Goal: Transaction & Acquisition: Purchase product/service

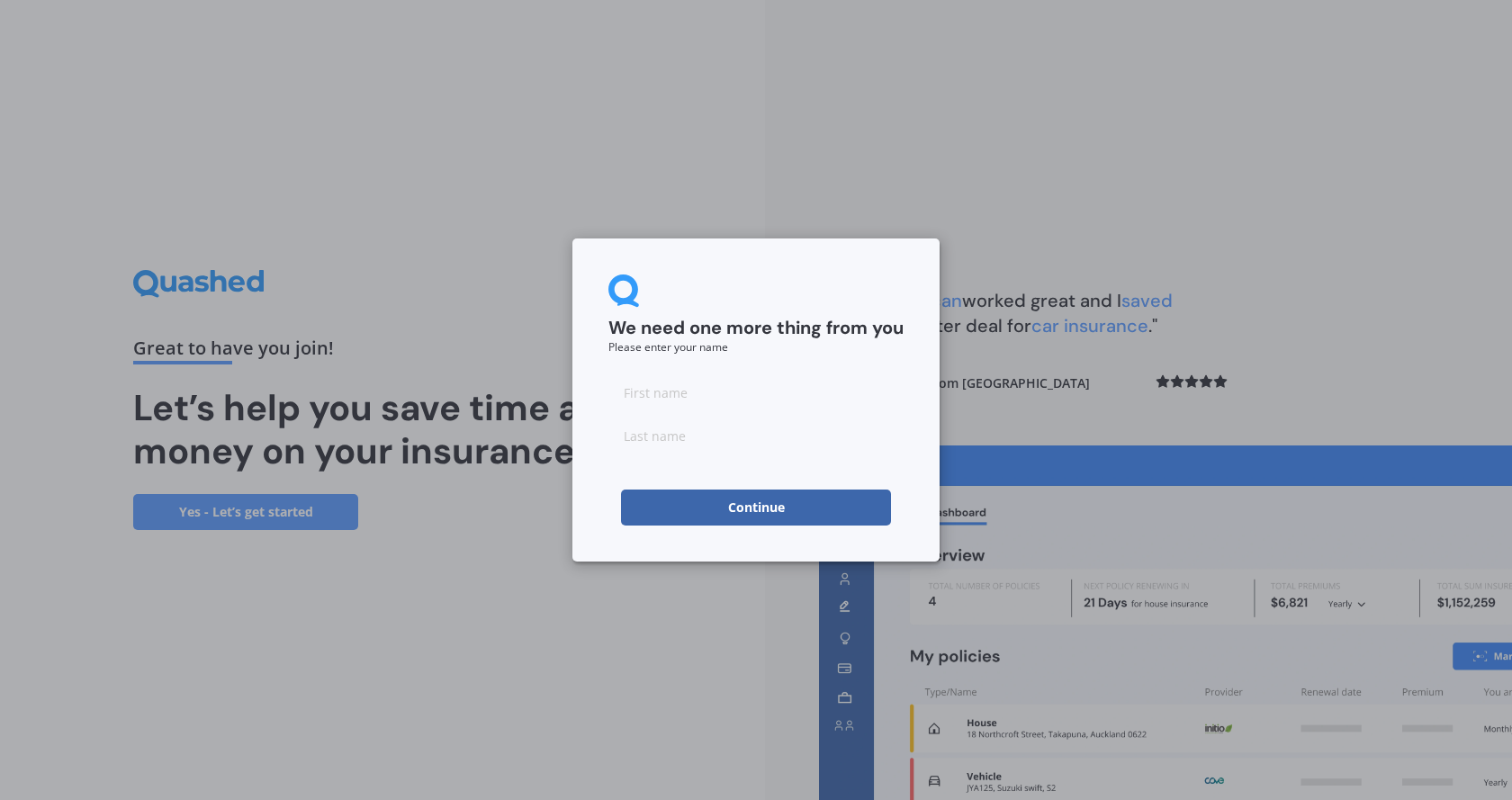
click at [675, 388] on input at bounding box center [756, 393] width 295 height 36
type input "Gene"
click at [691, 443] on input at bounding box center [756, 436] width 295 height 36
type input "[PERSON_NAME]"
click at [754, 516] on button "Continue" at bounding box center [755, 507] width 270 height 36
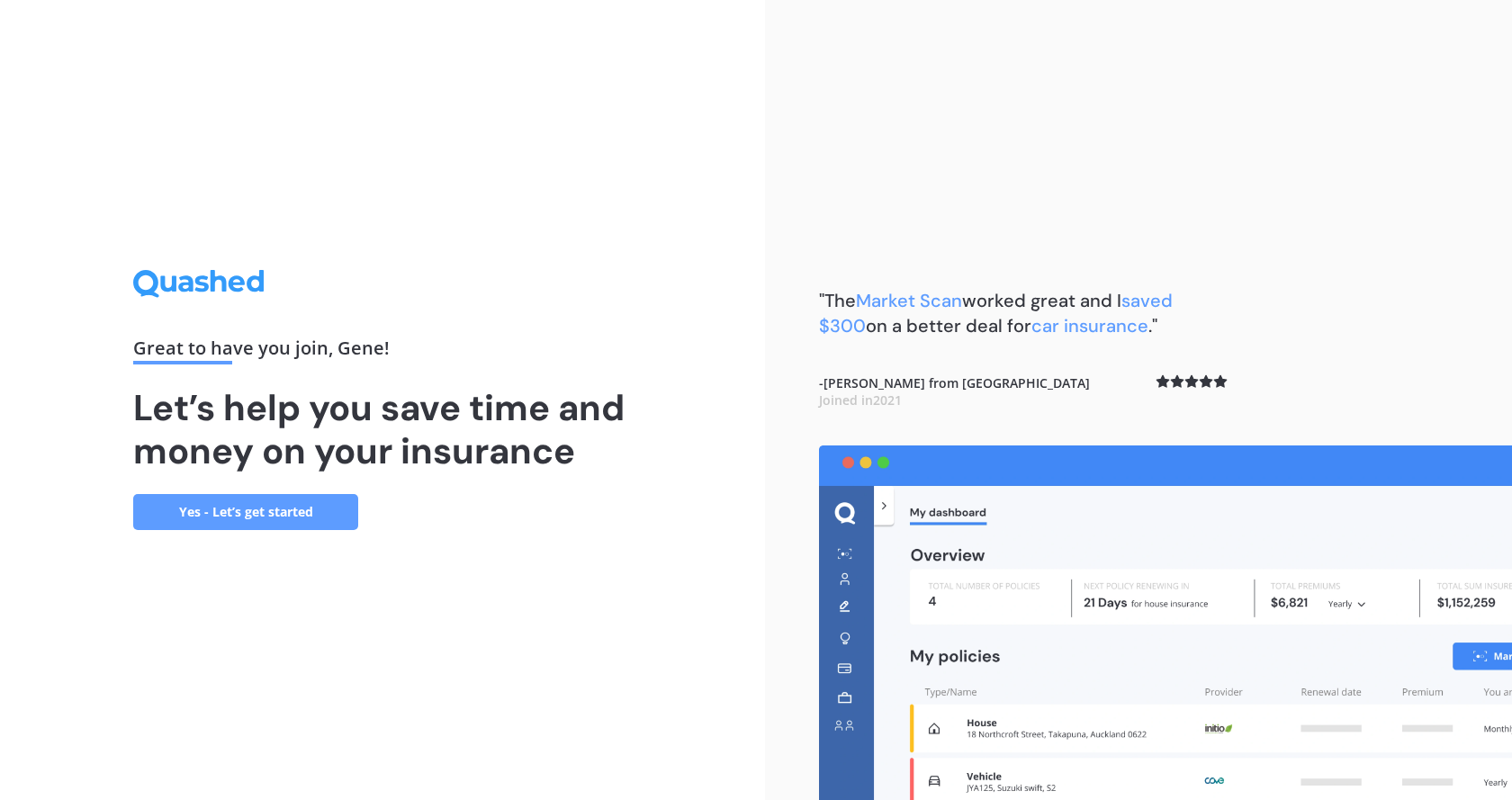
click at [288, 509] on link "Yes - Let’s get started" at bounding box center [246, 512] width 225 height 36
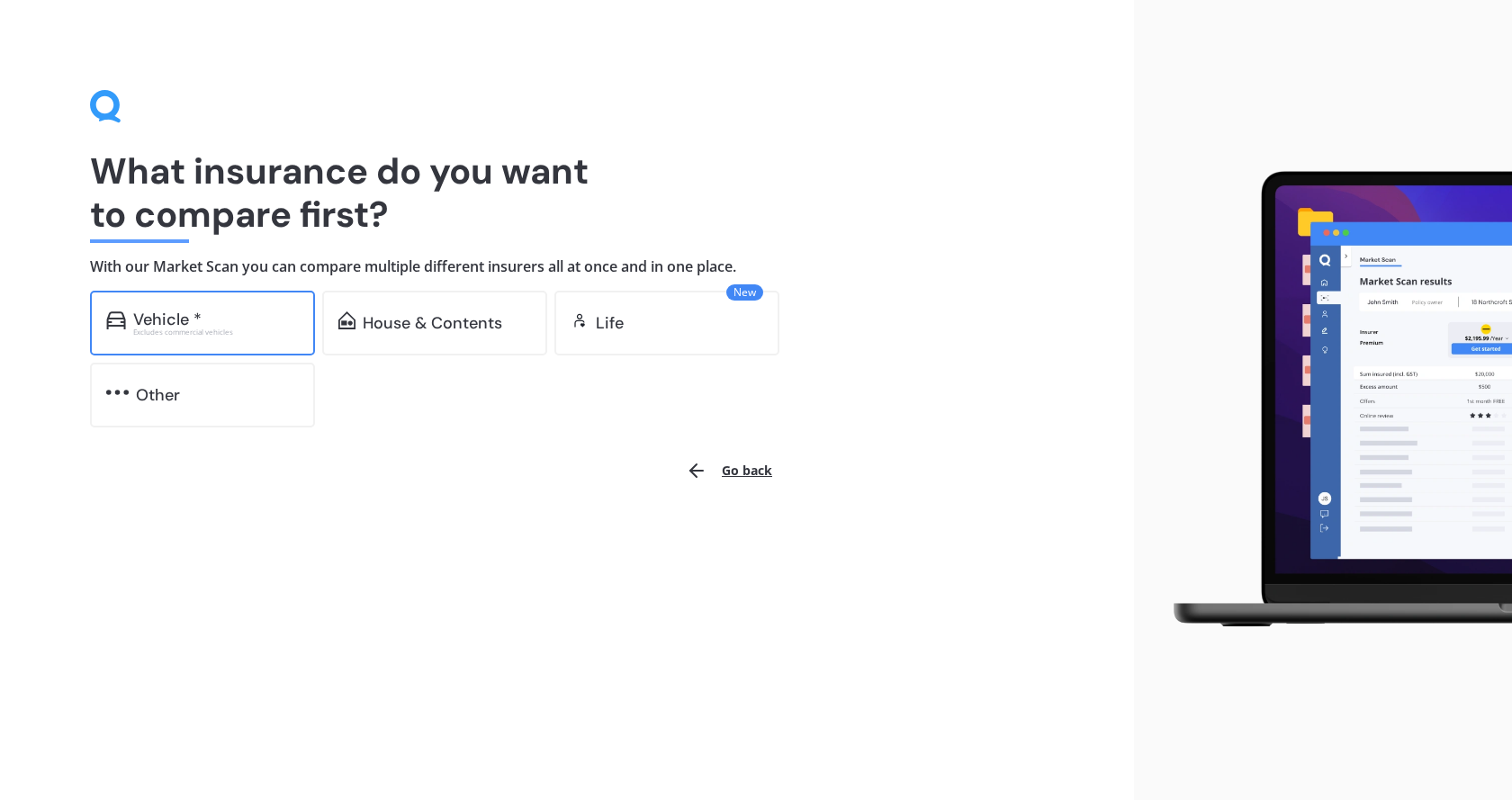
click at [206, 315] on div "Vehicle *" at bounding box center [216, 319] width 165 height 18
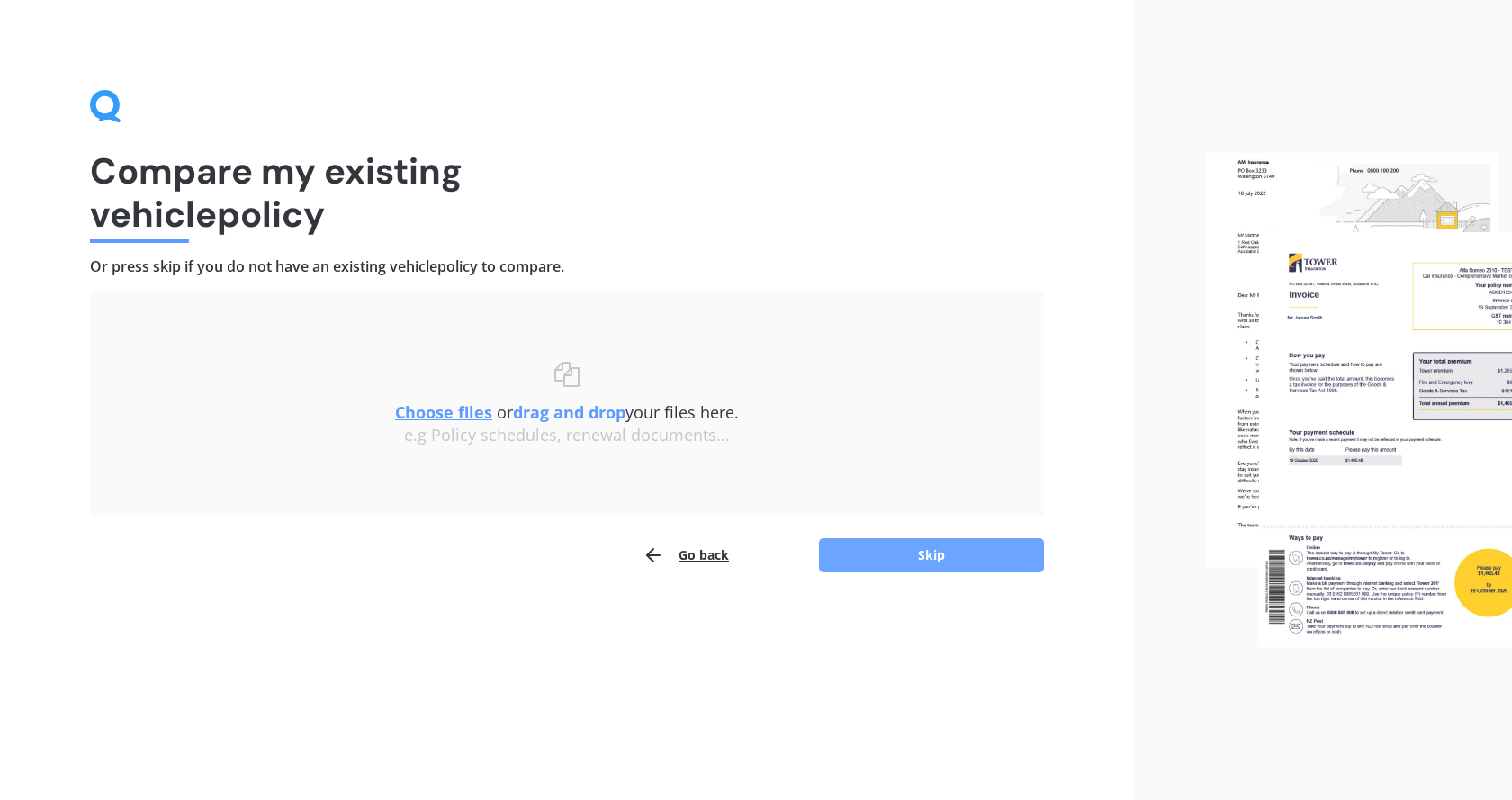
click at [939, 560] on button "Skip" at bounding box center [931, 555] width 225 height 35
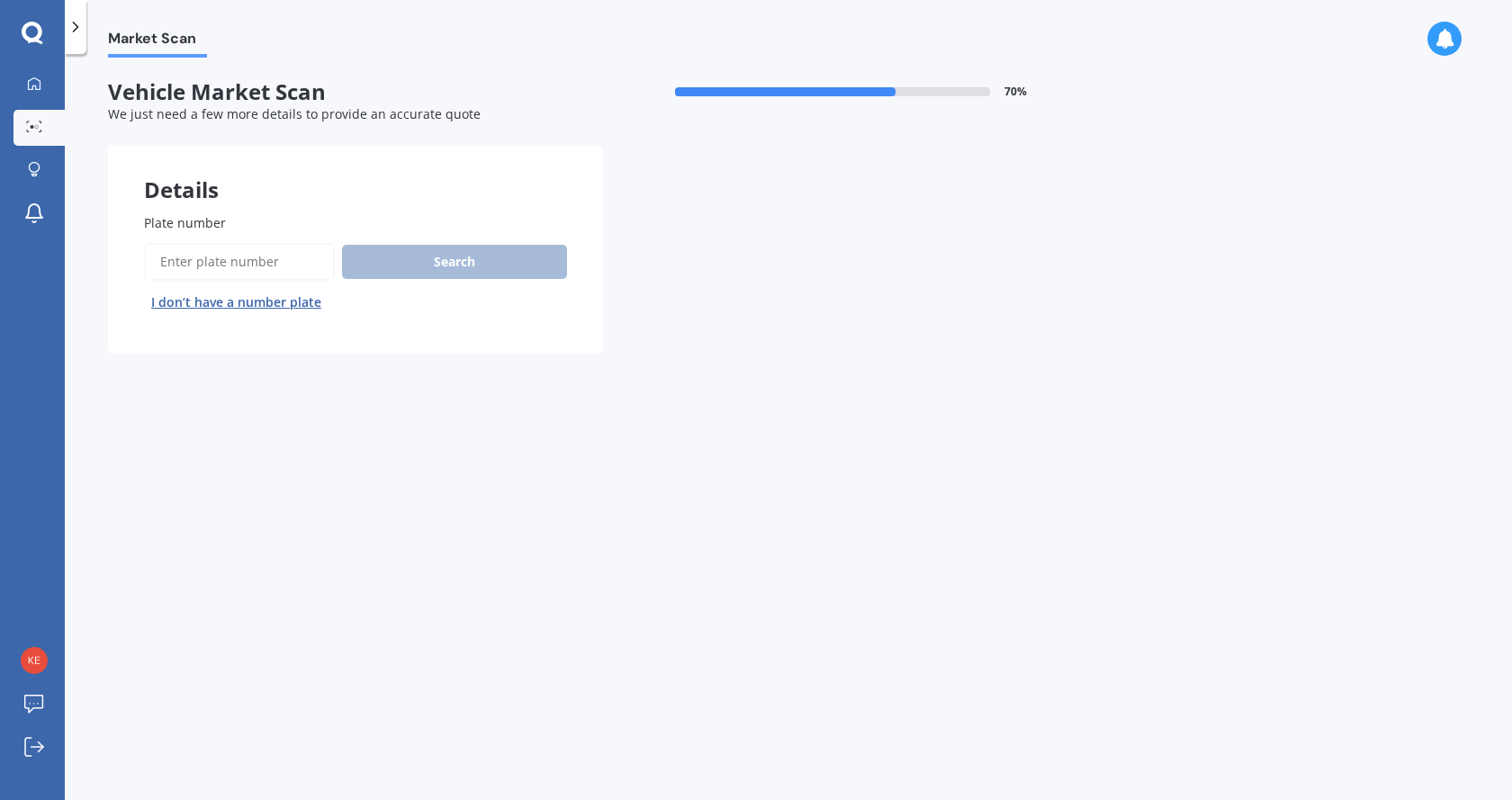
click at [264, 254] on input "Plate number" at bounding box center [239, 262] width 191 height 37
type input "cbr432"
click at [0, 0] on button "Next" at bounding box center [0, 0] width 0 height 0
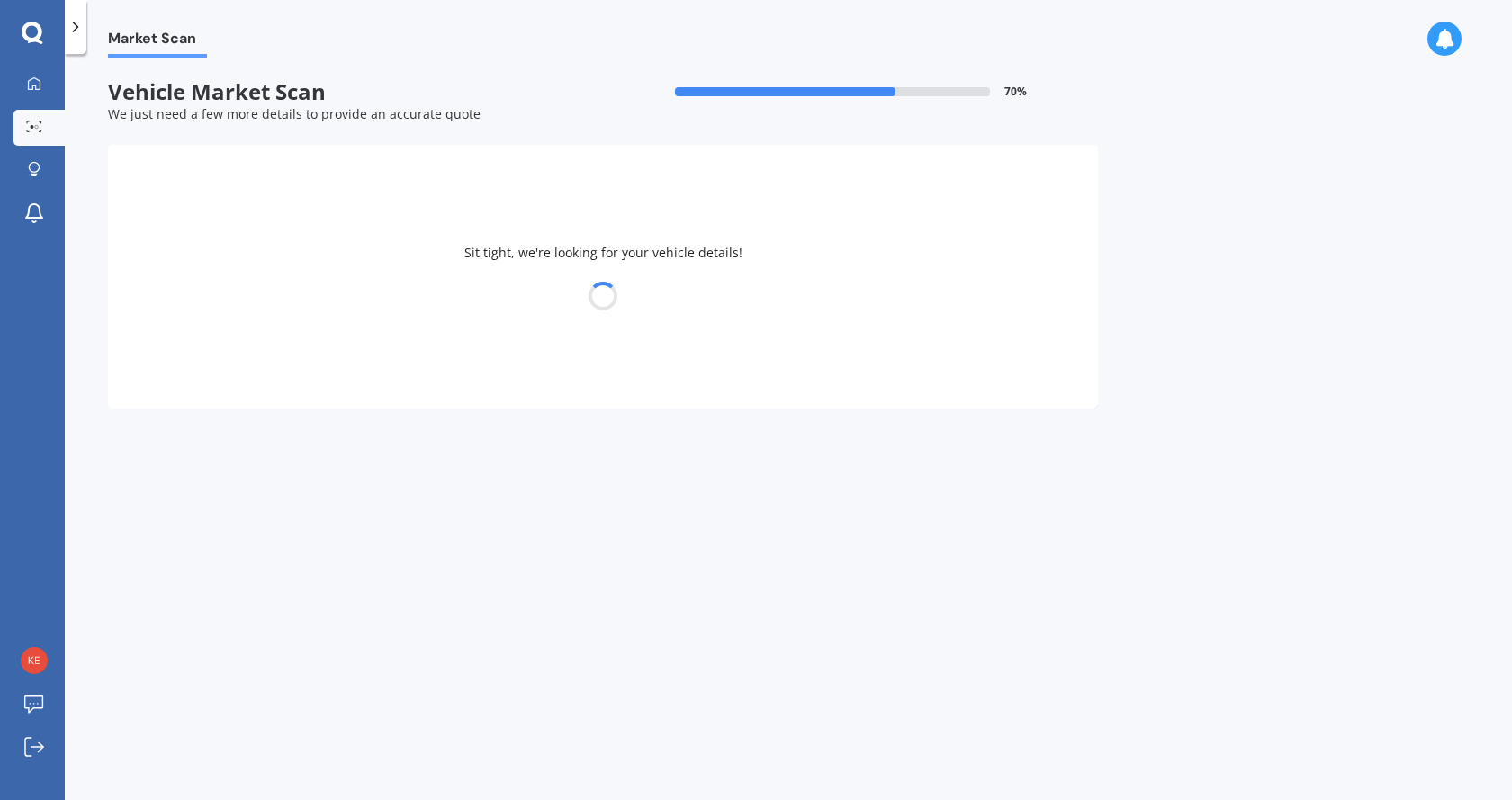
select select "MITSUBISHI"
select select "TRITON"
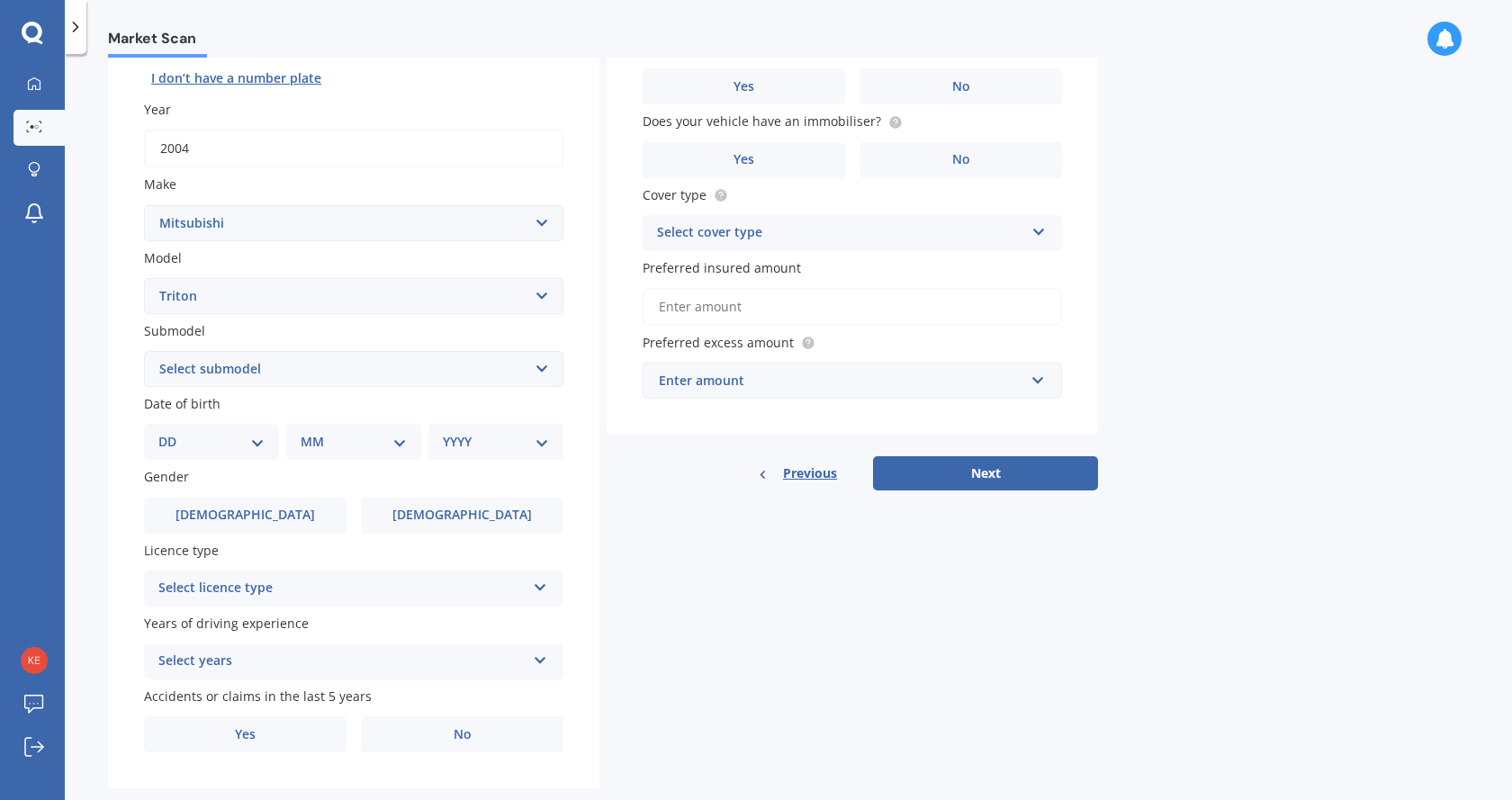
scroll to position [259, 0]
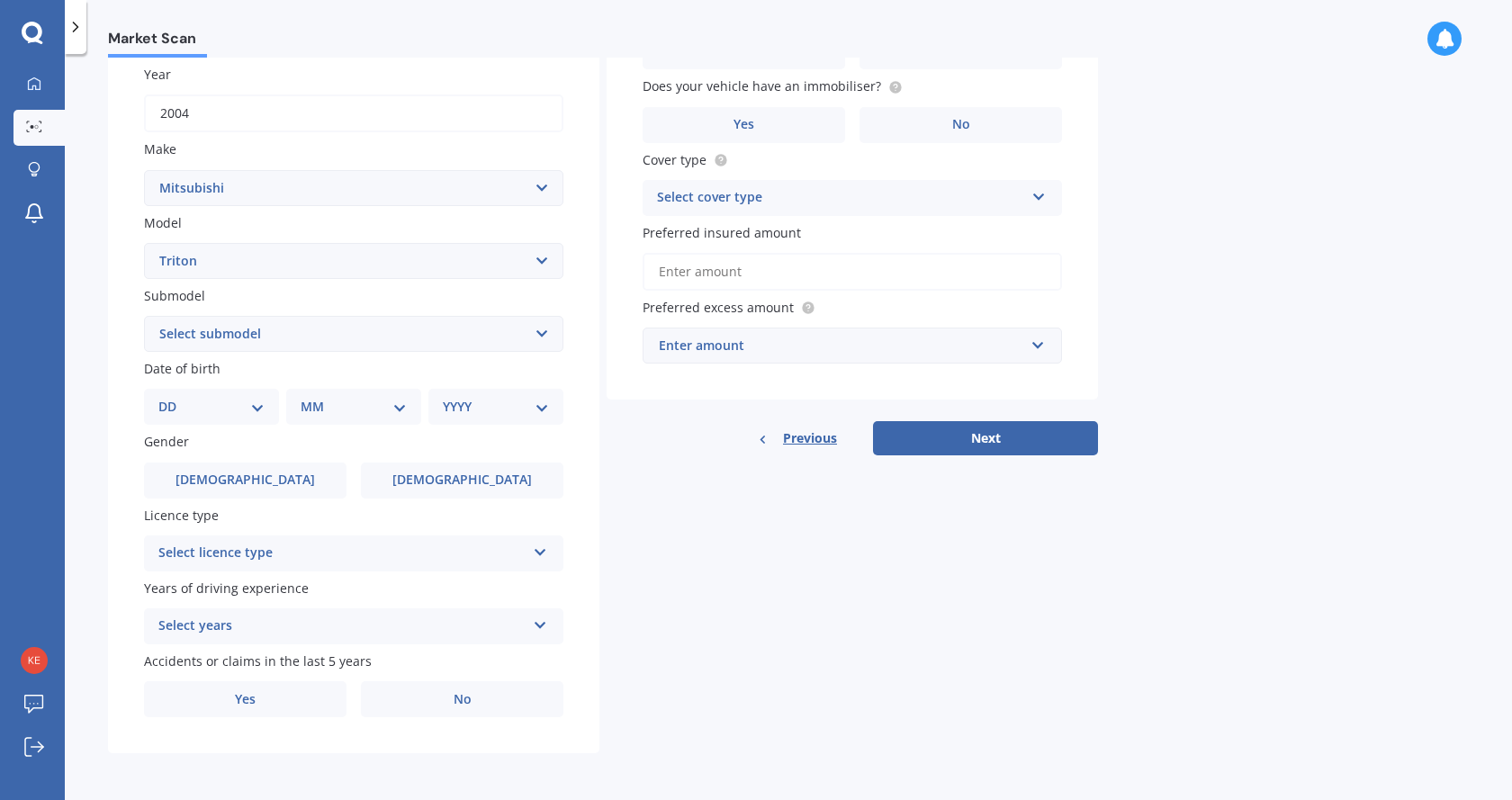
click at [196, 412] on select "DD 01 02 03 04 05 06 07 08 09 10 11 12 13 14 15 16 17 18 19 20 21 22 23 24 25 2…" at bounding box center [211, 407] width 107 height 20
select select "10"
click at [173, 397] on select "DD 01 02 03 04 05 06 07 08 09 10 11 12 13 14 15 16 17 18 19 20 21 22 23 24 25 2…" at bounding box center [211, 407] width 107 height 20
click at [328, 409] on select "MM 01 02 03 04 05 06 07 08 09 10 11 12" at bounding box center [357, 407] width 99 height 20
select select "04"
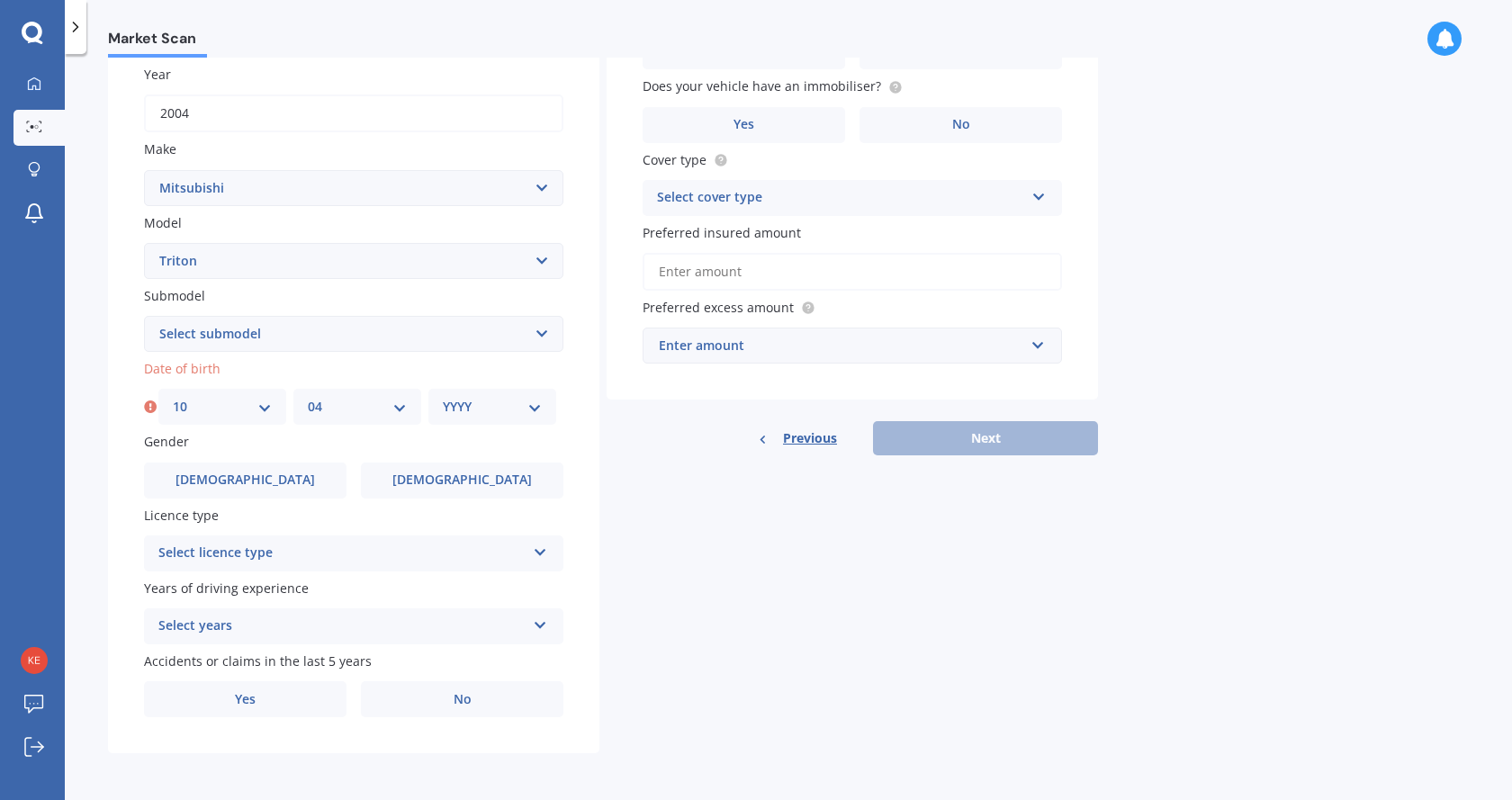
click at [307, 397] on select "MM 01 02 03 04 05 06 07 08 09 10 11 12" at bounding box center [357, 407] width 99 height 20
click at [463, 409] on select "YYYY 2025 2024 2023 2022 2021 2020 2019 2018 2017 2016 2015 2014 2013 2012 2011…" at bounding box center [492, 407] width 99 height 20
select select "1973"
click at [443, 397] on select "YYYY 2025 2024 2023 2022 2021 2020 2019 2018 2017 2016 2015 2014 2013 2012 2011…" at bounding box center [492, 407] width 99 height 20
click at [282, 332] on select "Select submodel (All other) 2.4 Litre Petrol 2.5 CDI Diesel 2.8 CDI Diesel 3.2 …" at bounding box center [353, 334] width 420 height 36
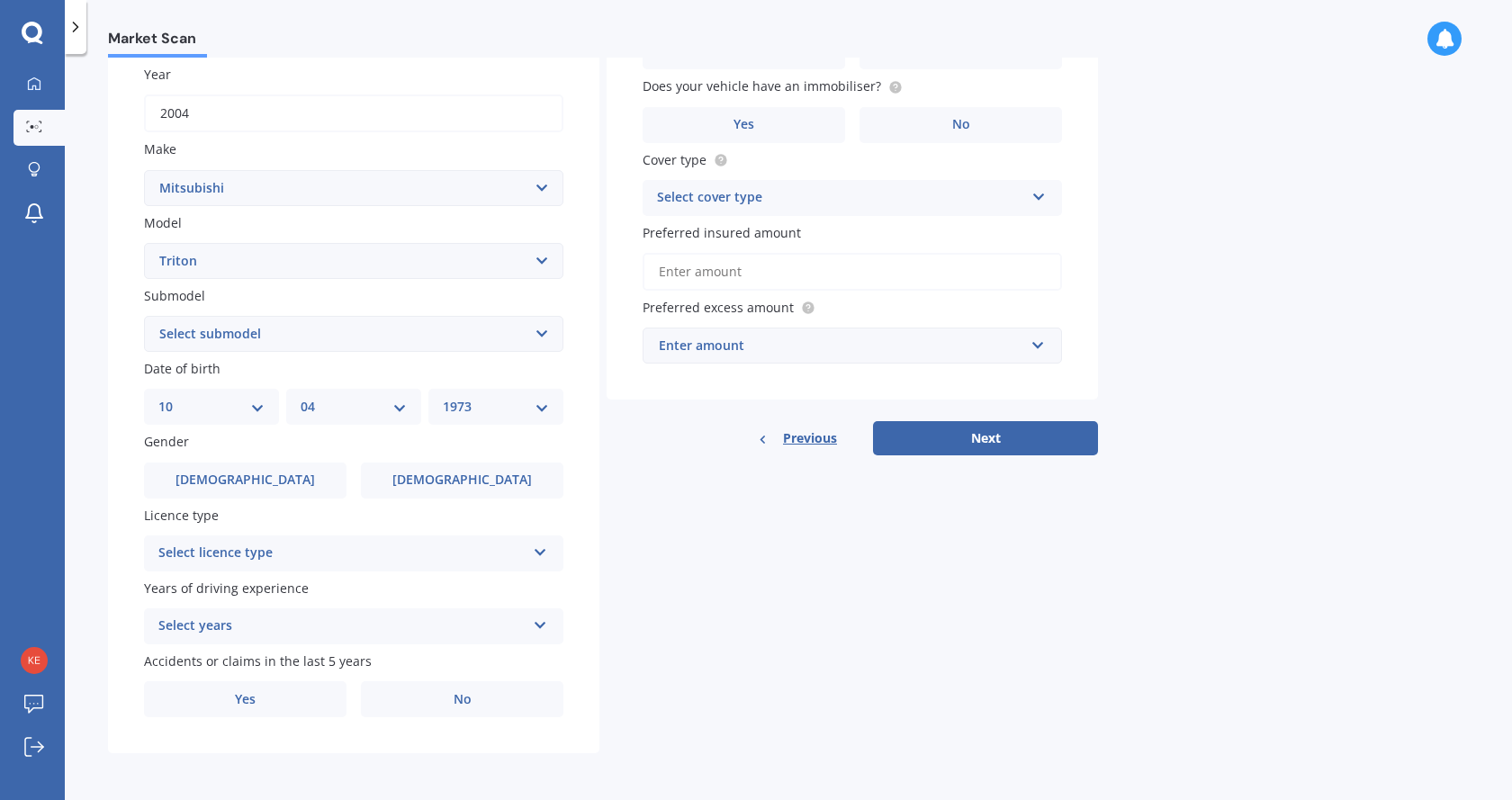
select select "DIESEL NON TURBO"
click at [144, 316] on select "Select submodel (All other) 2.4 Litre Petrol 2.5 CDI Diesel 2.8 CDI Diesel 3.2 …" at bounding box center [353, 334] width 420 height 36
click at [256, 482] on span "[DEMOGRAPHIC_DATA]" at bounding box center [245, 480] width 143 height 15
click at [0, 0] on input "[DEMOGRAPHIC_DATA]" at bounding box center [0, 0] width 0 height 0
click at [229, 553] on div "Select licence type" at bounding box center [341, 553] width 367 height 21
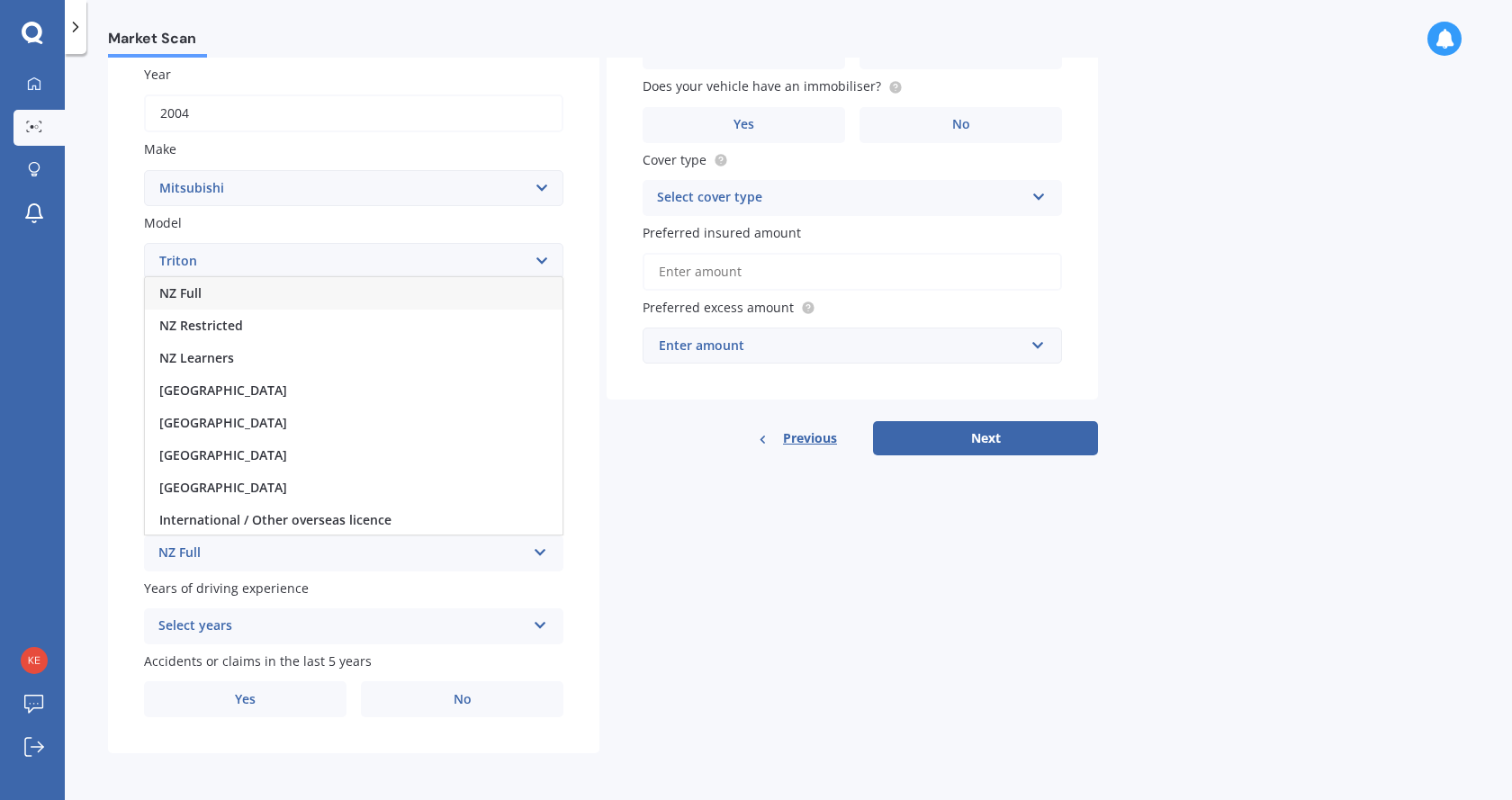
click at [247, 297] on div "NZ Full" at bounding box center [353, 293] width 418 height 33
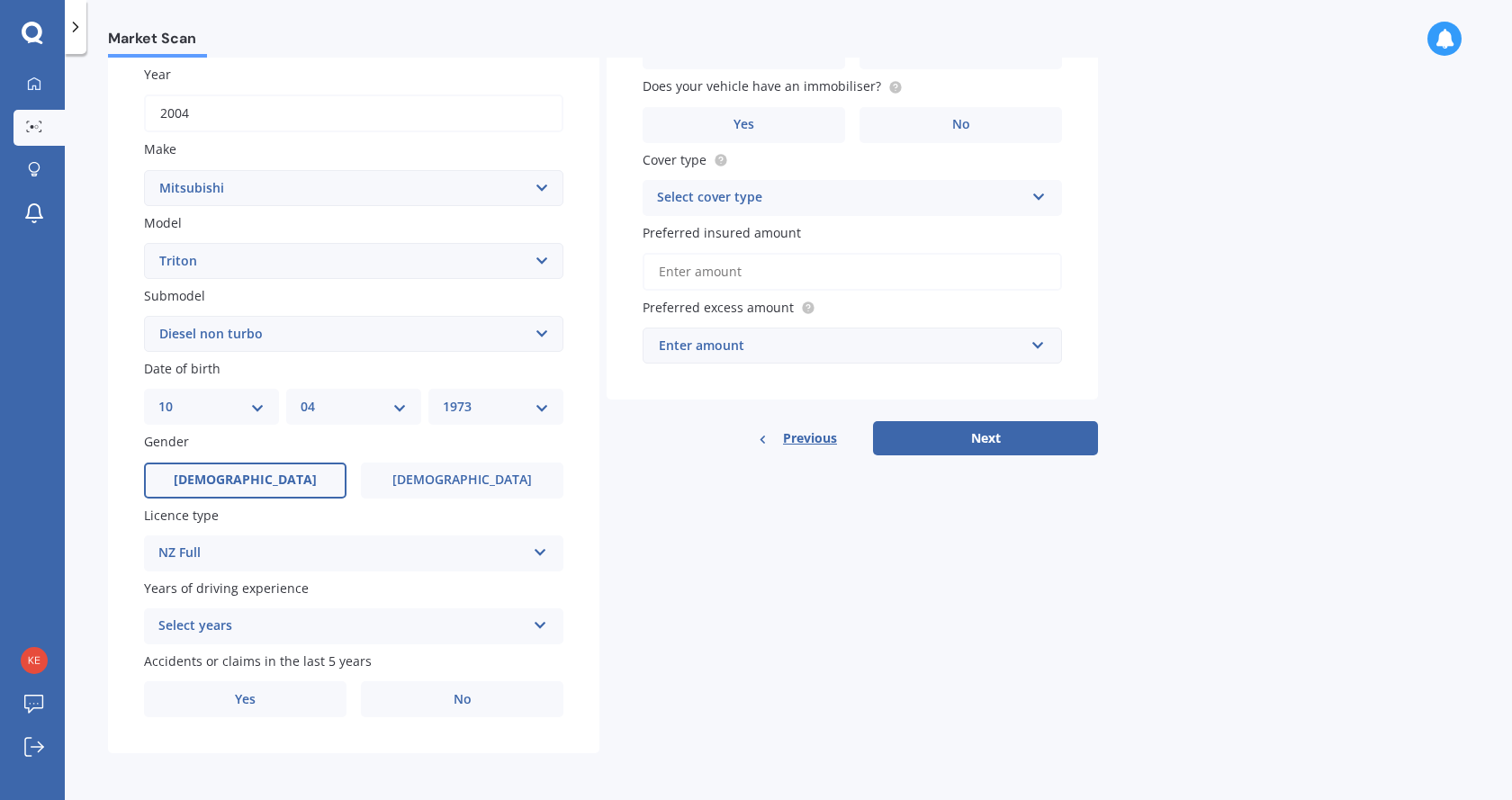
click at [231, 629] on div "Select years" at bounding box center [341, 626] width 367 height 21
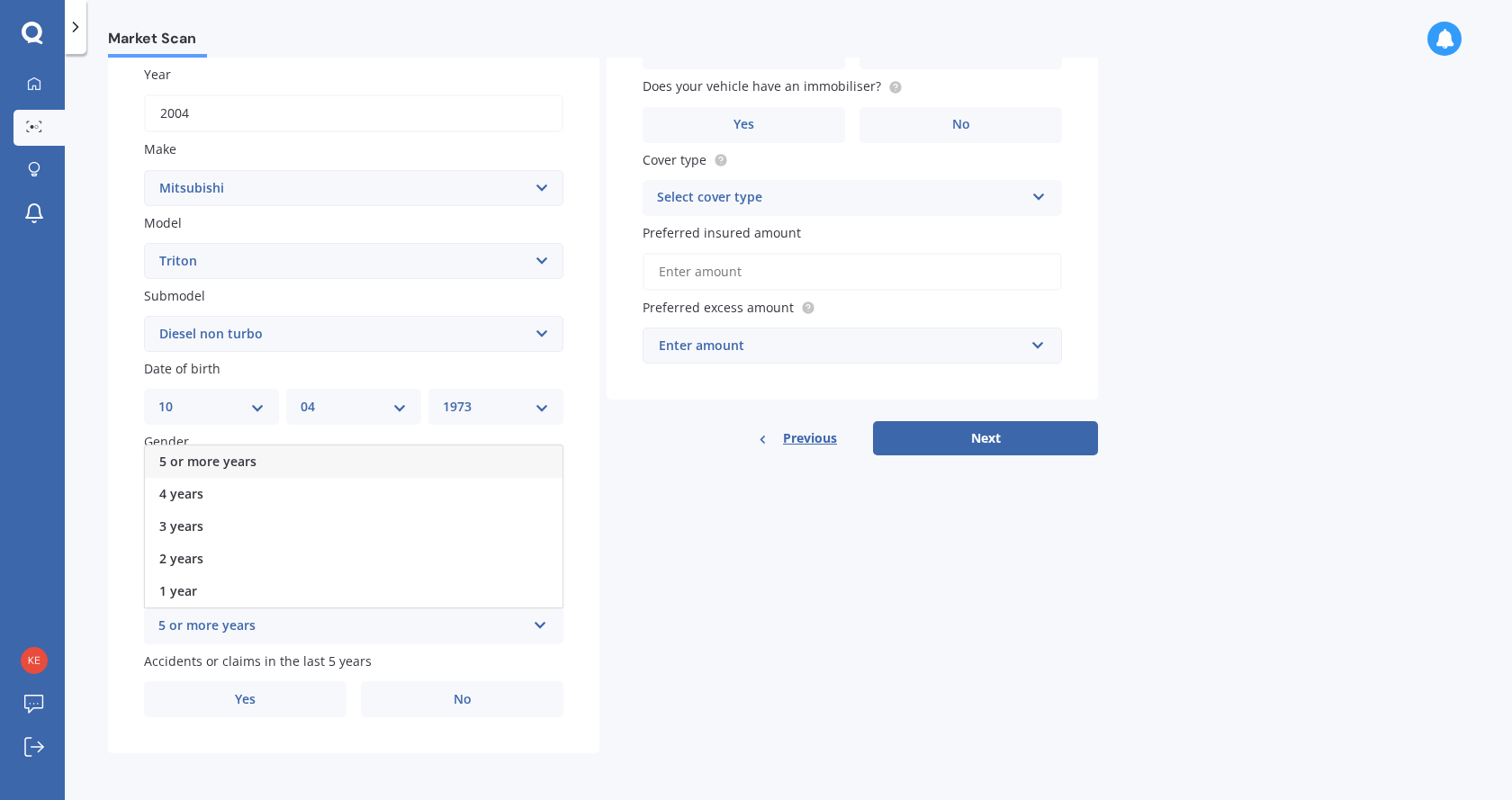
click at [212, 465] on span "5 or more years" at bounding box center [207, 461] width 97 height 17
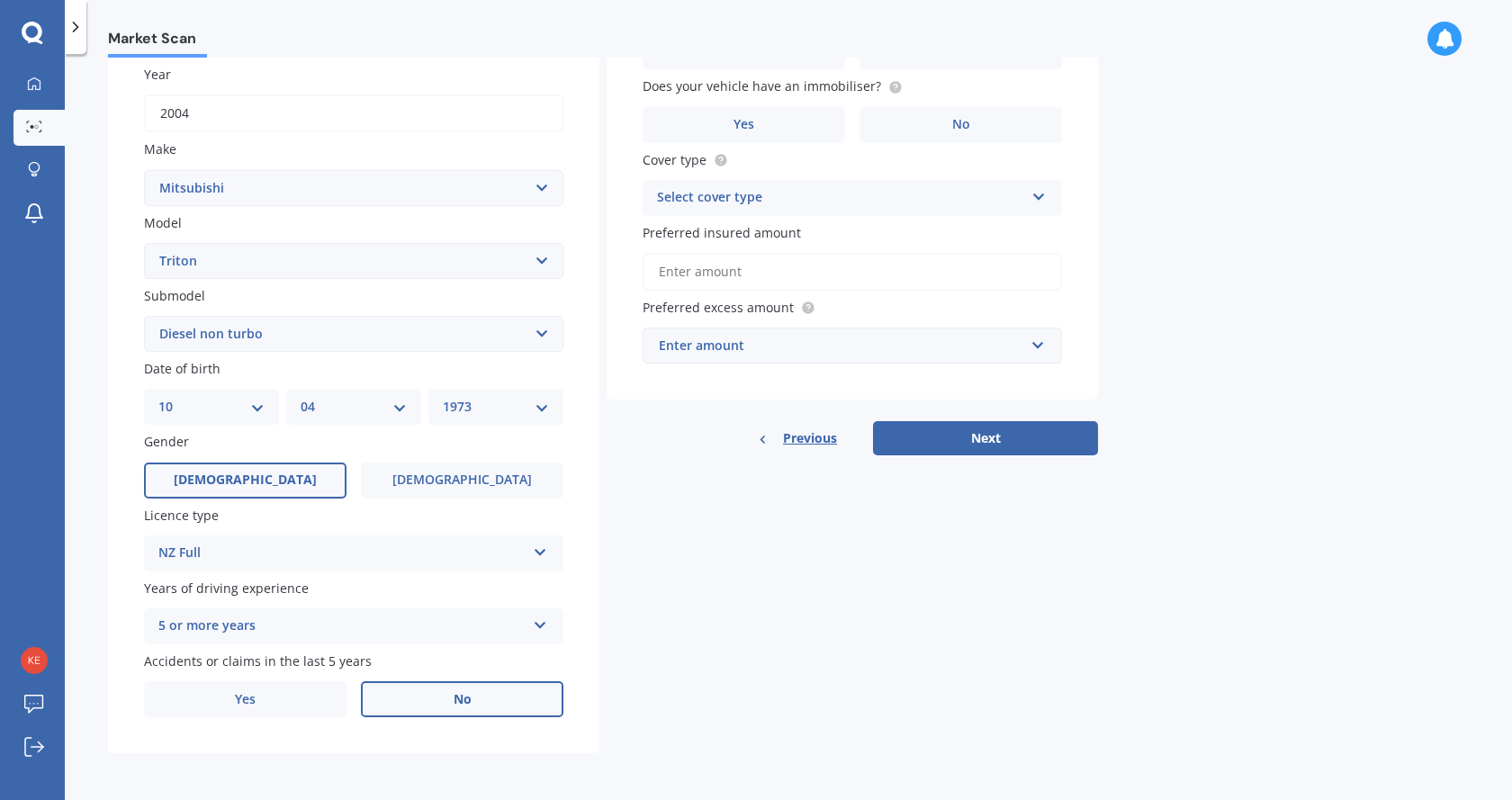
click at [471, 714] on label "No" at bounding box center [462, 699] width 203 height 36
click at [0, 0] on input "No" at bounding box center [0, 0] width 0 height 0
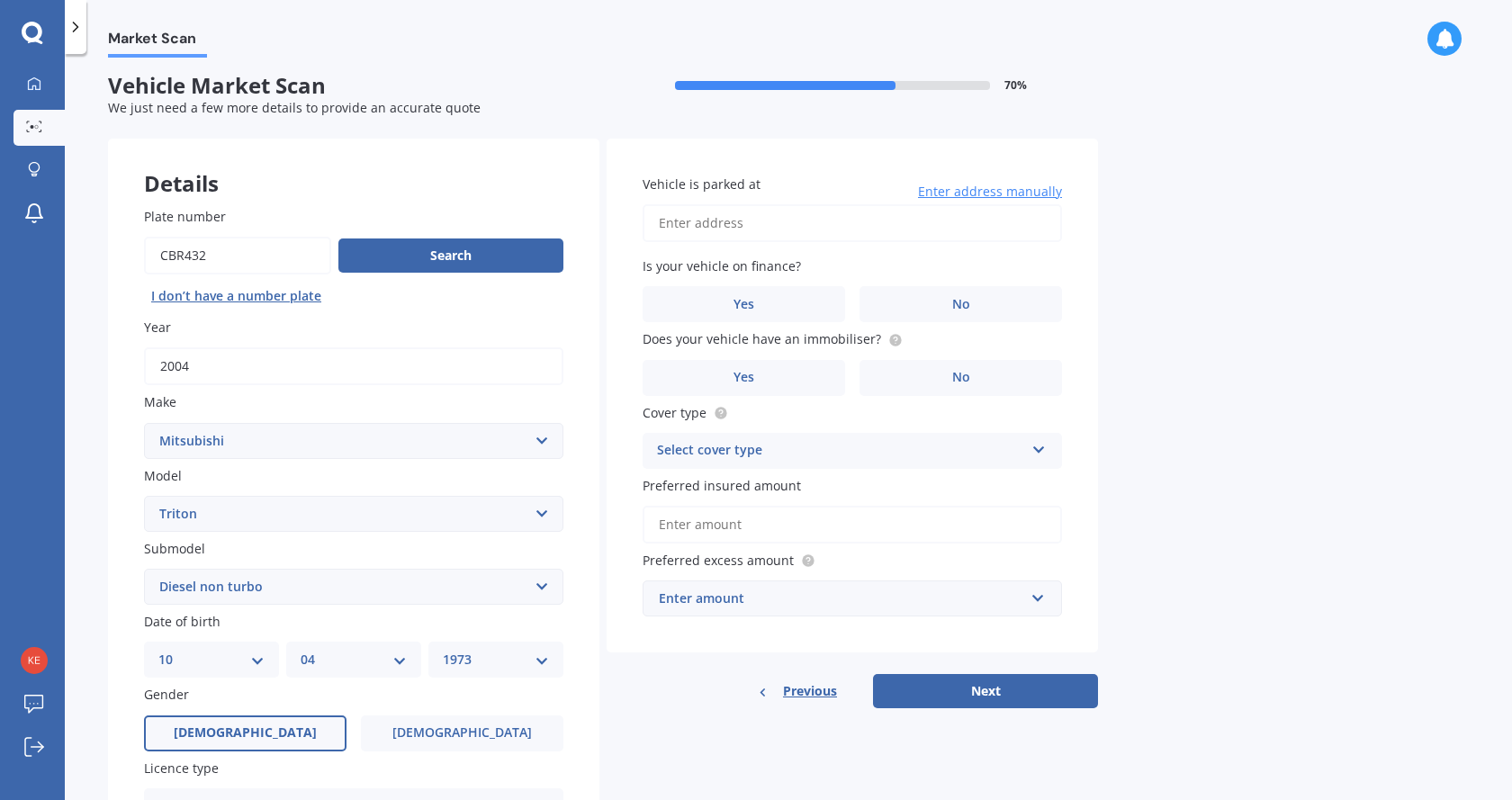
scroll to position [0, 0]
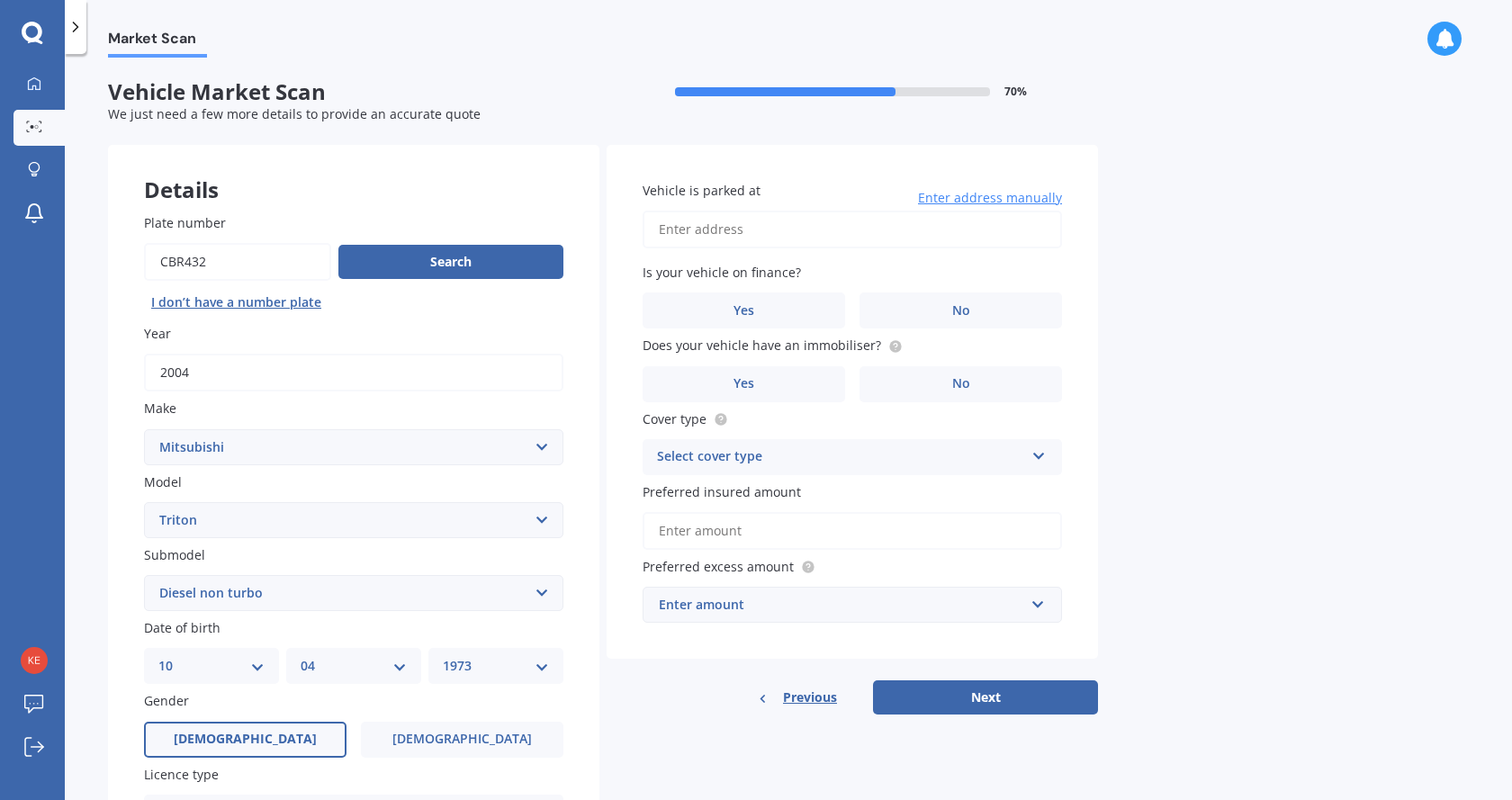
click at [775, 229] on input "Vehicle is parked at" at bounding box center [852, 229] width 420 height 37
type input "[STREET_ADDRESS]"
click at [924, 307] on label "No" at bounding box center [961, 310] width 203 height 36
click at [0, 0] on input "No" at bounding box center [0, 0] width 0 height 0
click at [911, 377] on label "No" at bounding box center [961, 384] width 203 height 36
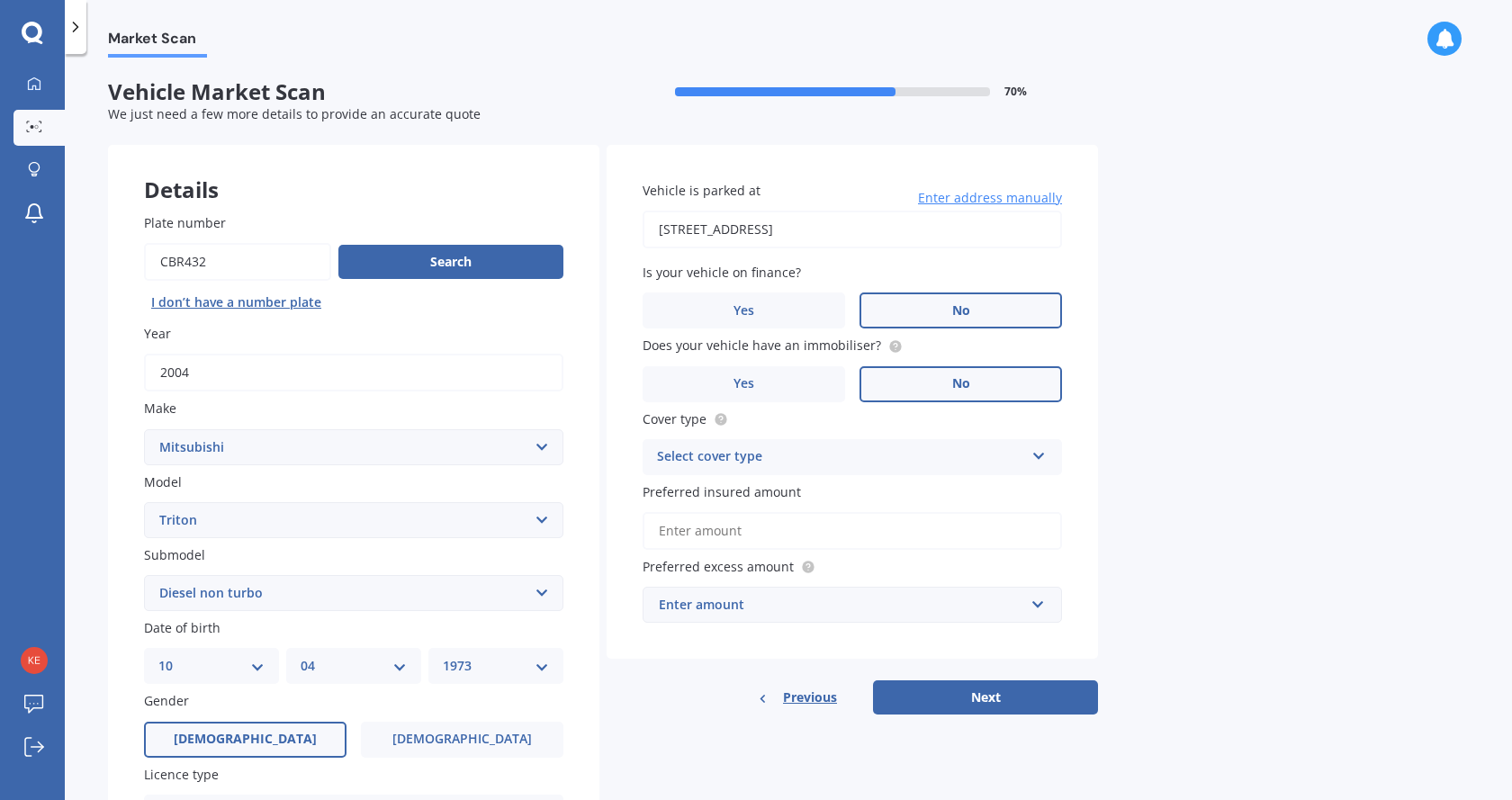
click at [0, 0] on input "No" at bounding box center [0, 0] width 0 height 0
click at [868, 459] on div "Select cover type" at bounding box center [840, 457] width 367 height 21
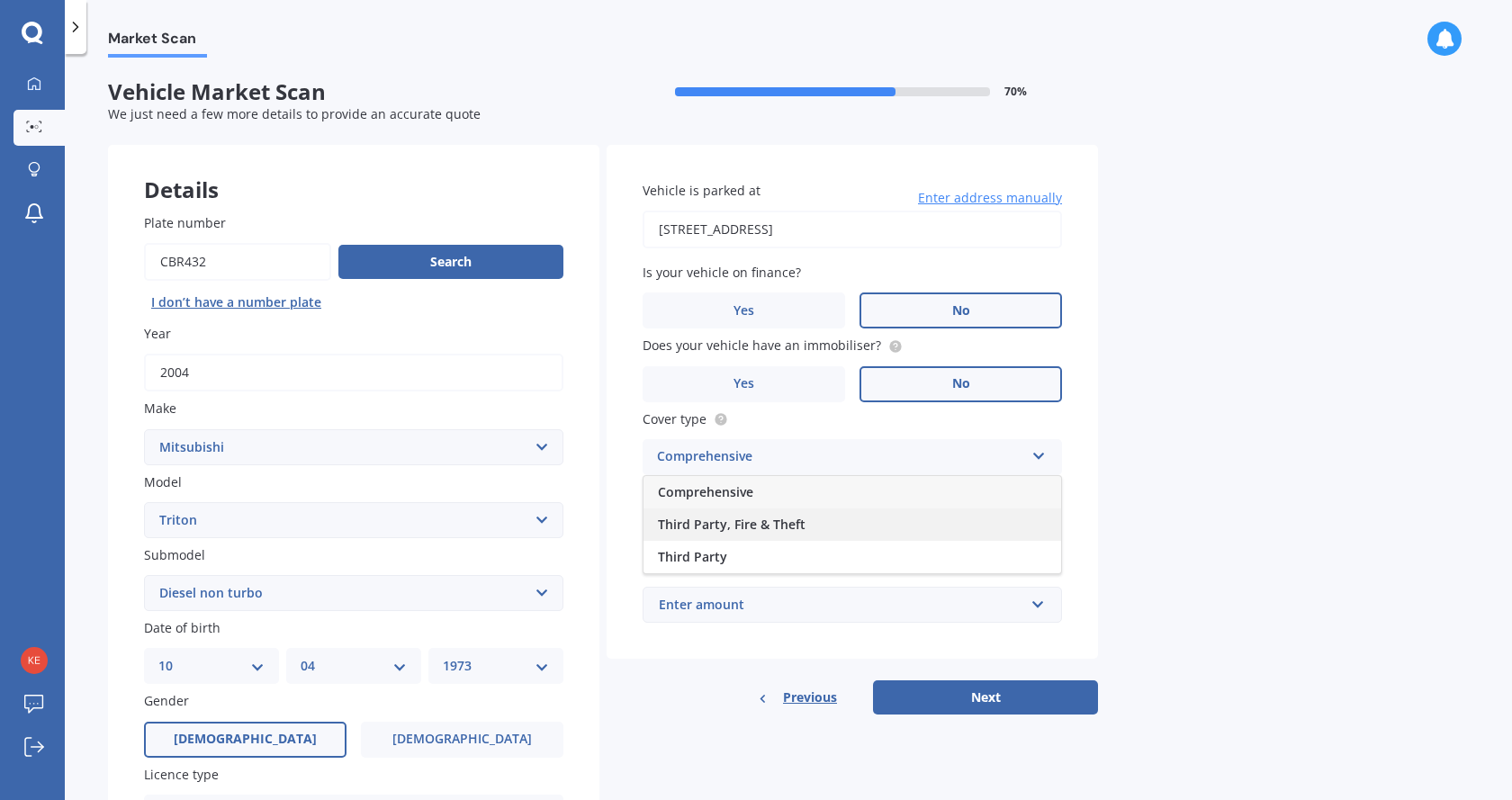
click at [831, 523] on div "Third Party, Fire & Theft" at bounding box center [852, 524] width 418 height 33
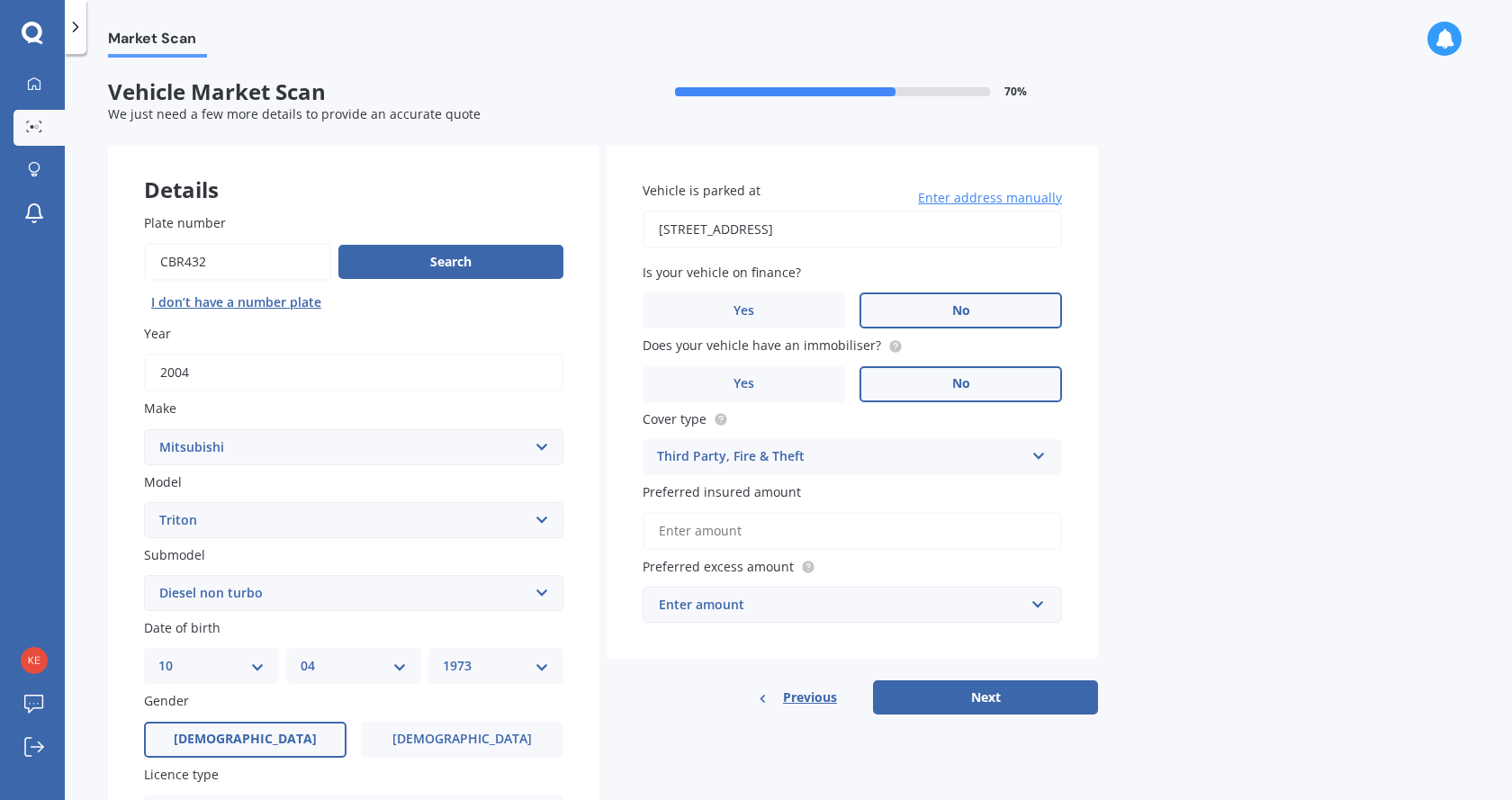
click at [750, 535] on input "Preferred insured amount" at bounding box center [852, 531] width 420 height 37
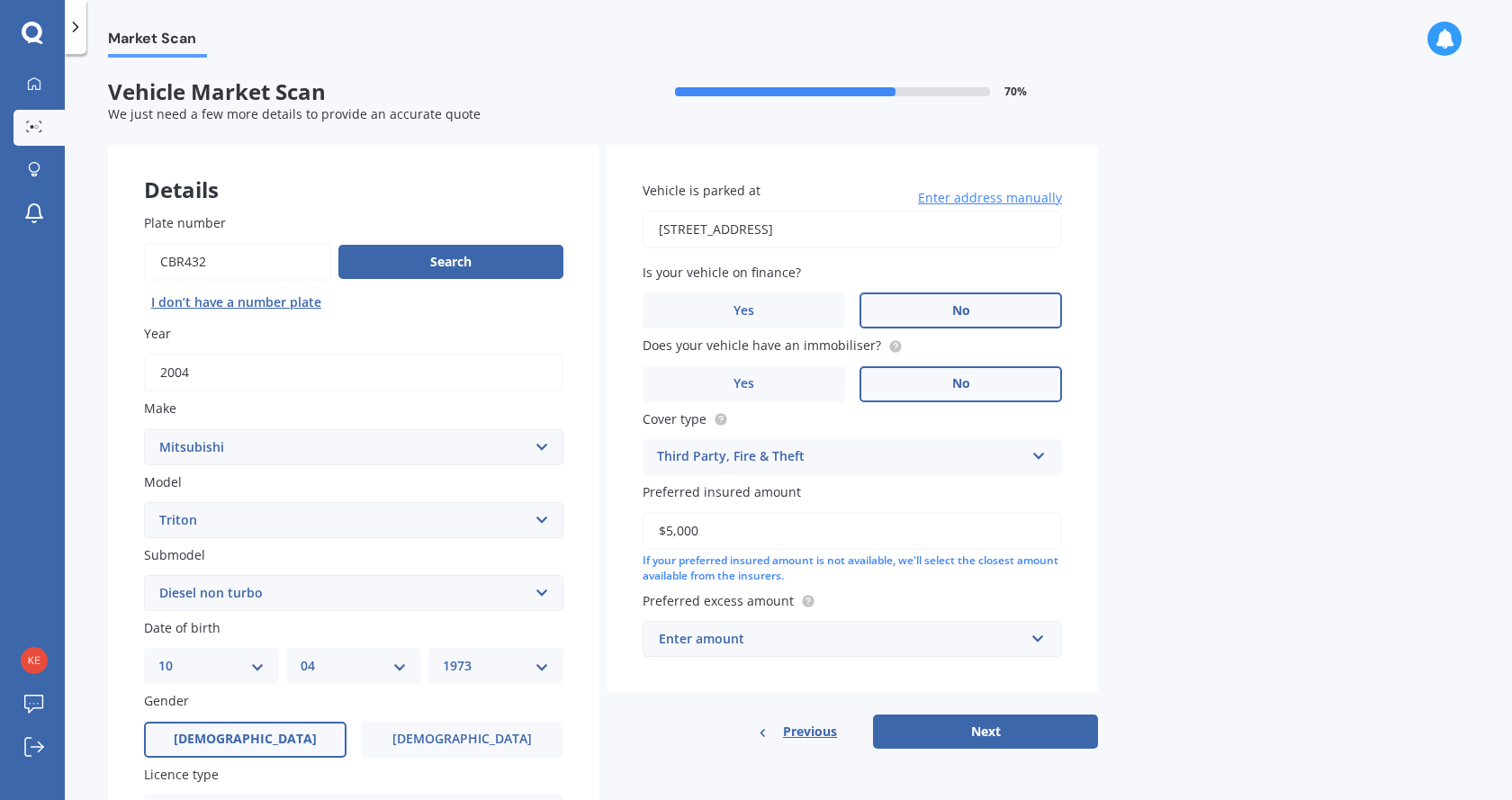
type input "$5,000"
click at [1126, 543] on div "Market Scan Vehicle Market Scan 70 % We just need a few more details to provide…" at bounding box center [788, 431] width 1447 height 746
click at [775, 640] on div "Enter amount" at bounding box center [841, 638] width 365 height 20
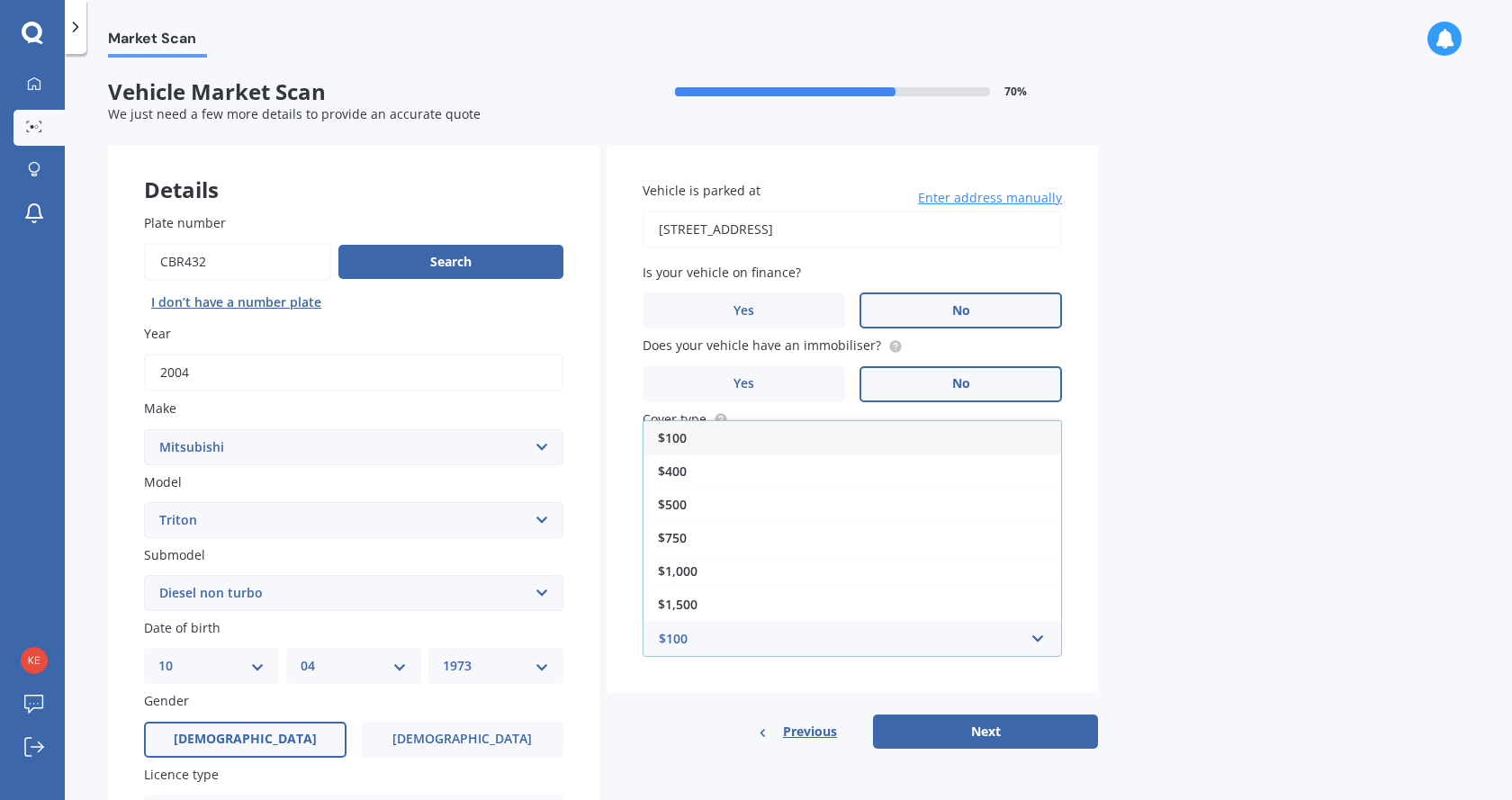
click at [713, 501] on div "$500" at bounding box center [852, 505] width 418 height 34
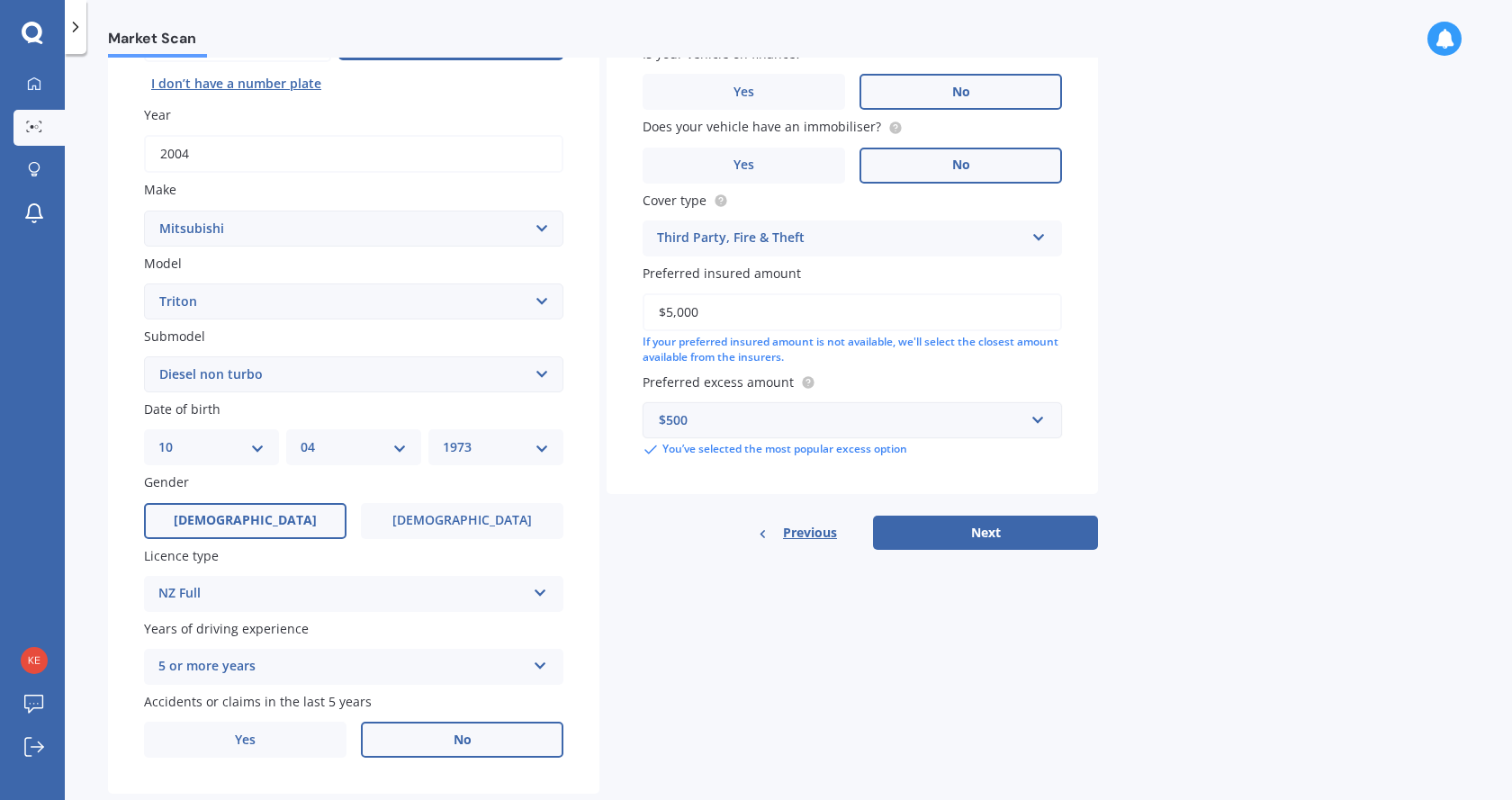
scroll to position [259, 0]
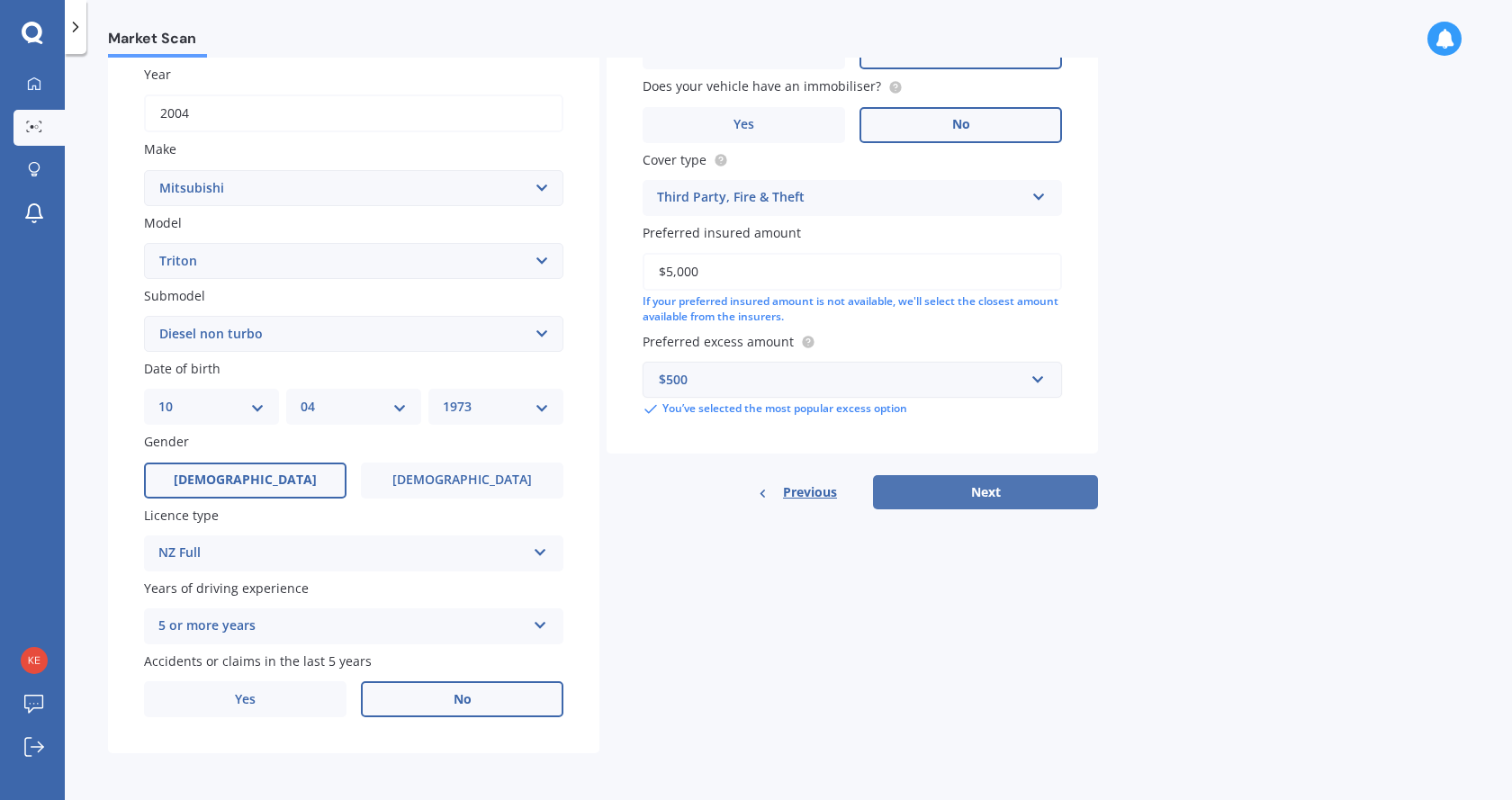
click at [994, 493] on button "Next" at bounding box center [985, 492] width 225 height 35
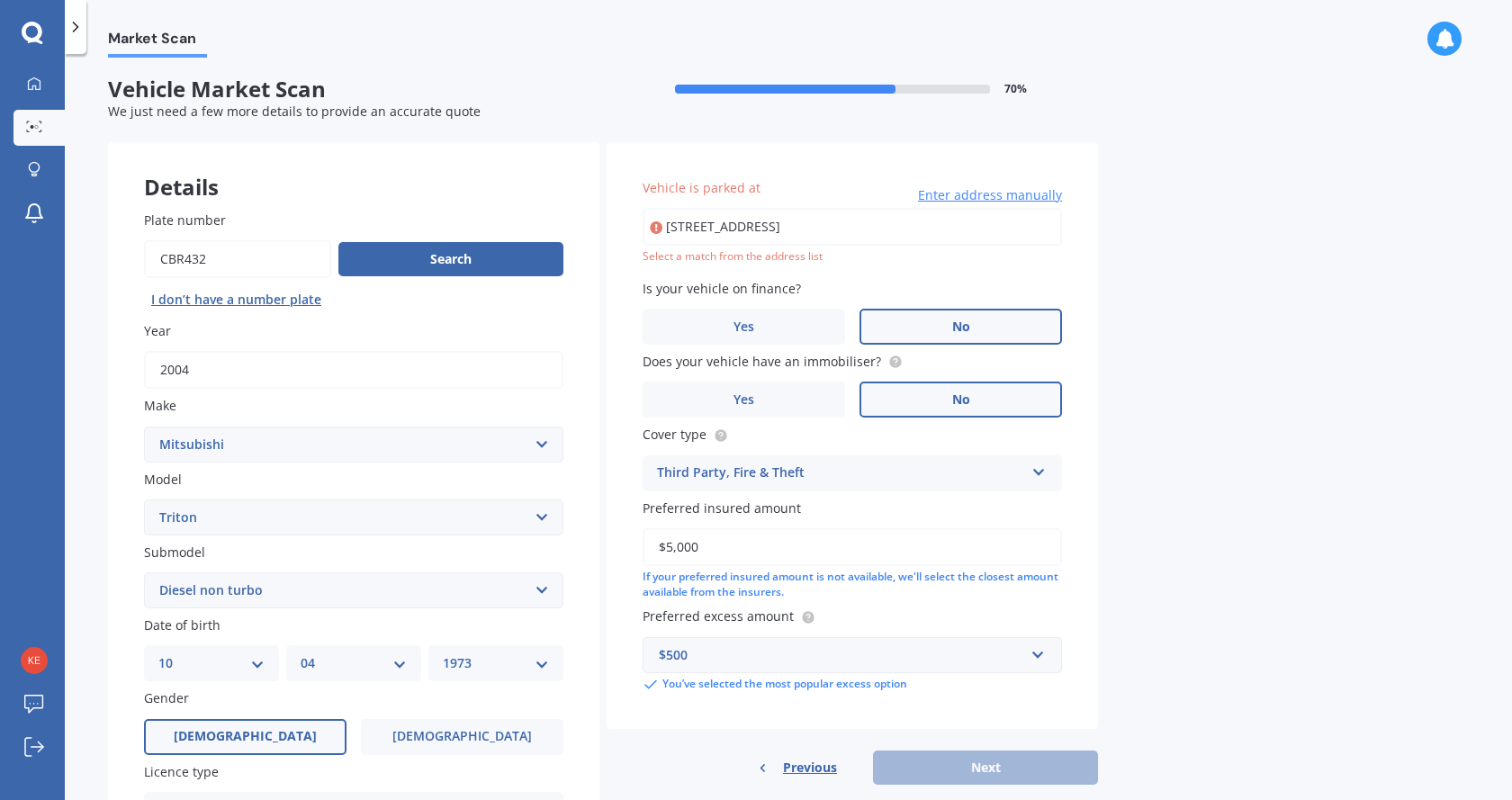
scroll to position [0, 0]
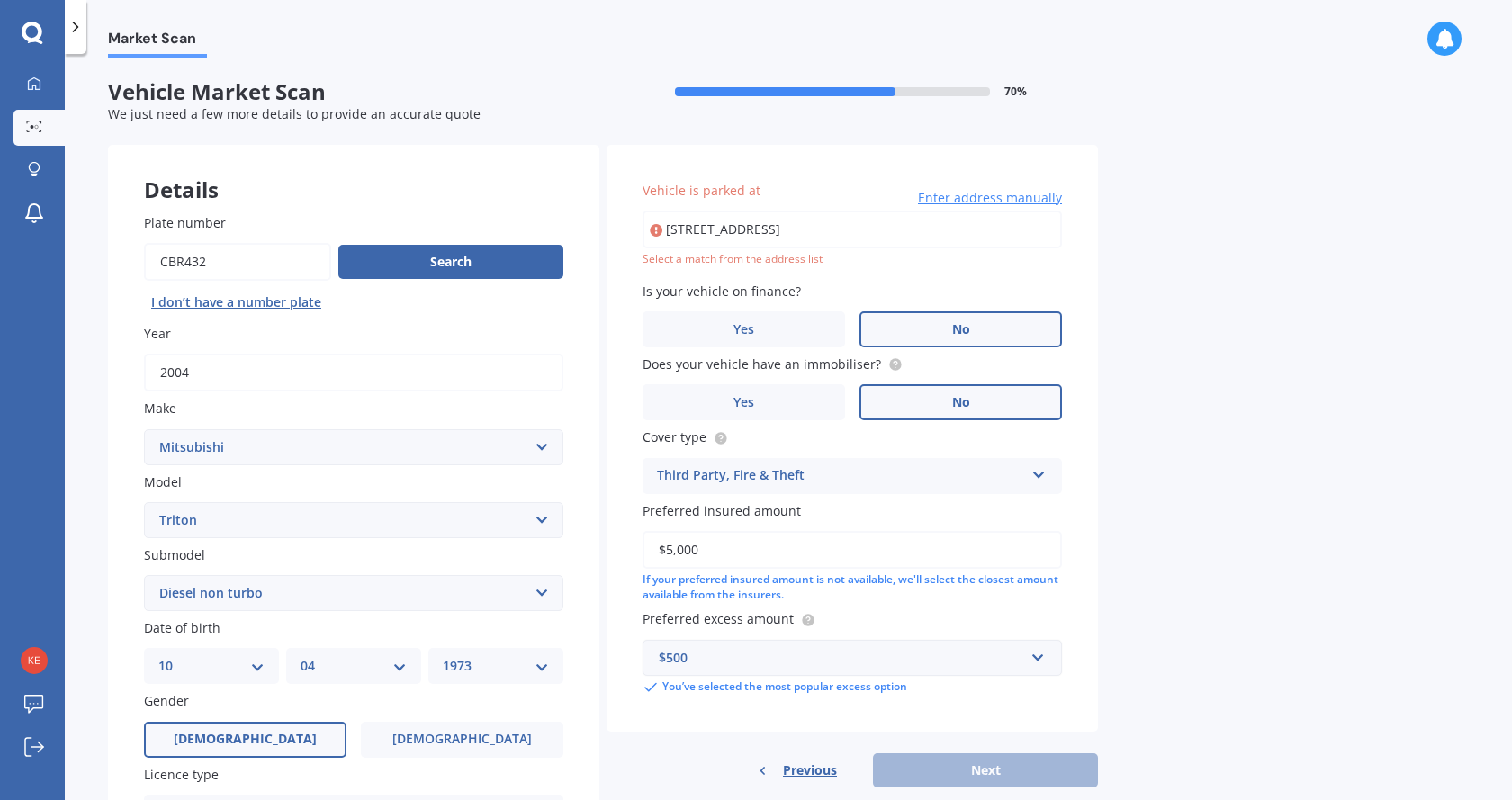
click at [817, 230] on input "[STREET_ADDRESS]" at bounding box center [852, 229] width 420 height 37
click at [873, 233] on input "[STREET_ADDRESS]" at bounding box center [852, 229] width 420 height 37
click at [1206, 255] on div "Market Scan Vehicle Market Scan 70 % We just need a few more details to provide…" at bounding box center [788, 431] width 1447 height 746
click at [987, 232] on input "[STREET_ADDRESS]" at bounding box center [852, 229] width 420 height 37
drag, startPoint x: 987, startPoint y: 232, endPoint x: 786, endPoint y: 230, distance: 201.0
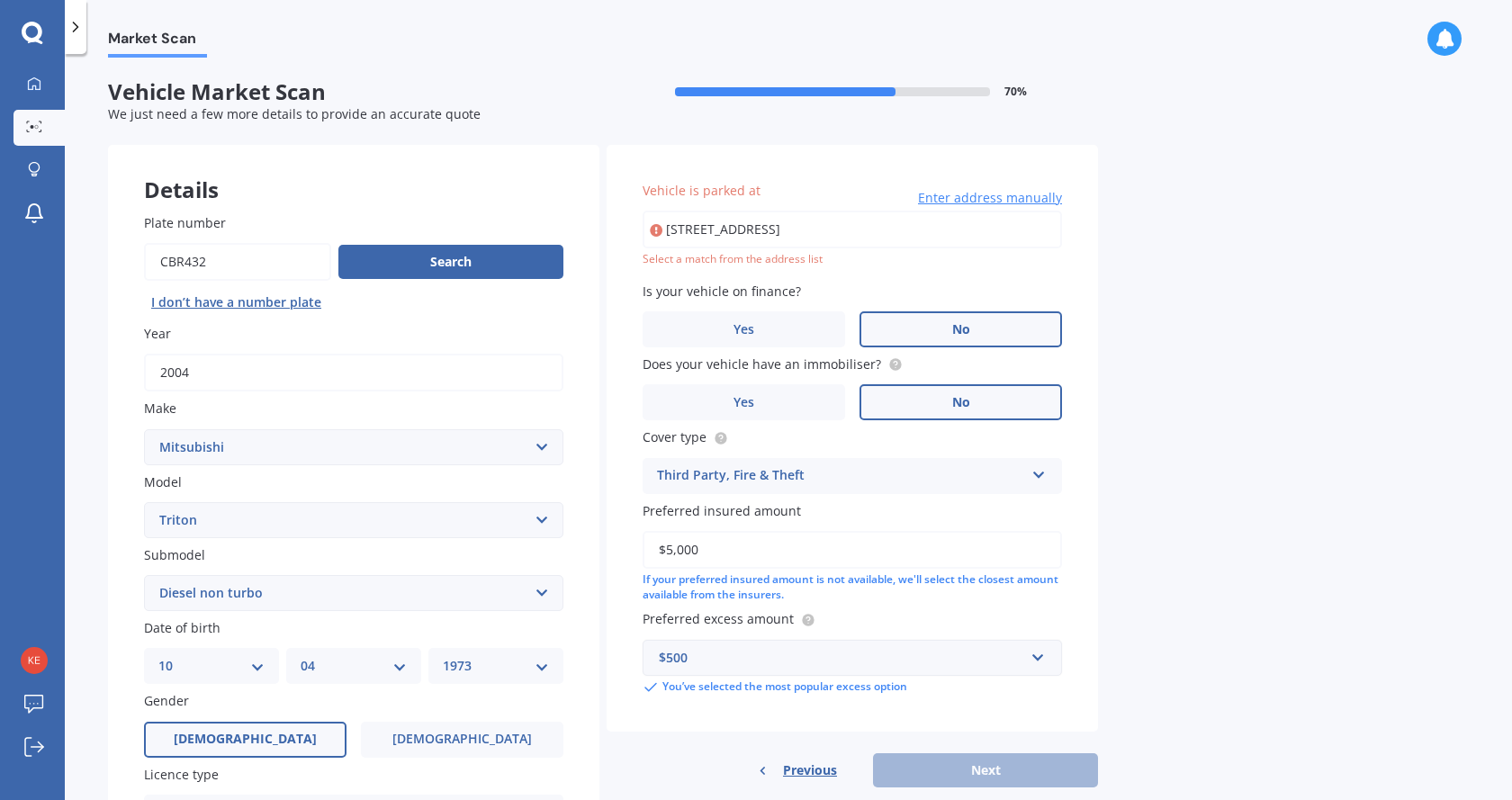
click at [786, 230] on input "[STREET_ADDRESS]" at bounding box center [852, 229] width 420 height 37
type input "[STREET_ADDRESS]"
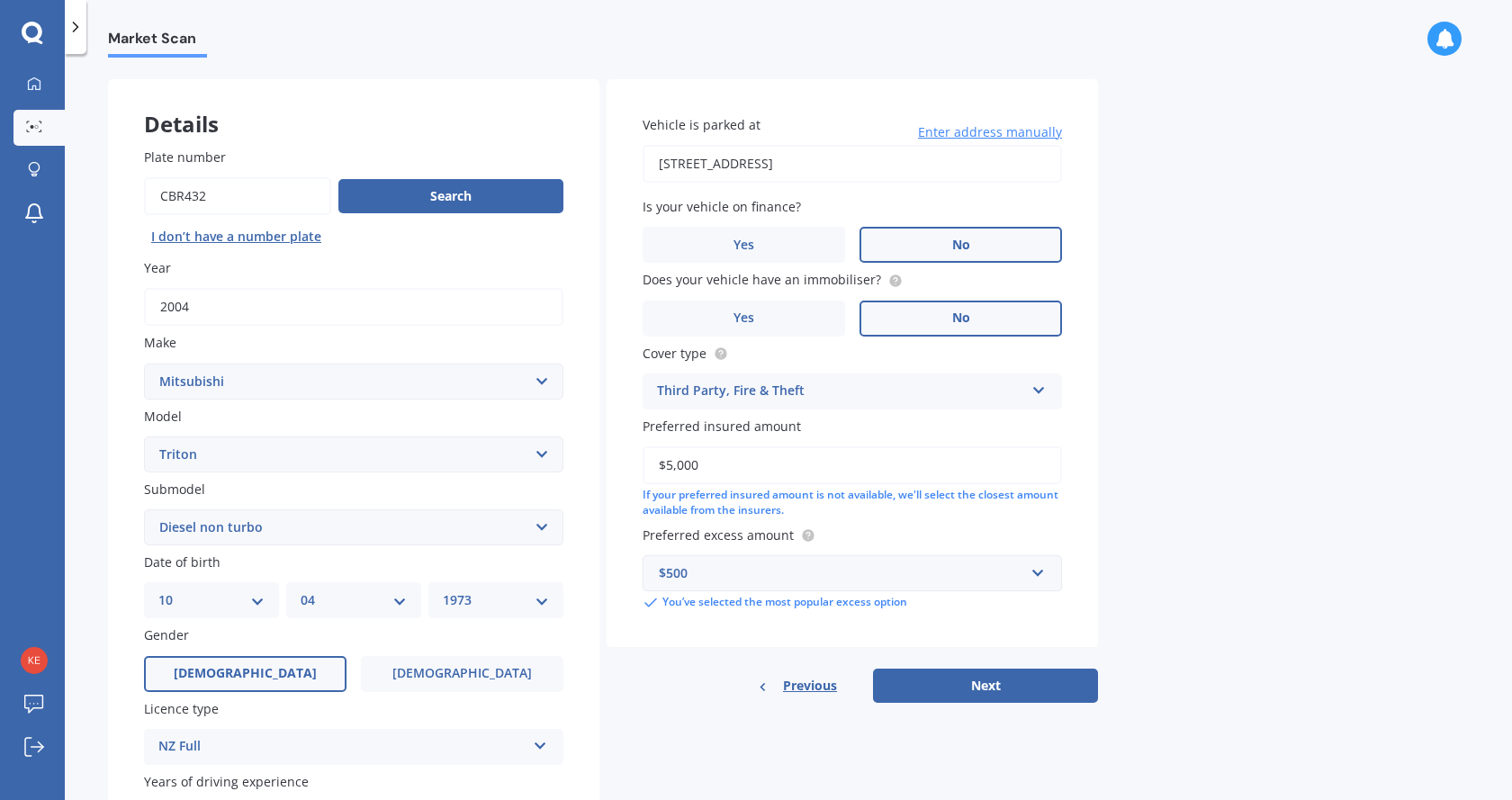
scroll to position [259, 0]
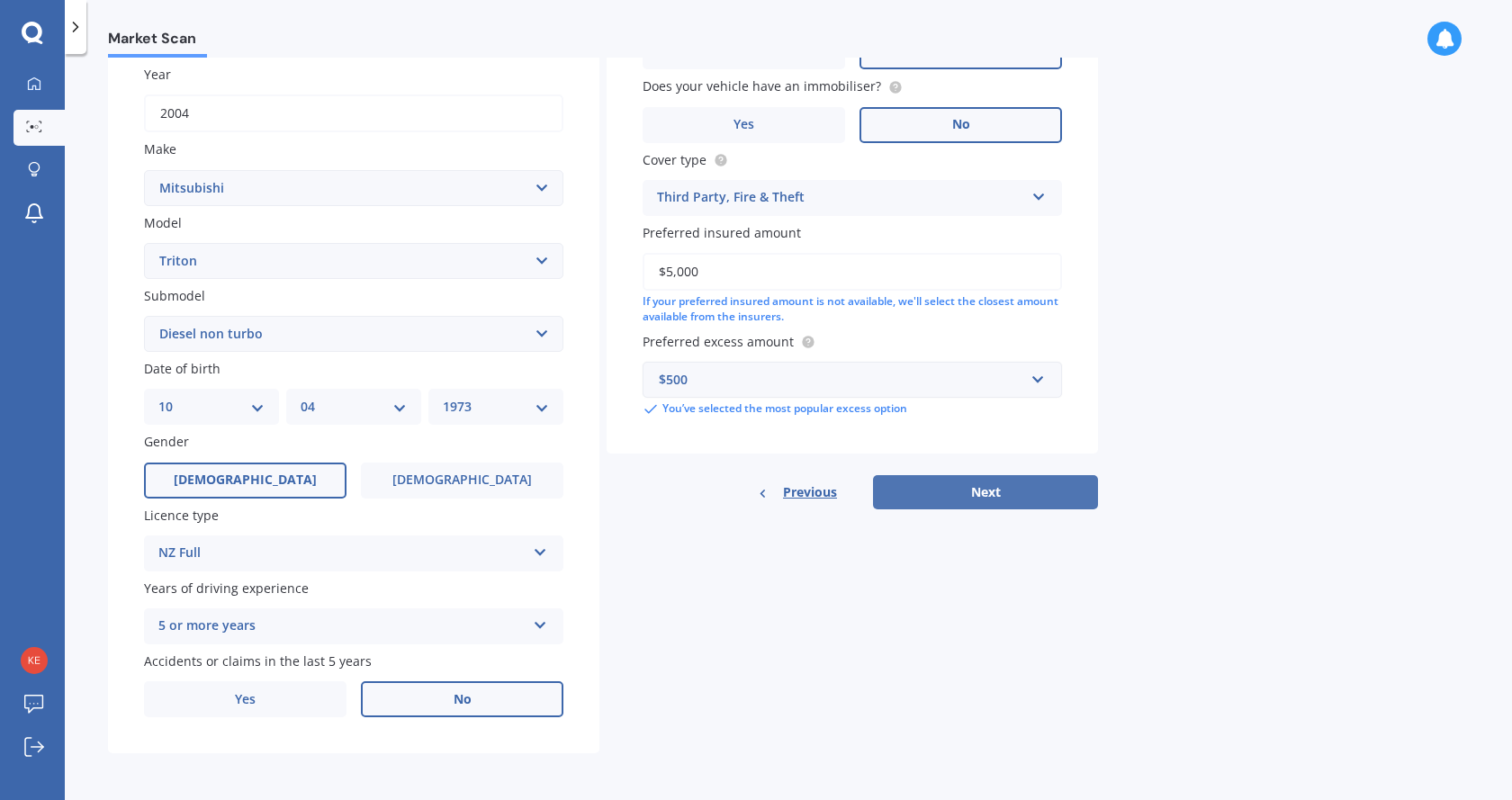
click at [974, 490] on button "Next" at bounding box center [985, 492] width 225 height 35
select select "10"
select select "04"
select select "1973"
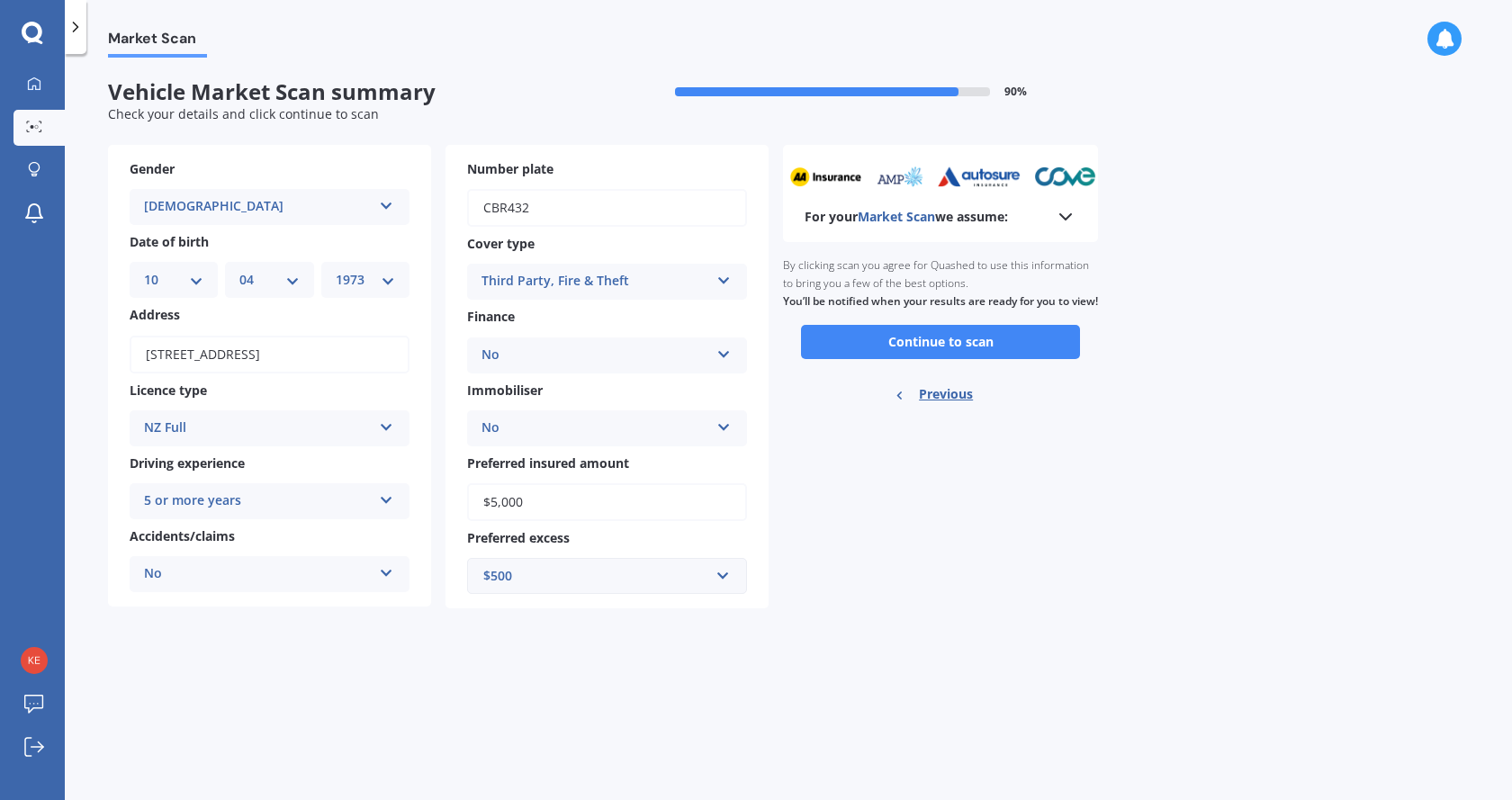
scroll to position [0, 0]
click at [1007, 219] on b "For your Market Scan we assume:" at bounding box center [906, 216] width 204 height 18
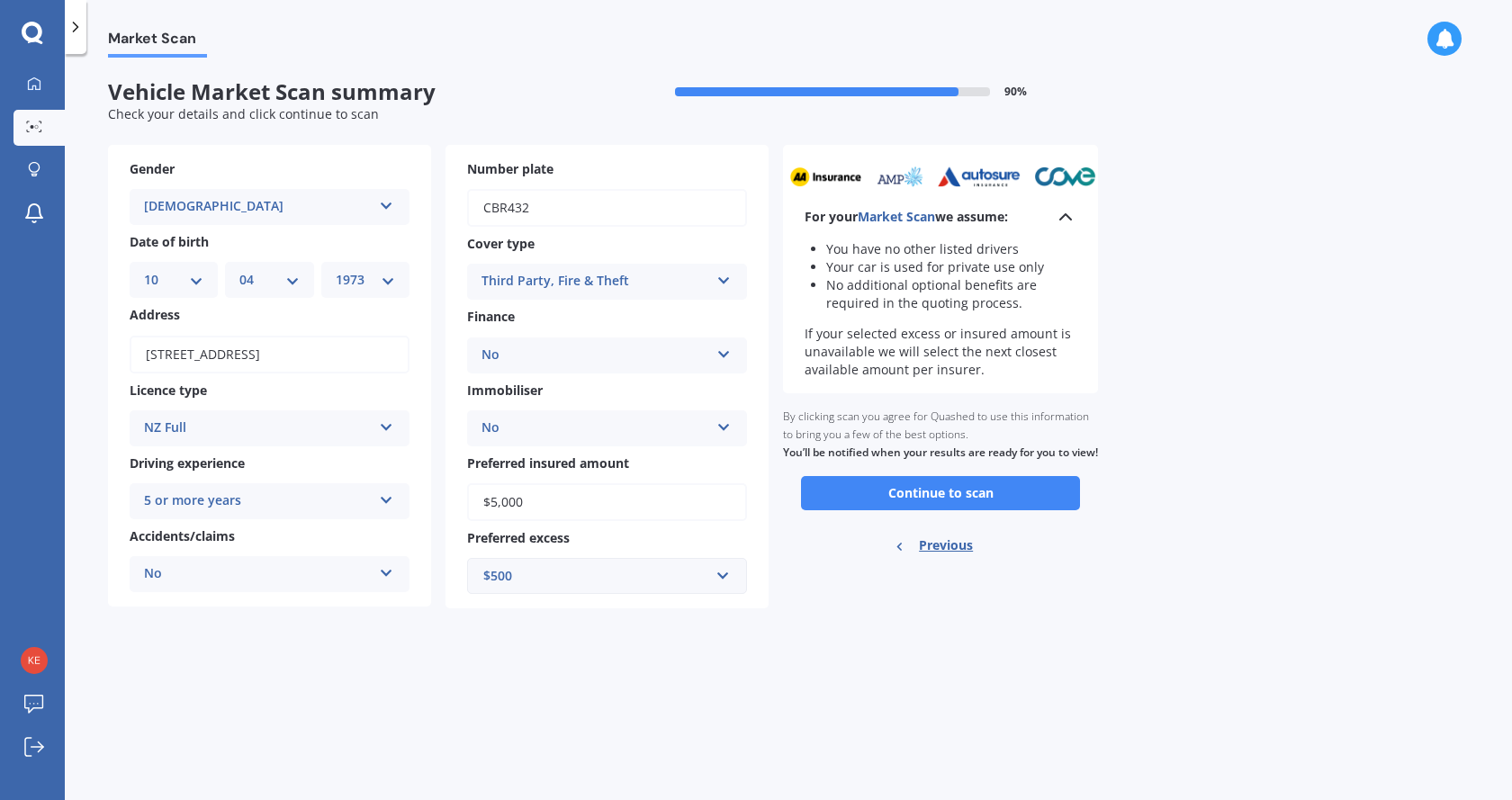
click at [1060, 221] on icon at bounding box center [1065, 217] width 21 height 21
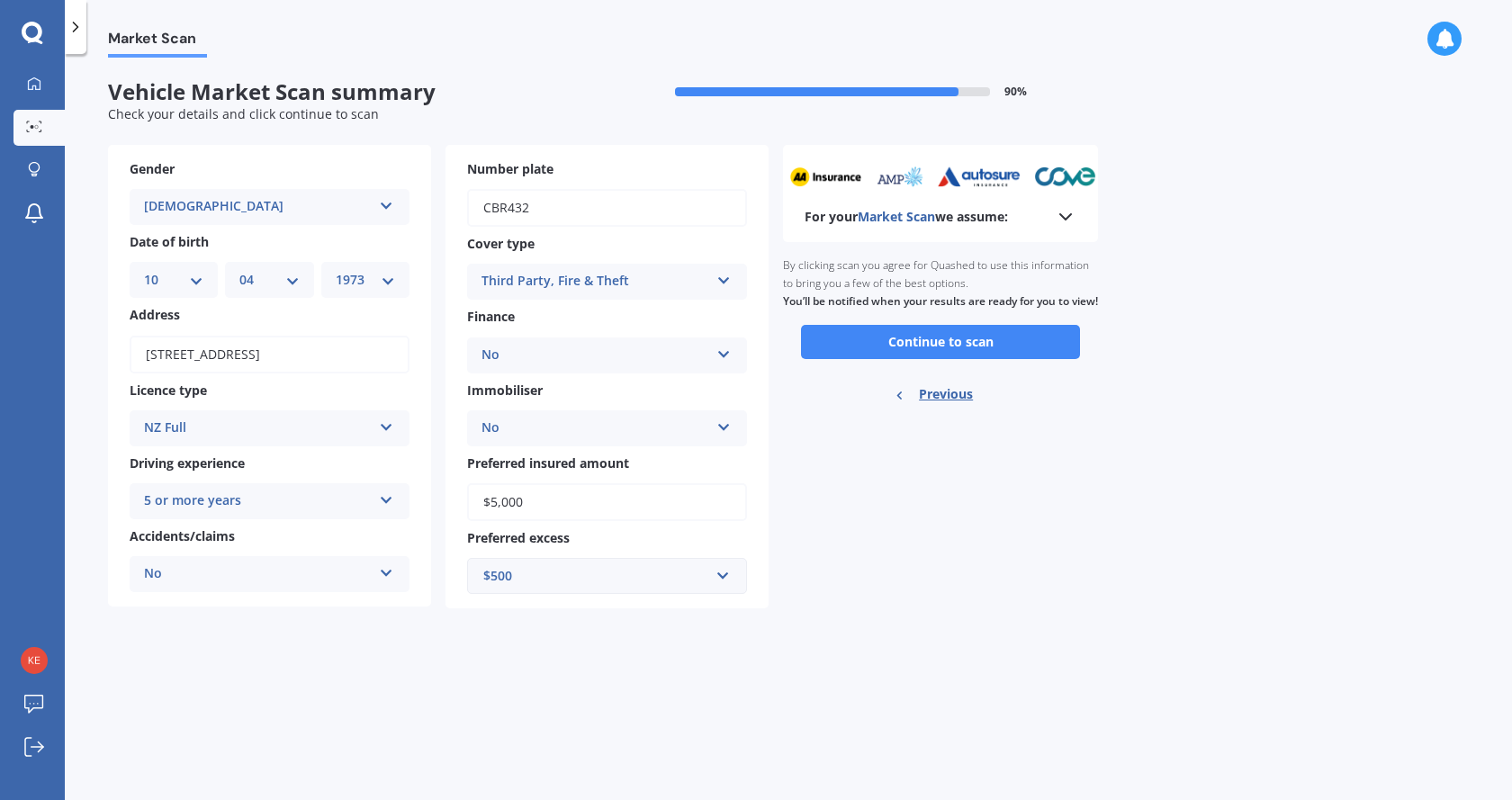
click at [1023, 221] on div "For your Market Scan we assume:" at bounding box center [940, 217] width 272 height 21
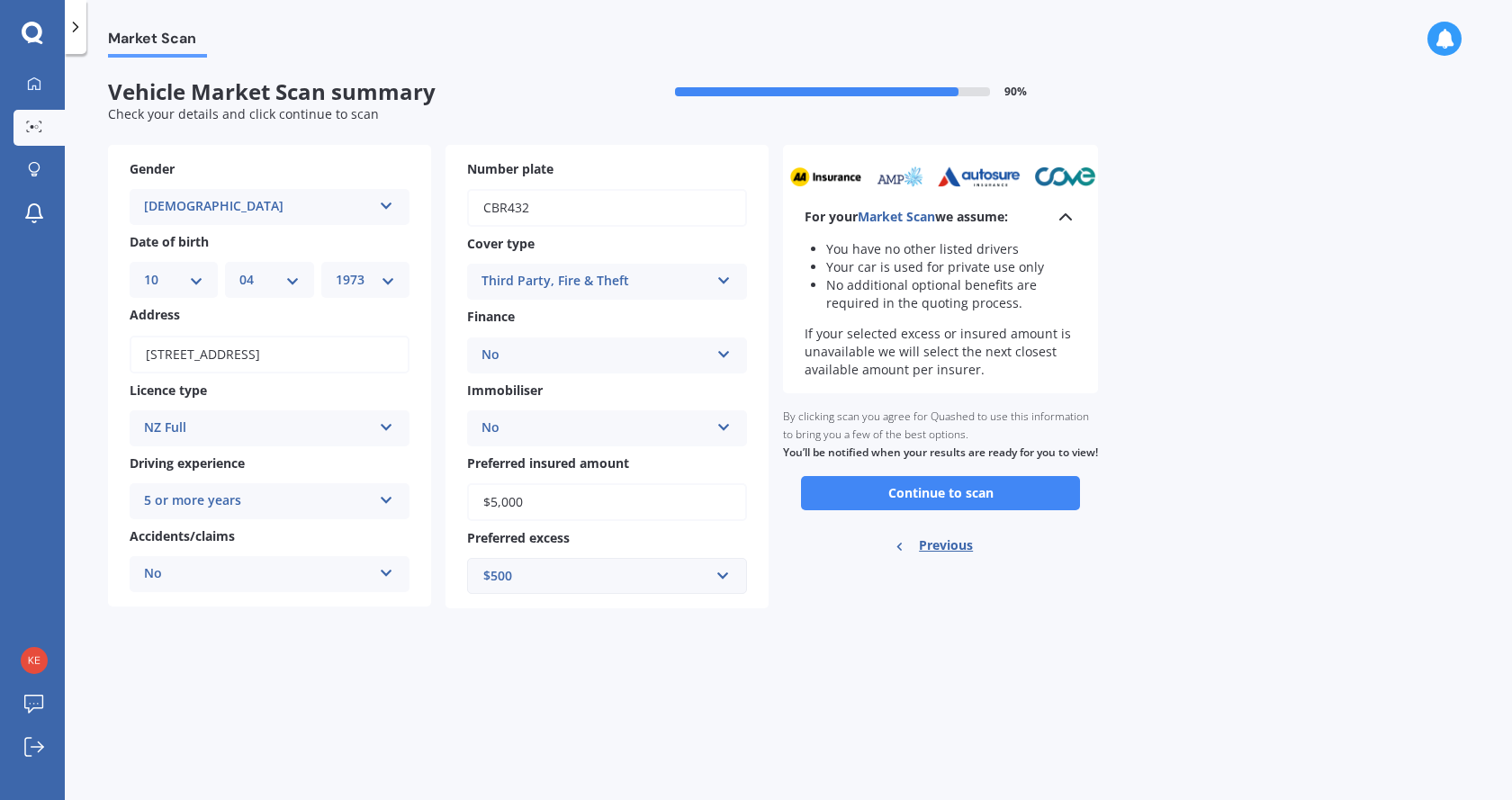
click at [936, 559] on span "Previous" at bounding box center [946, 545] width 54 height 27
select select "MITSUBISHI"
select select "TRITON"
select select "DIESEL NON TURBO"
select select "10"
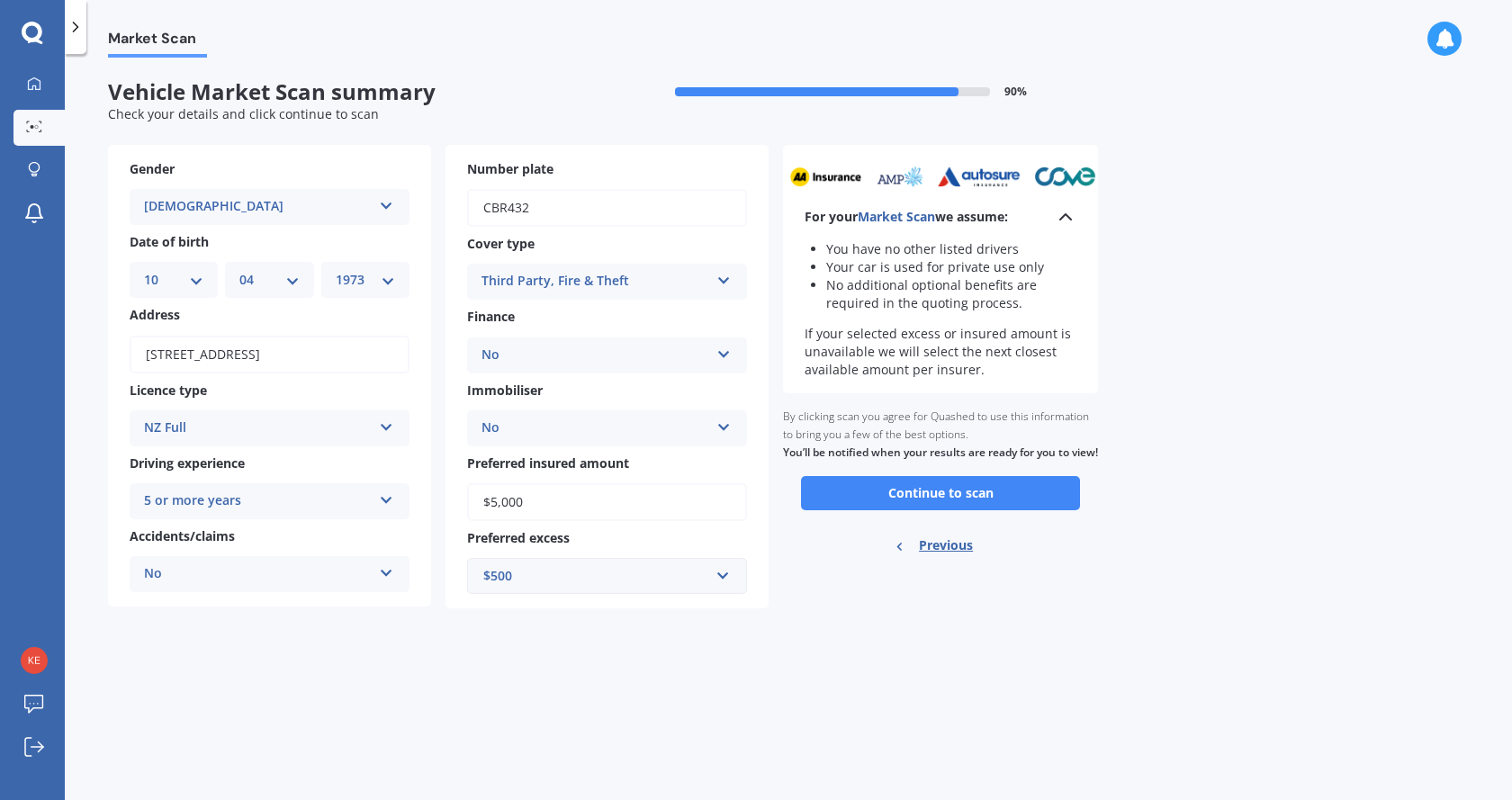
select select "04"
select select "1973"
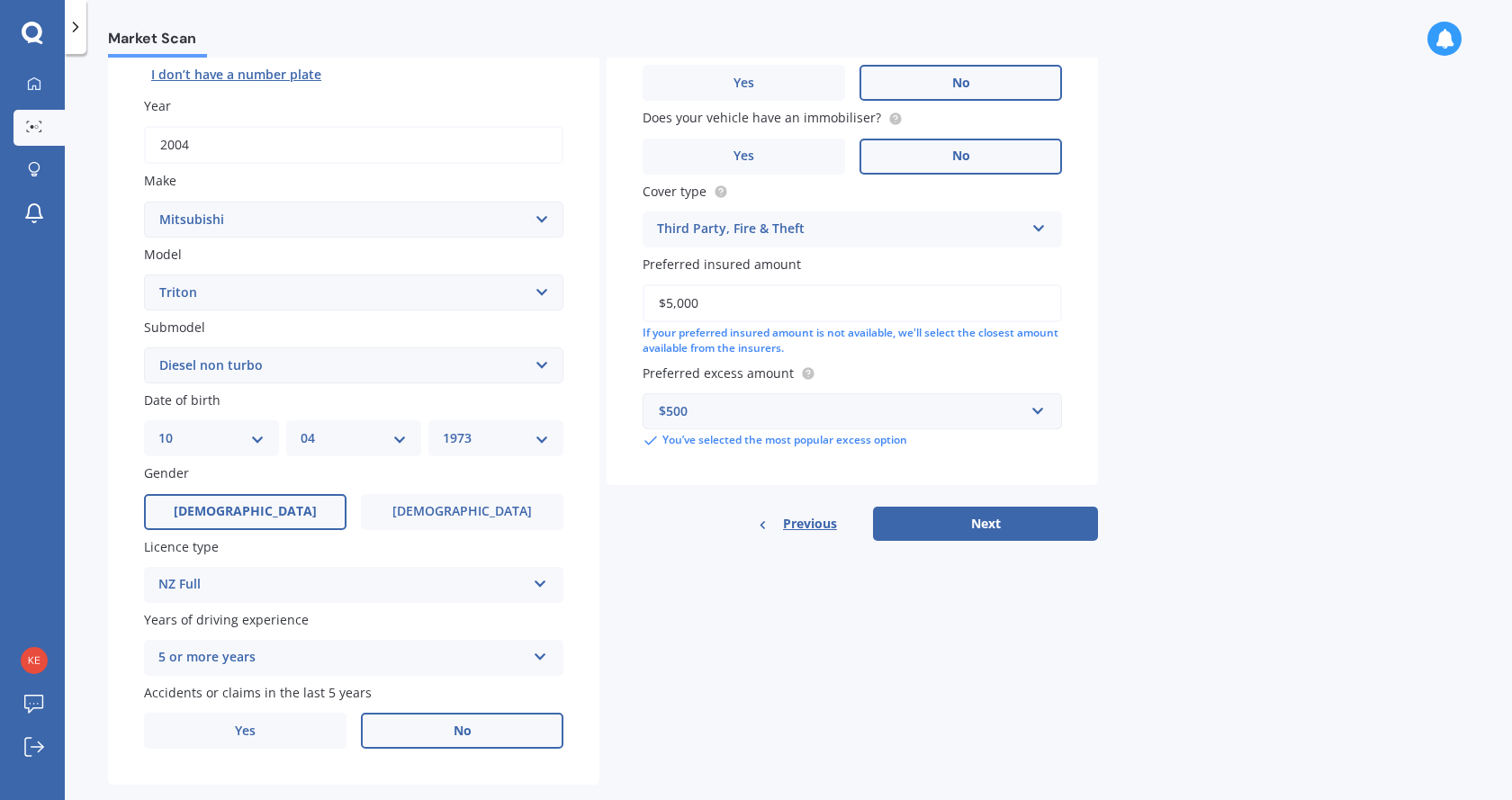
scroll to position [259, 0]
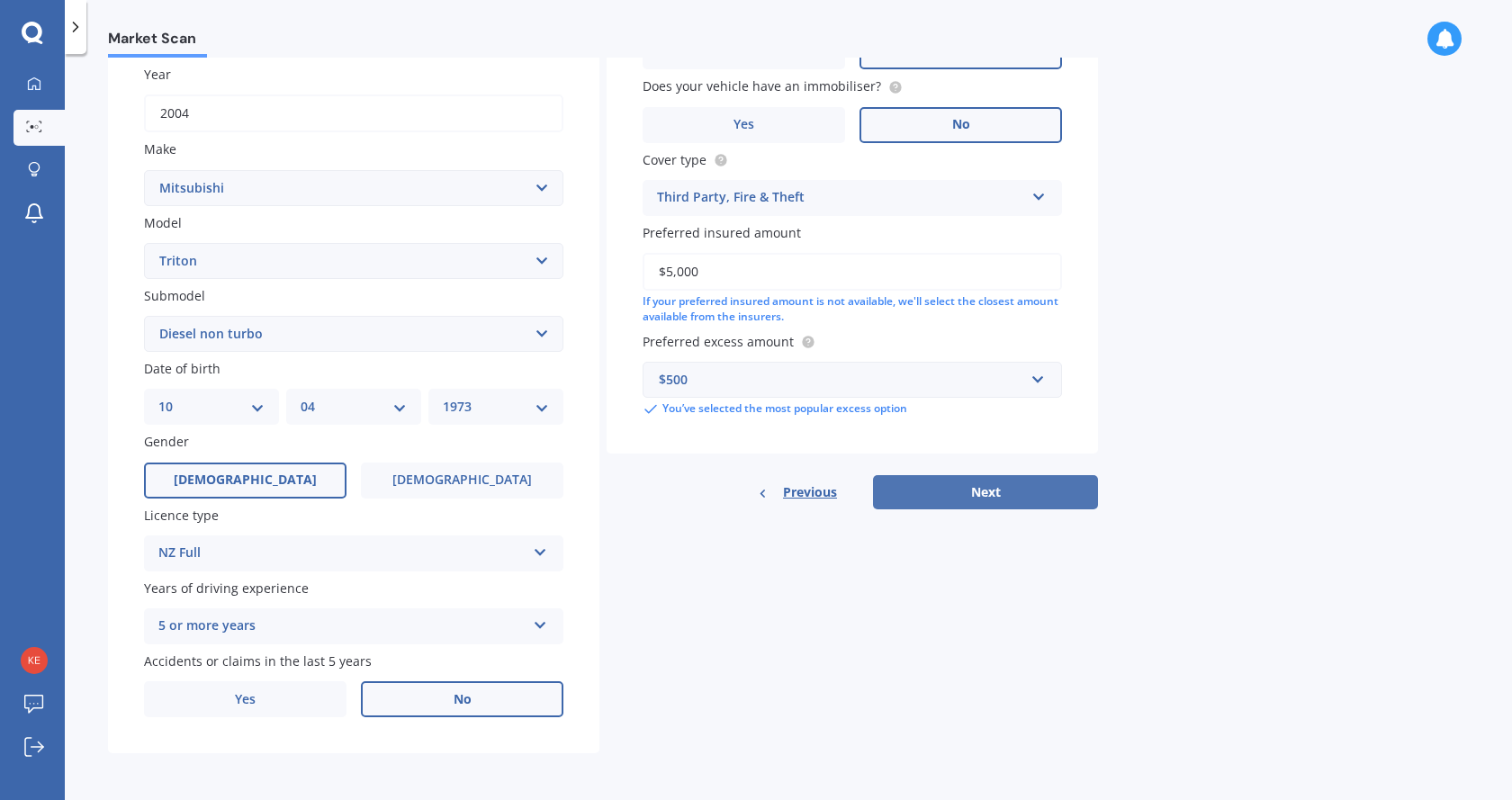
click at [999, 496] on button "Next" at bounding box center [985, 492] width 225 height 35
select select "10"
select select "04"
select select "1973"
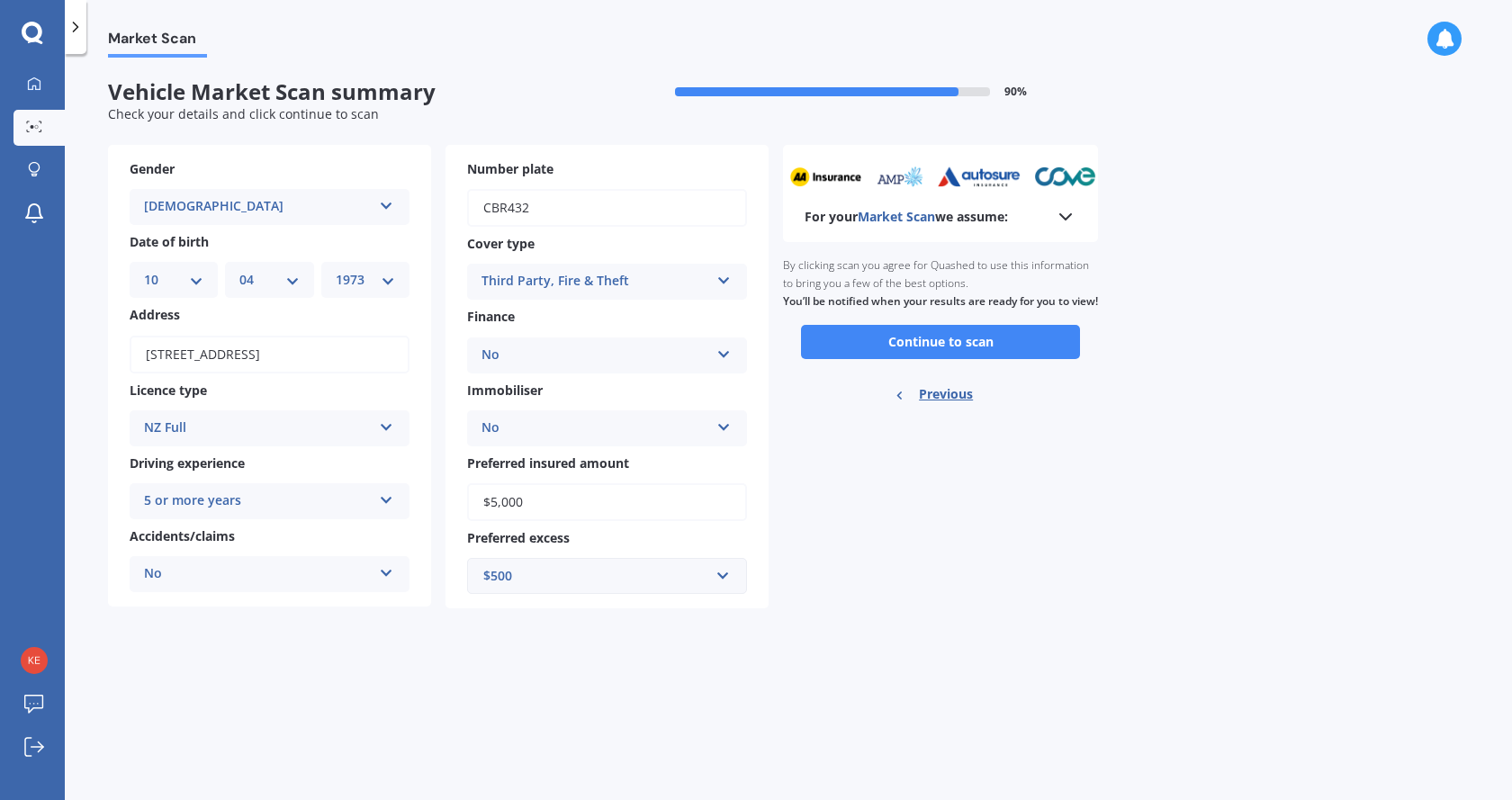
scroll to position [0, 0]
click at [997, 359] on button "Continue to scan" at bounding box center [940, 342] width 279 height 35
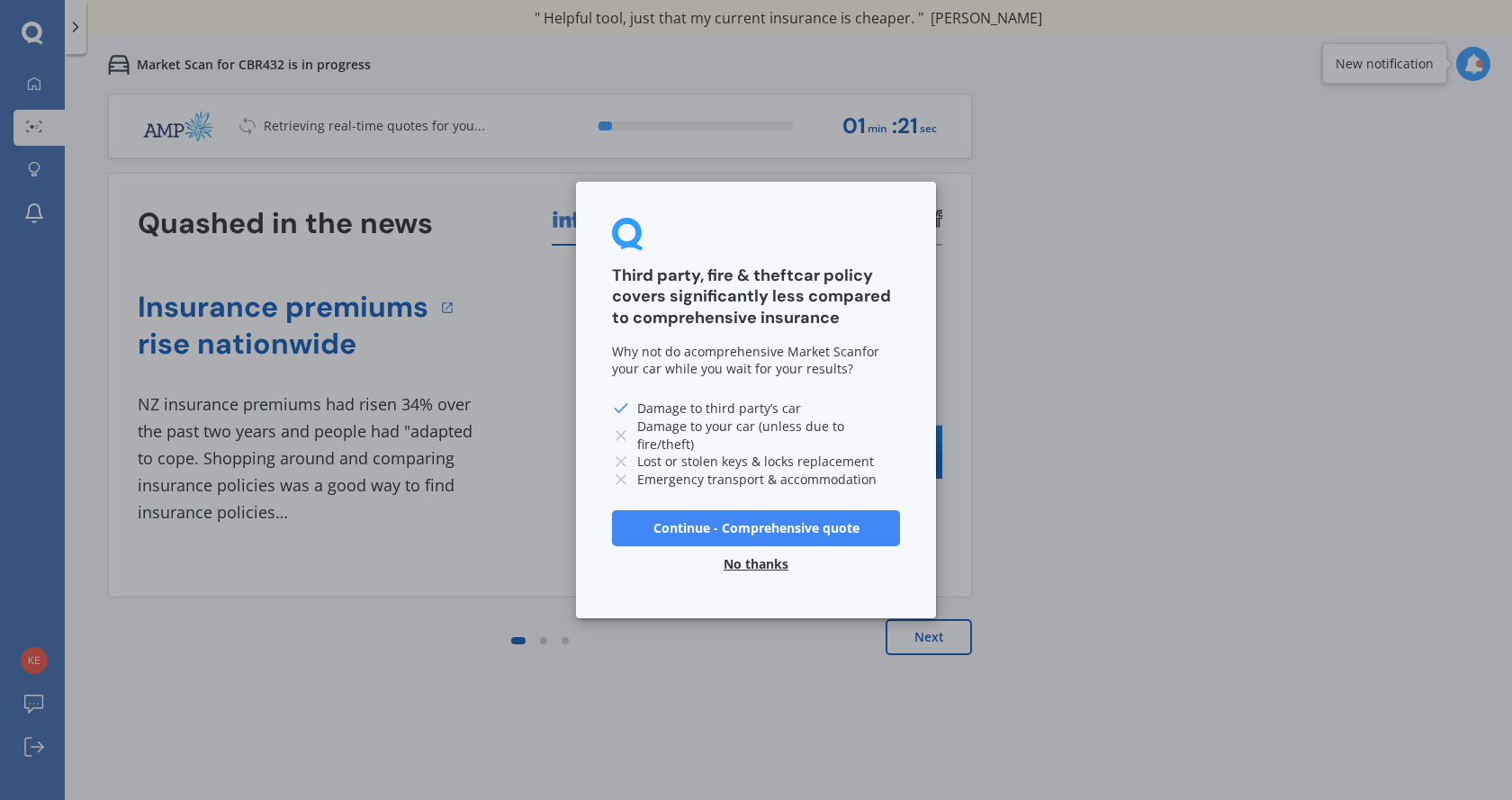
click at [747, 527] on button "Continue - Comprehensive quote" at bounding box center [756, 528] width 288 height 36
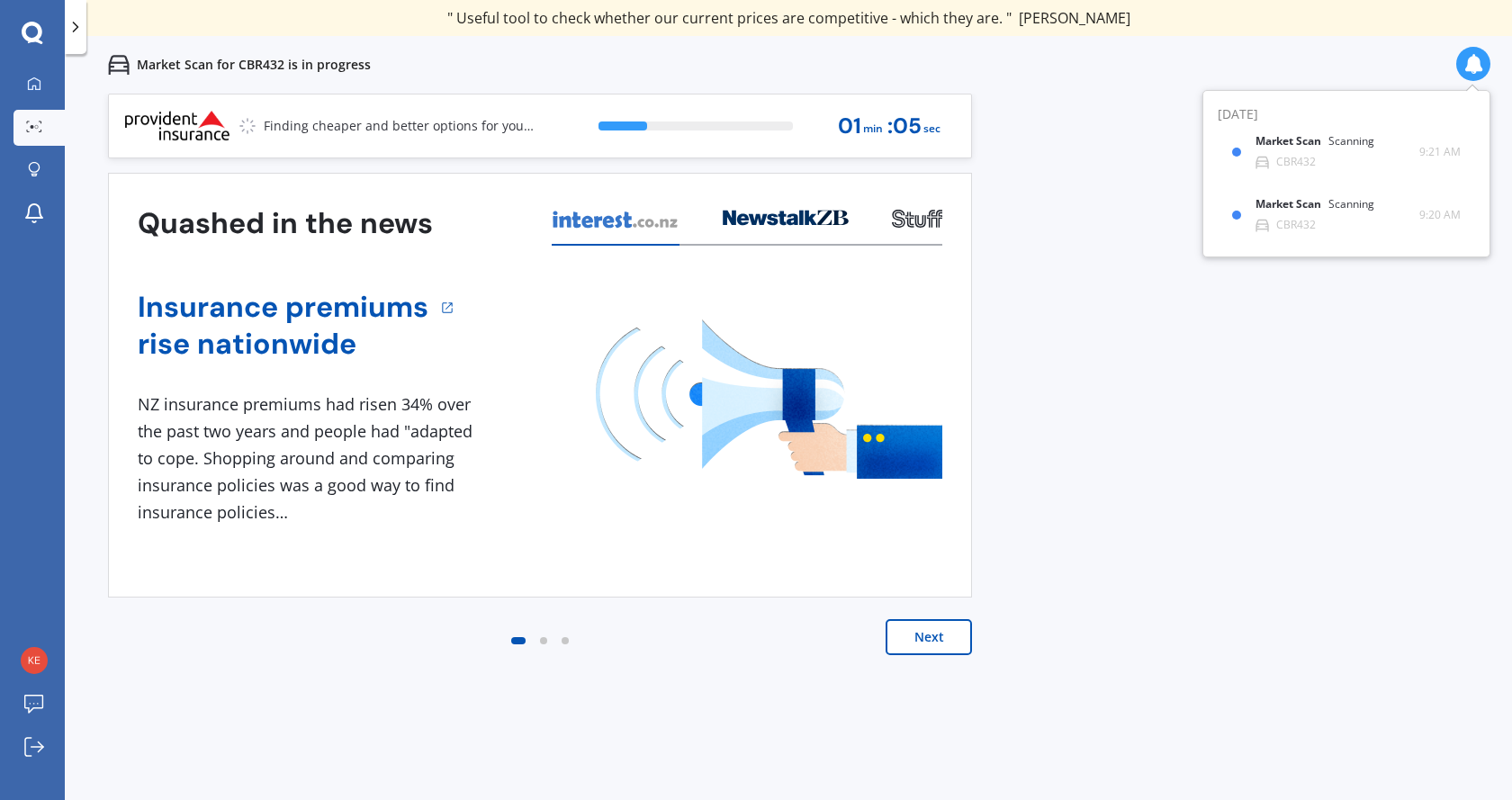
click at [518, 643] on div at bounding box center [518, 641] width 14 height 7
click at [79, 31] on icon at bounding box center [75, 26] width 18 height 18
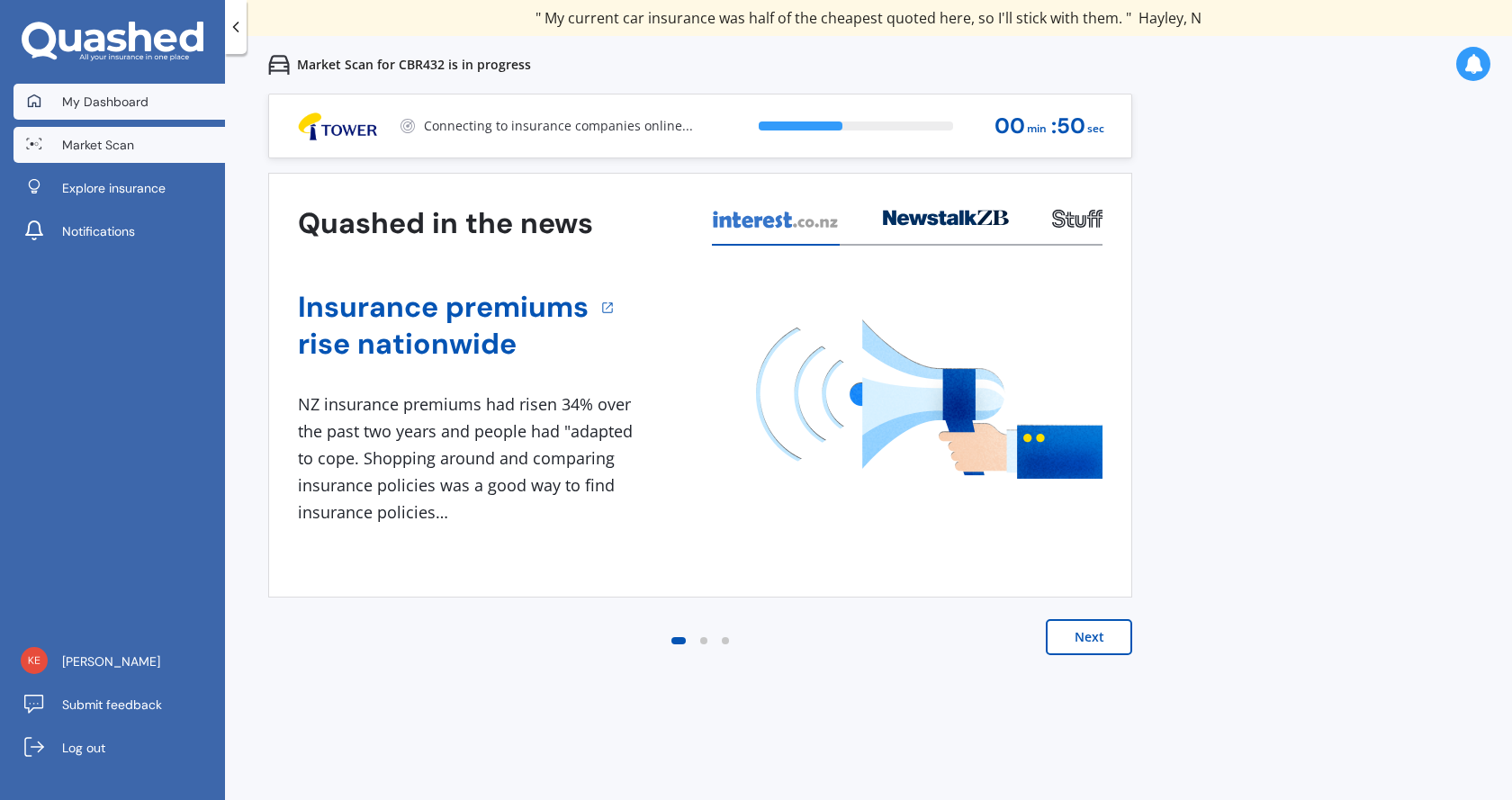
click at [120, 99] on span "My Dashboard" at bounding box center [105, 101] width 86 height 18
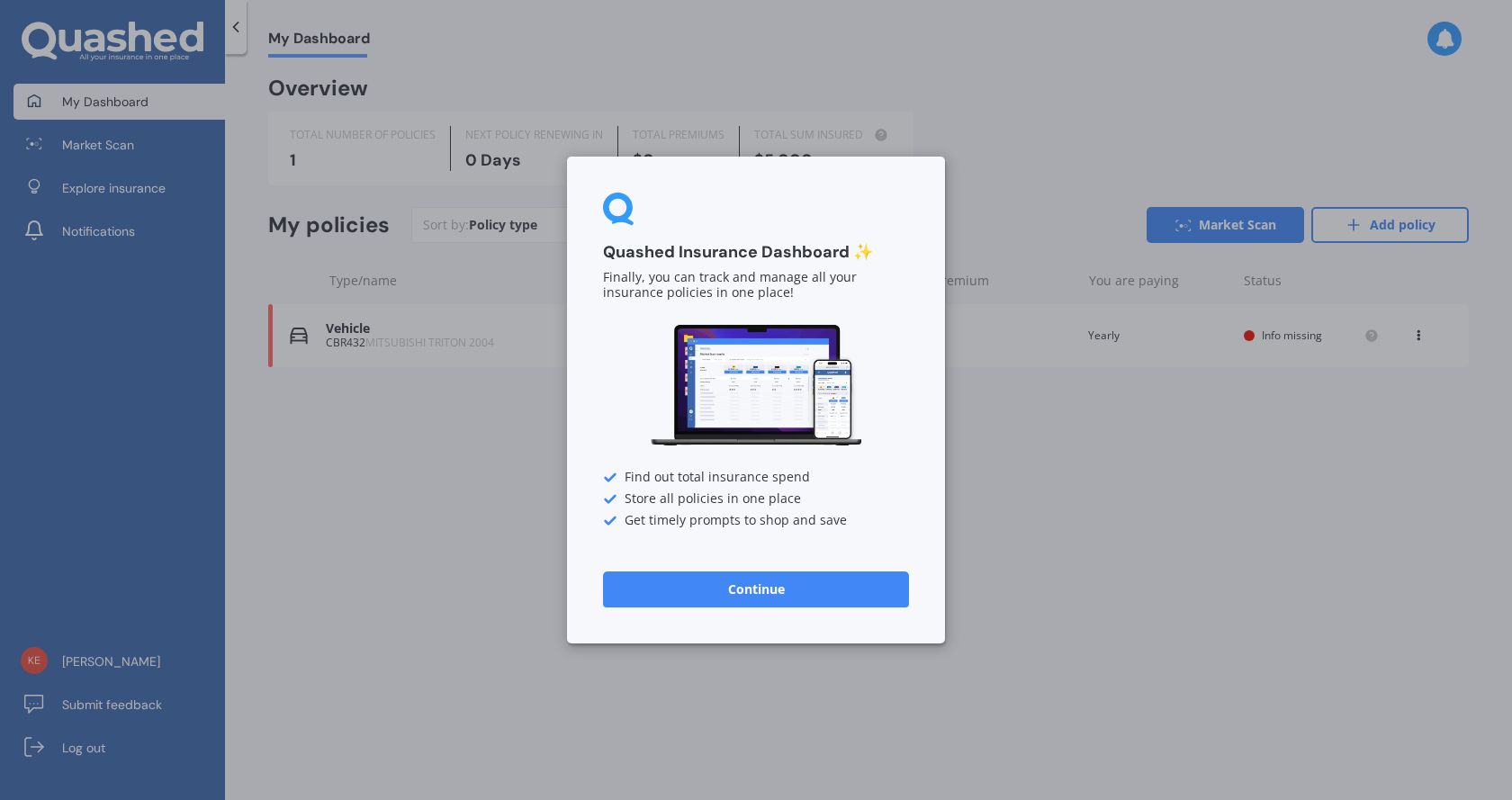
click at [1021, 488] on div "Quashed Insurance Dashboard ✨ Finally, you can track and manage all your insura…" at bounding box center [756, 400] width 1512 height 800
click at [766, 581] on button "Continue" at bounding box center [755, 590] width 306 height 36
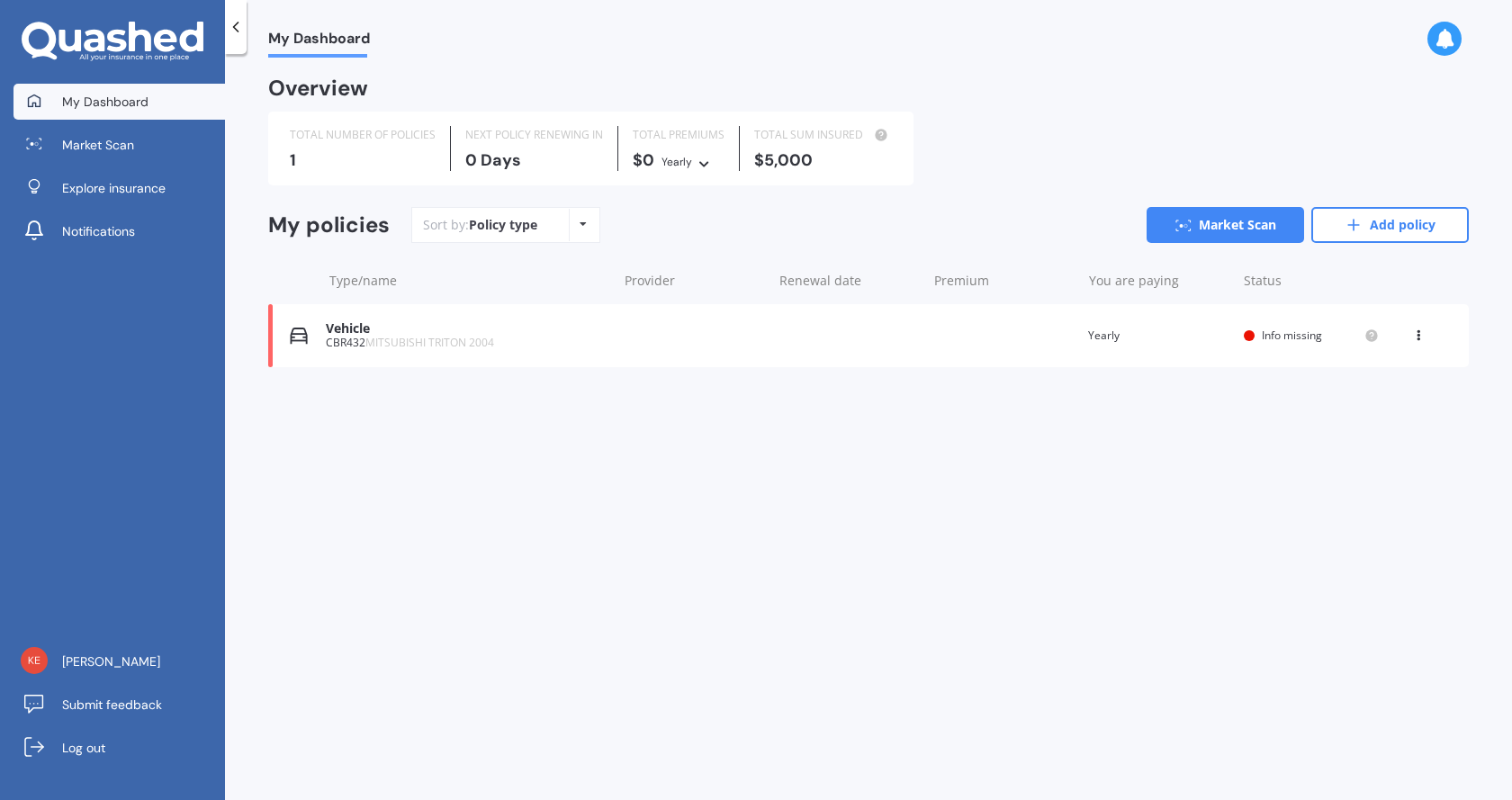
click at [1418, 335] on icon at bounding box center [1418, 333] width 12 height 11
click at [579, 495] on div "My Dashboard Overview TOTAL NUMBER OF POLICIES 1 NEXT POLICY RENEWING [DATE] TO…" at bounding box center [868, 431] width 1287 height 746
click at [548, 228] on div "Sort by: Policy type Policy type Alphabetical Date added Renewing next" at bounding box center [506, 224] width 189 height 36
click at [134, 140] on span "Market Scan" at bounding box center [97, 144] width 72 height 18
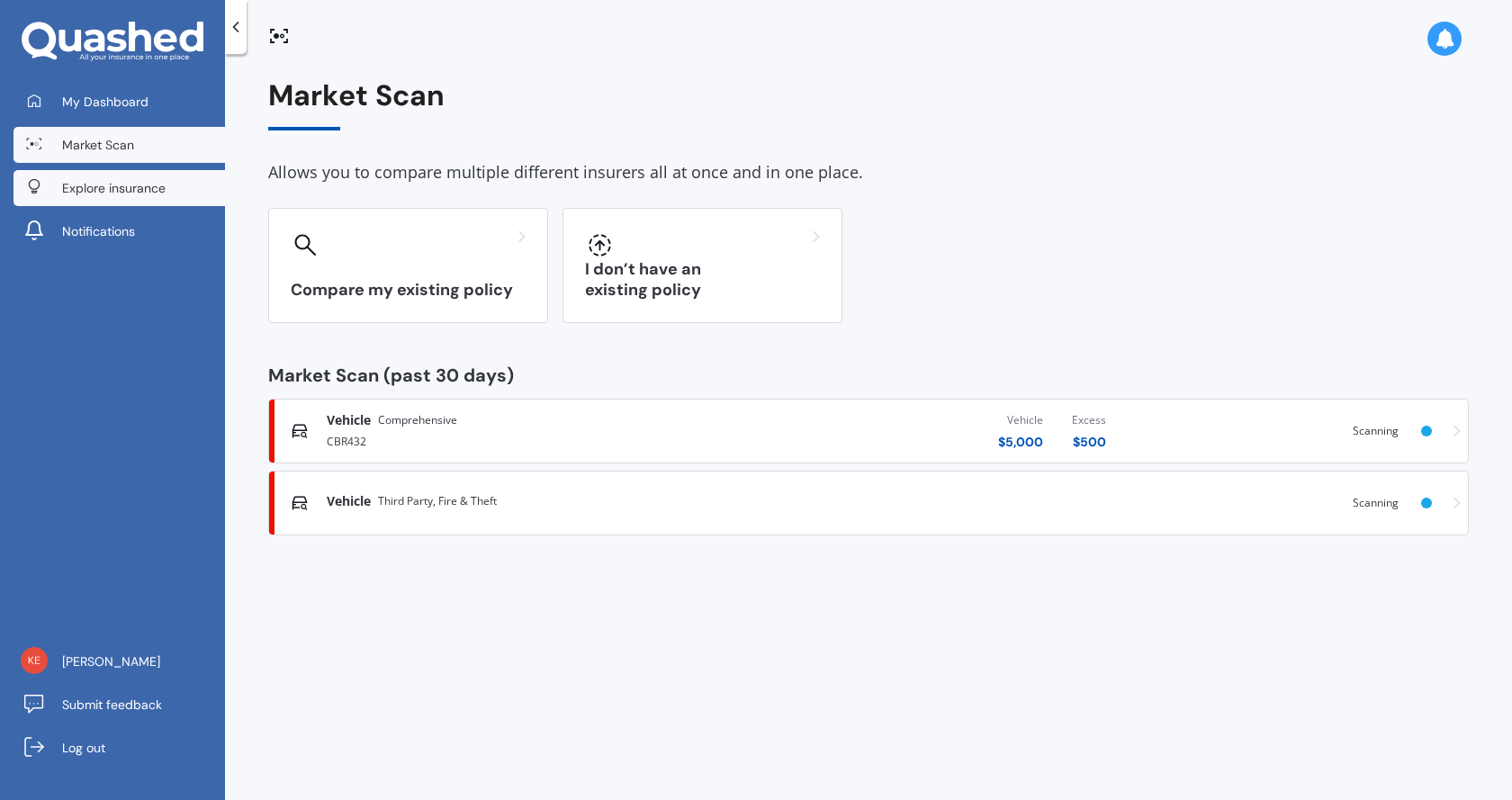
click at [125, 186] on span "Explore insurance" at bounding box center [113, 188] width 104 height 18
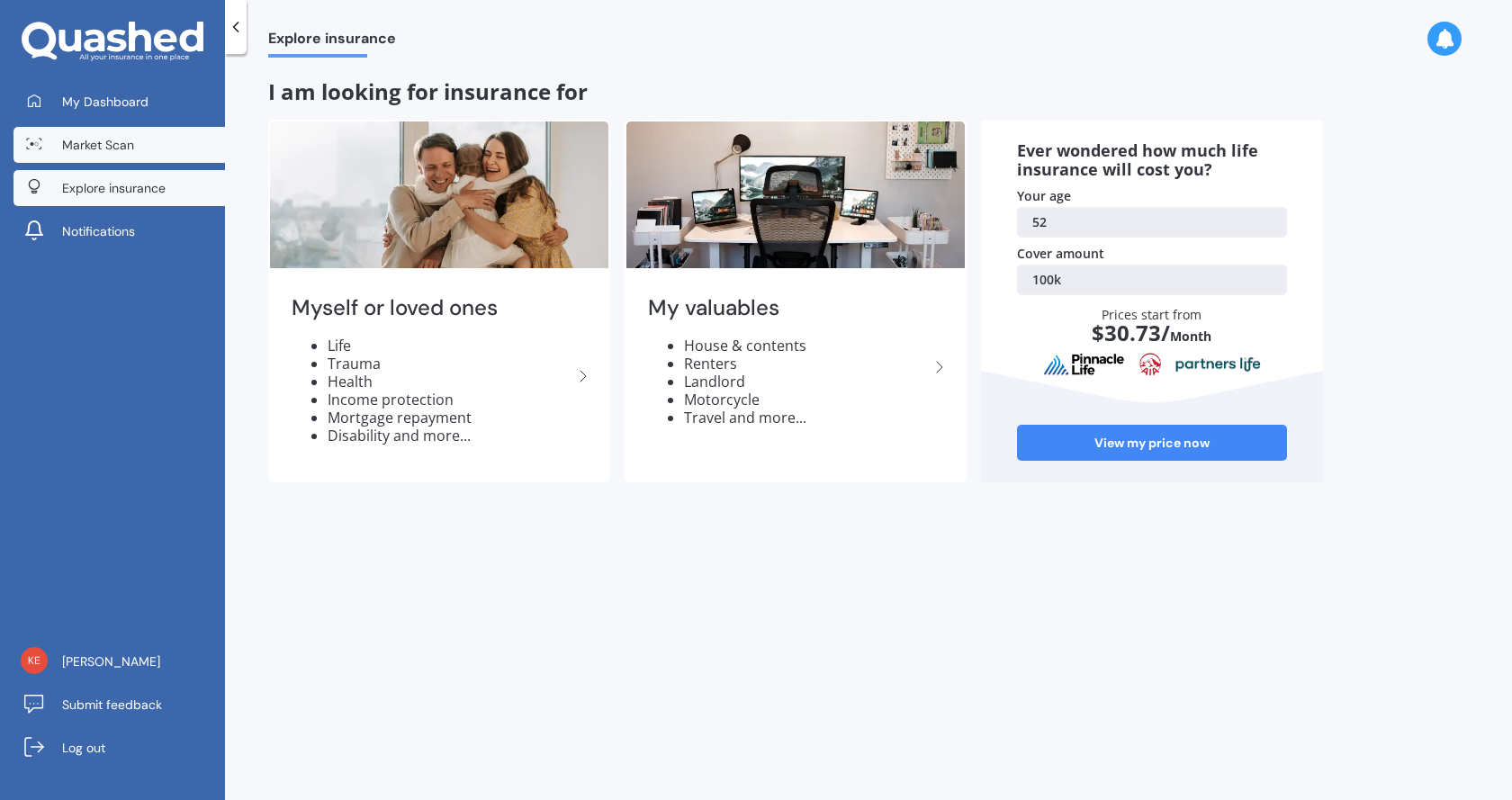
click at [118, 132] on link "Market Scan" at bounding box center [119, 145] width 211 height 36
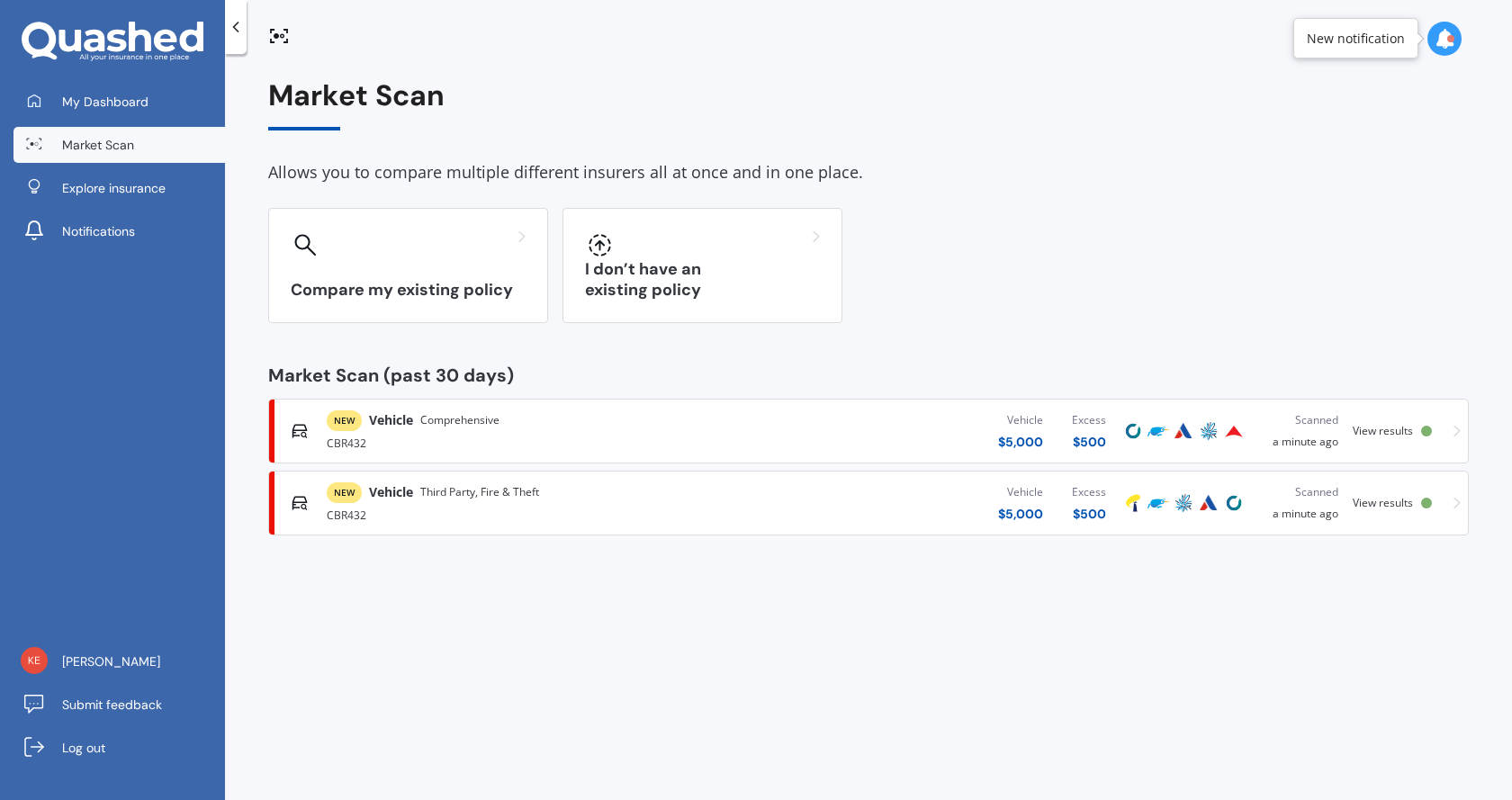
click at [1401, 503] on span "View results" at bounding box center [1382, 503] width 61 height 15
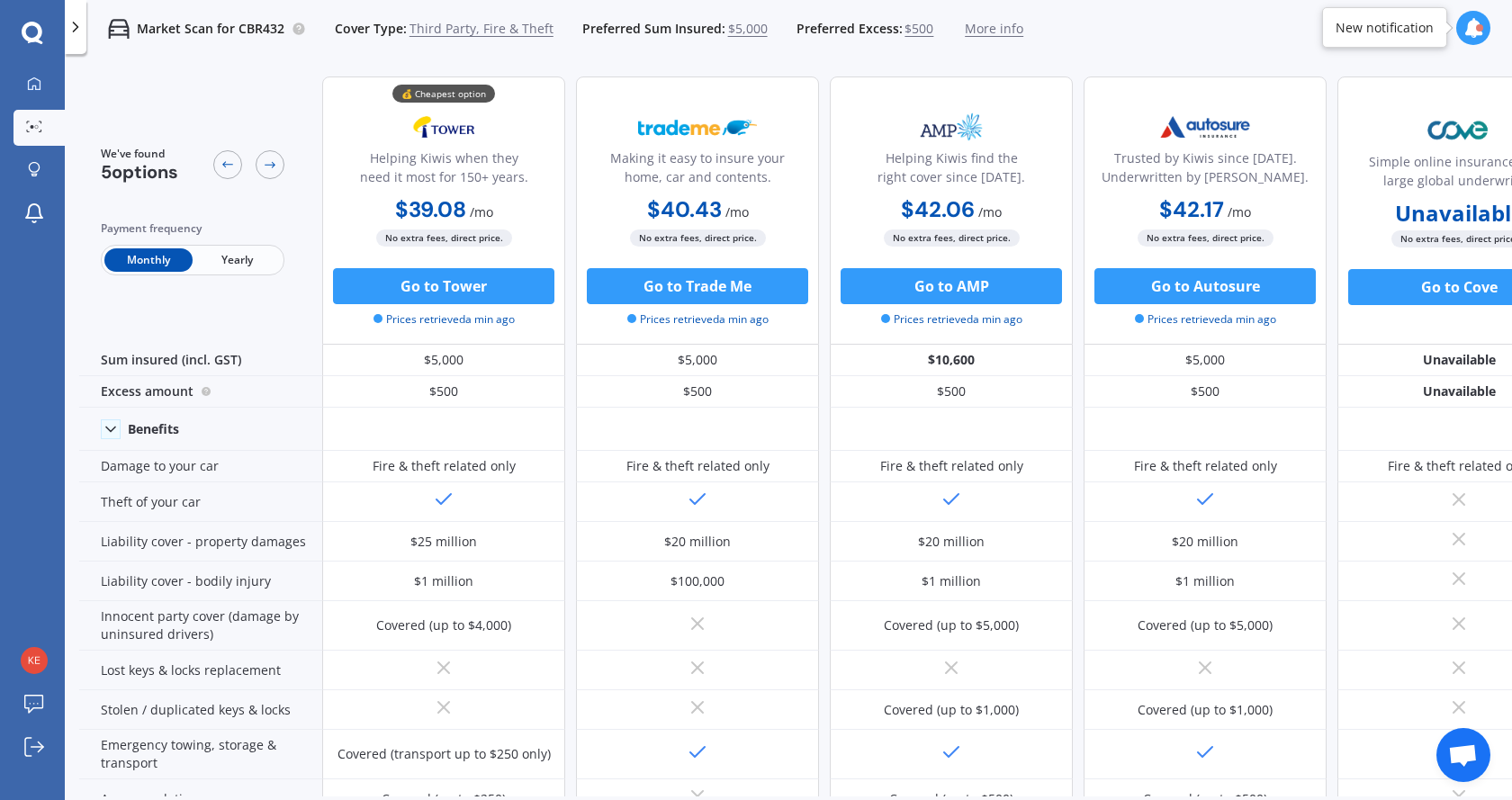
click at [223, 264] on span "Yearly" at bounding box center [236, 260] width 88 height 23
click at [26, 34] on icon at bounding box center [32, 33] width 21 height 23
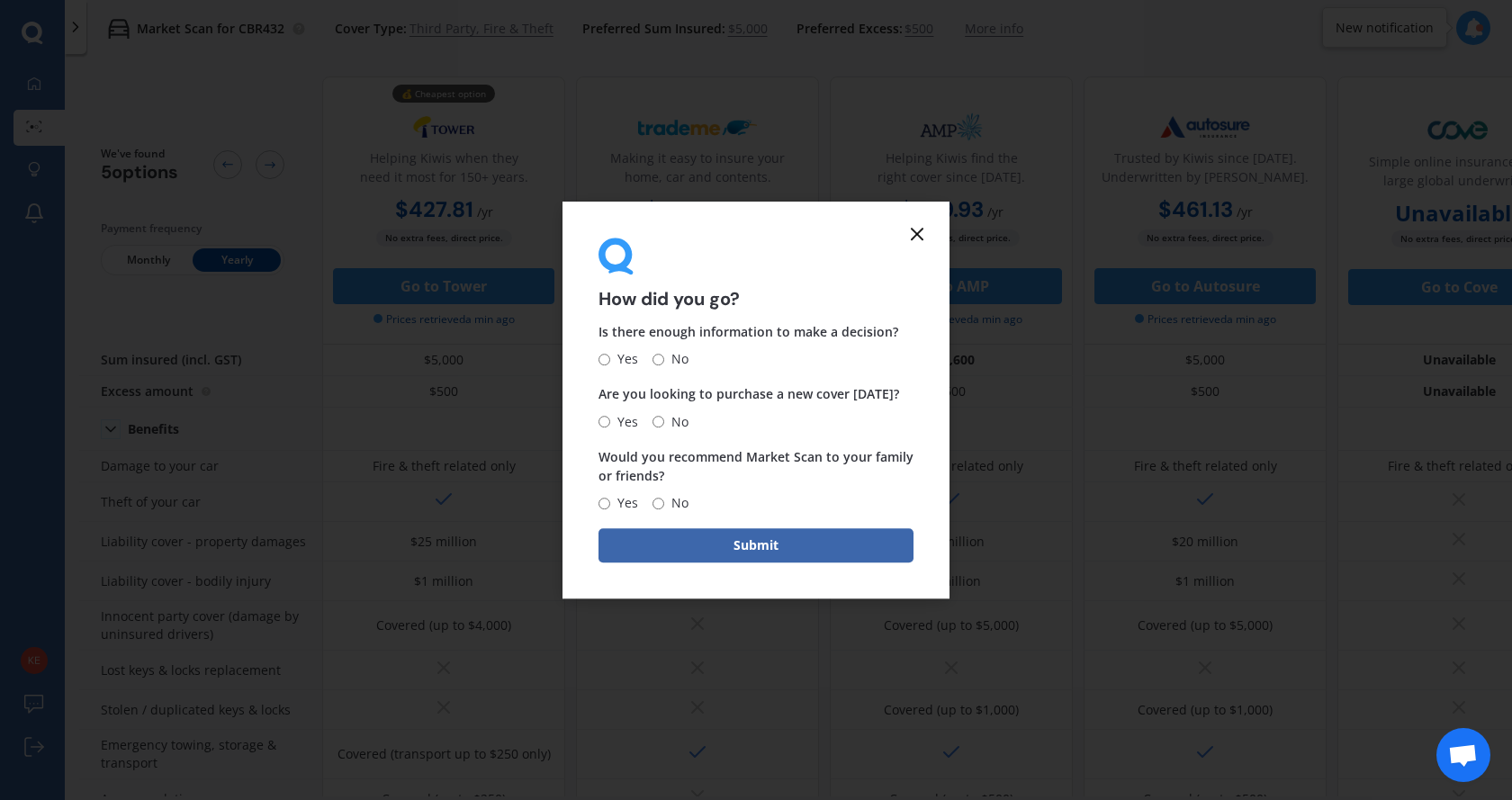
click at [603, 362] on input "Yes" at bounding box center [604, 359] width 12 height 12
radio input "true"
click at [662, 424] on input "No" at bounding box center [658, 421] width 12 height 12
radio input "true"
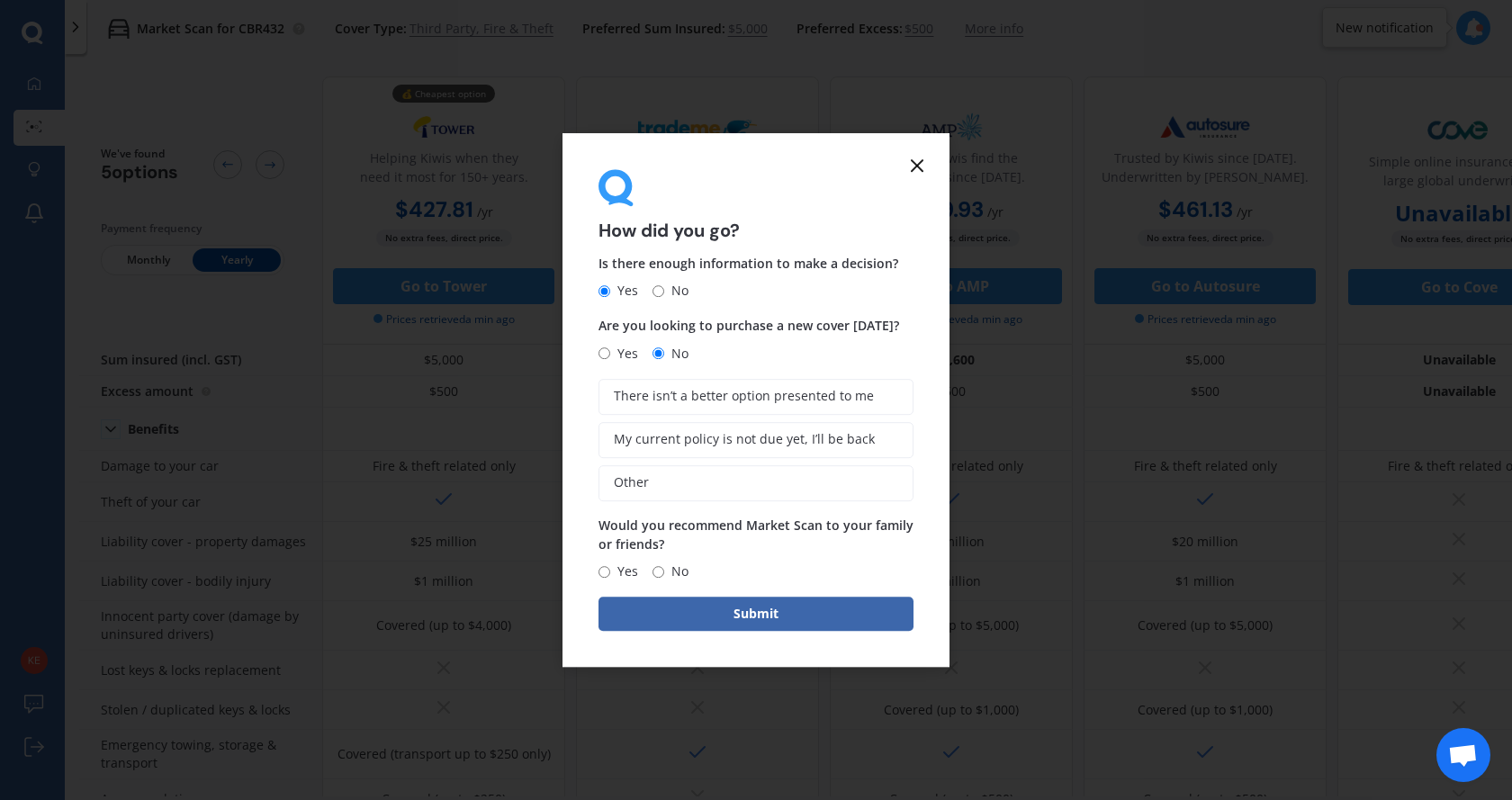
click at [658, 573] on input "No" at bounding box center [658, 572] width 12 height 12
radio input "true"
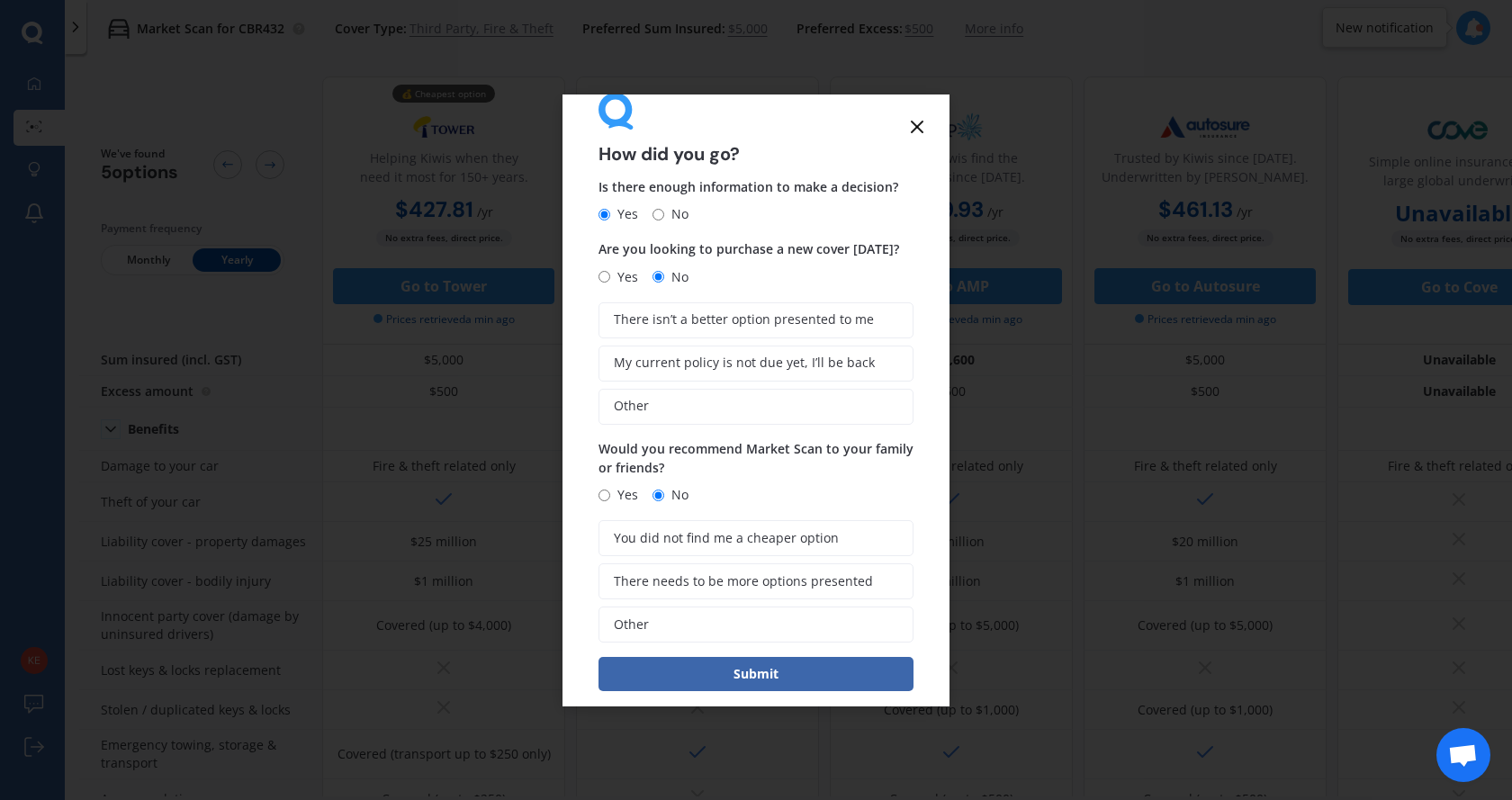
scroll to position [59, 0]
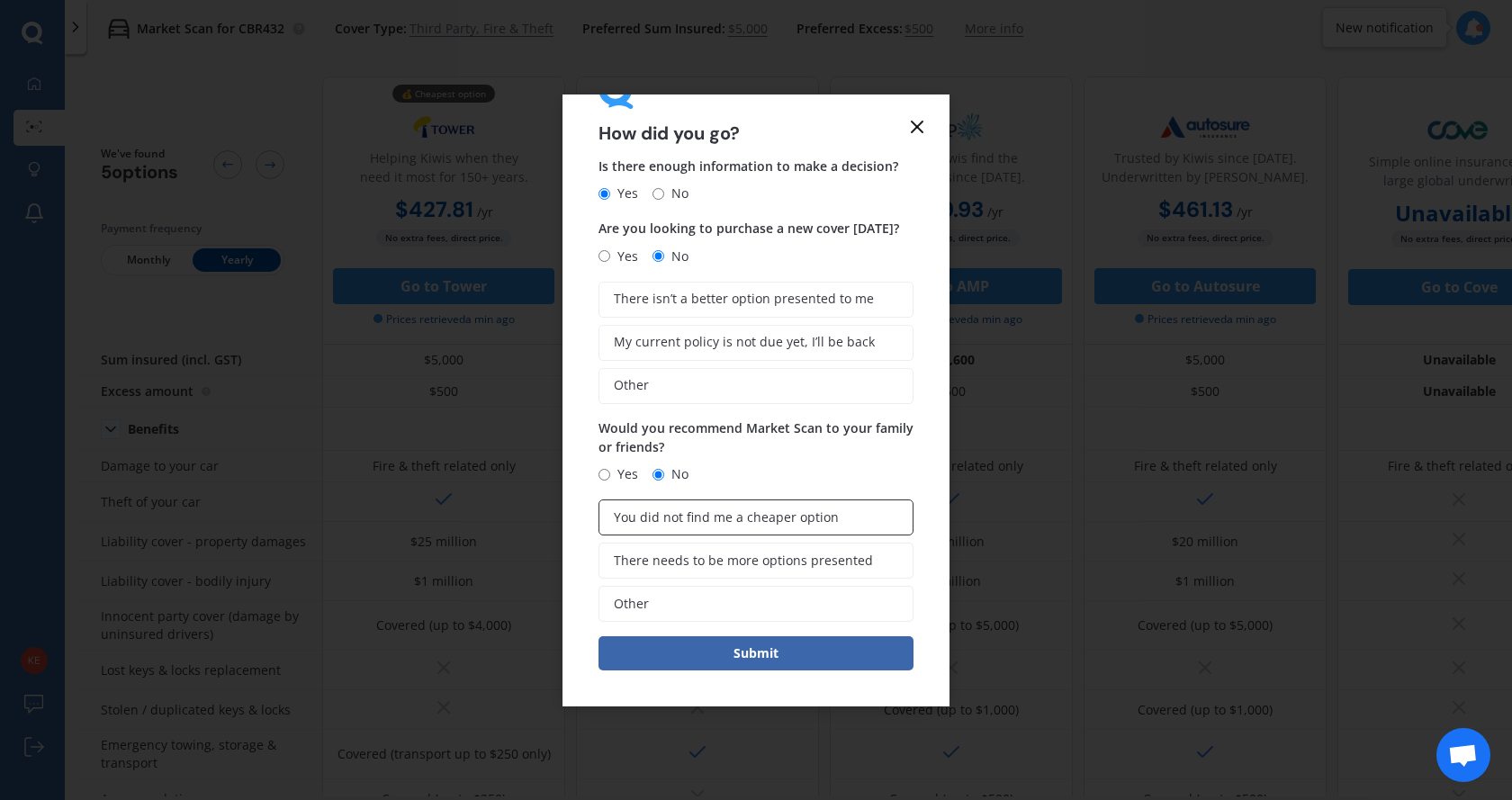
click at [729, 516] on span "You did not find me a cheaper option" at bounding box center [726, 518] width 225 height 15
click at [0, 0] on input "You did not find me a cheaper option" at bounding box center [0, 0] width 0 height 0
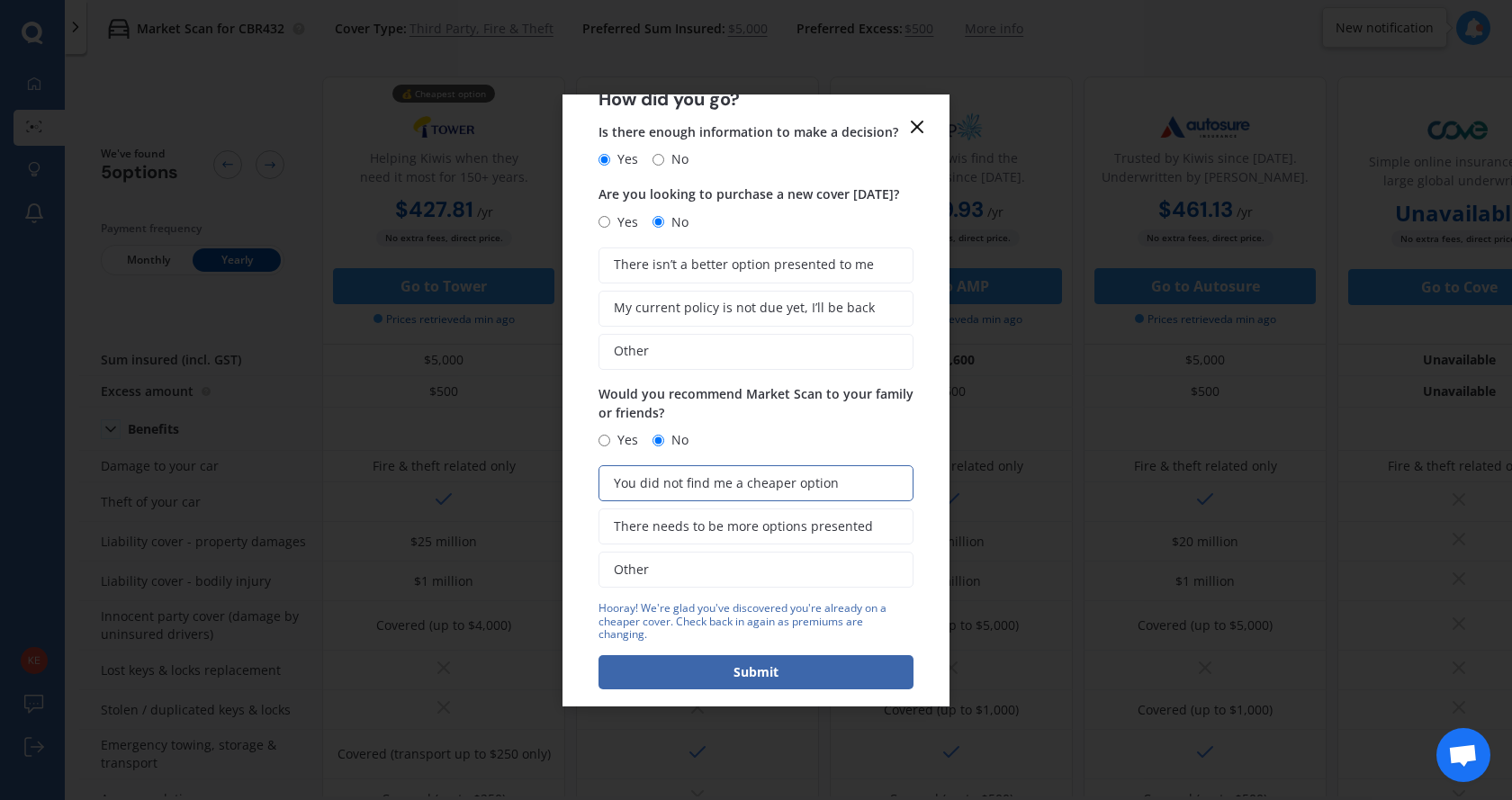
scroll to position [111, 0]
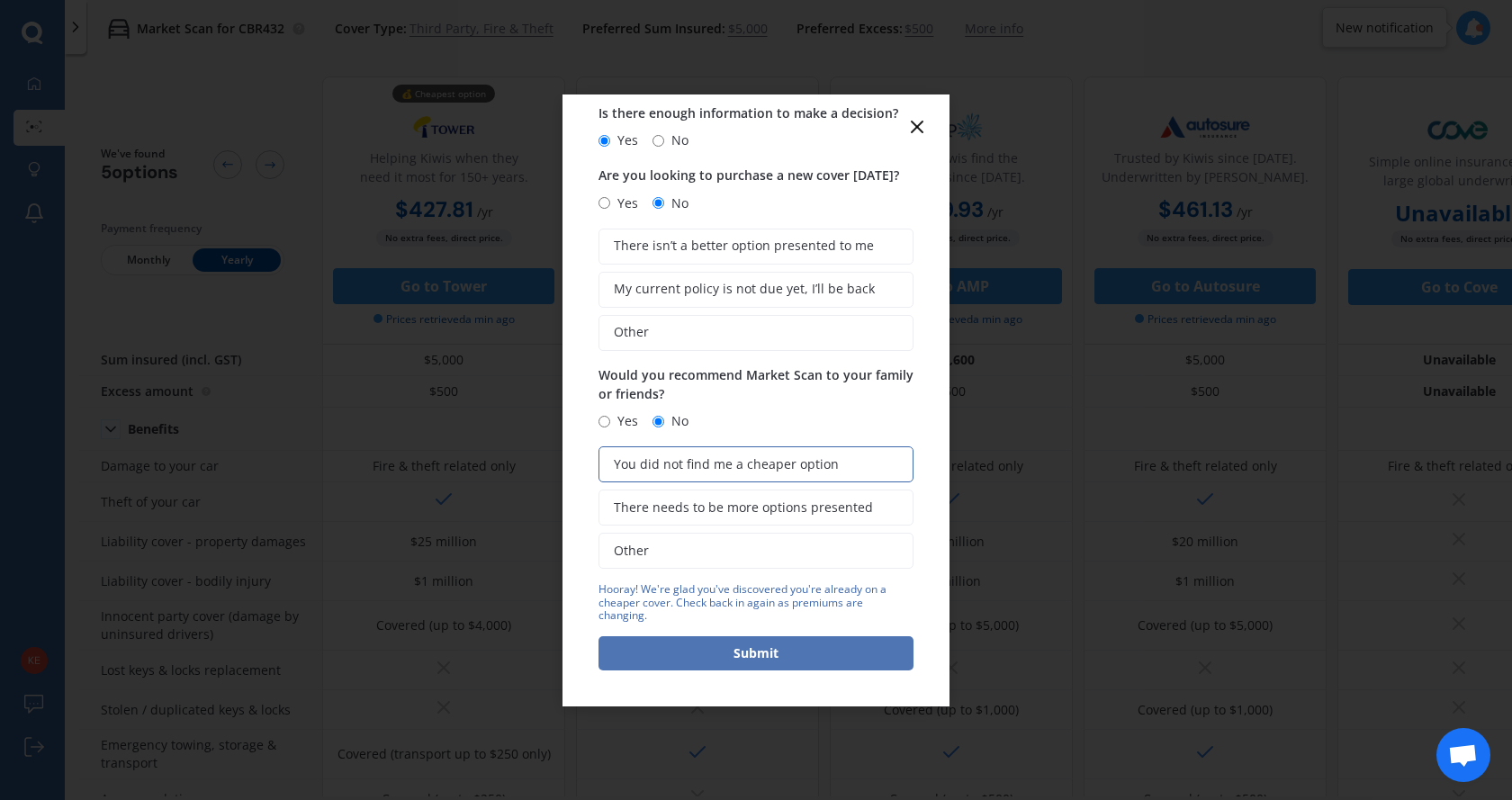
click at [766, 650] on button "Submit" at bounding box center [755, 653] width 315 height 35
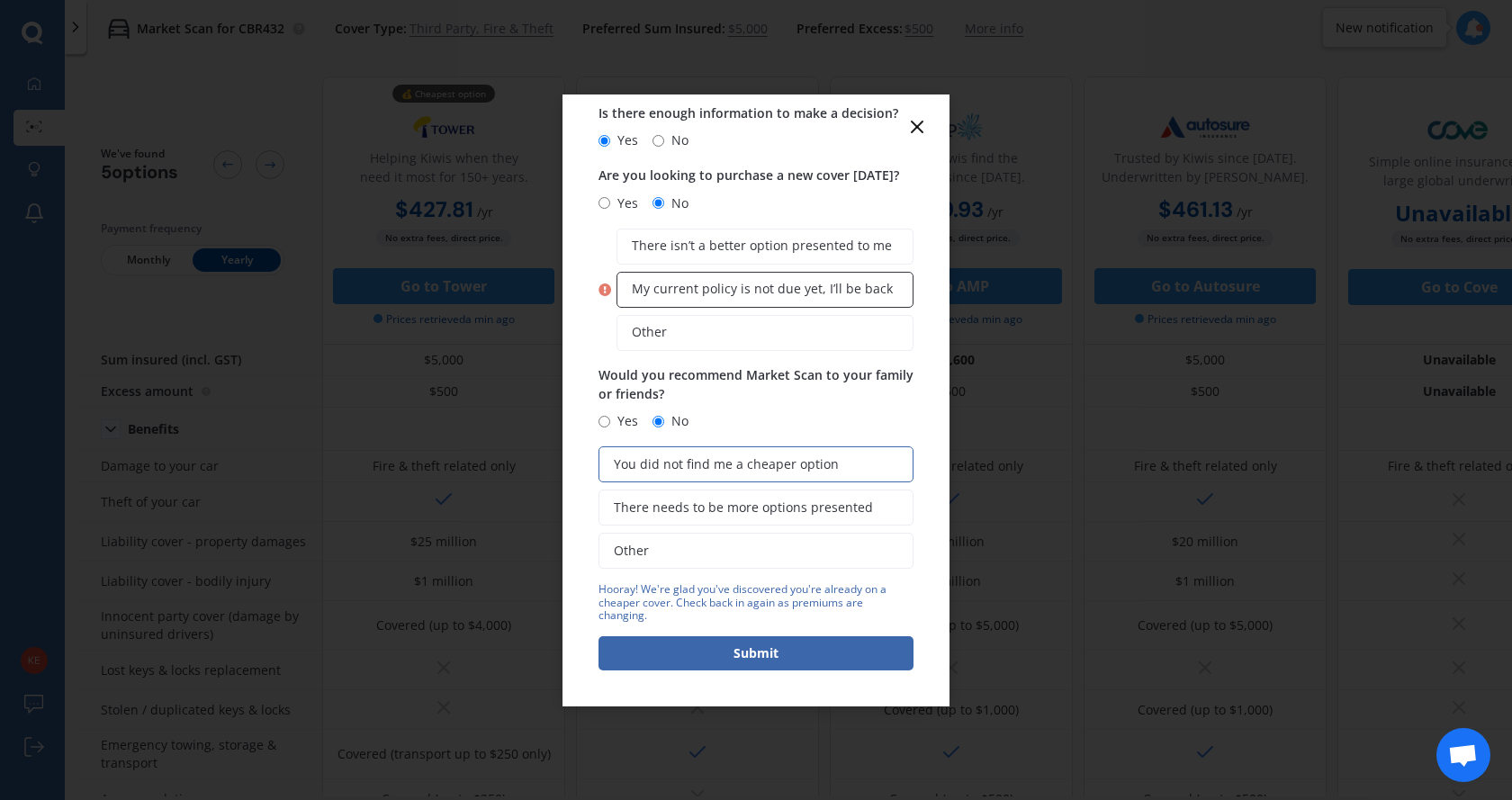
click at [789, 288] on span "My current policy is not due yet, I’ll be back" at bounding box center [762, 289] width 261 height 15
click at [0, 0] on input "My current policy is not due yet, I’ll be back" at bounding box center [0, 0] width 0 height 0
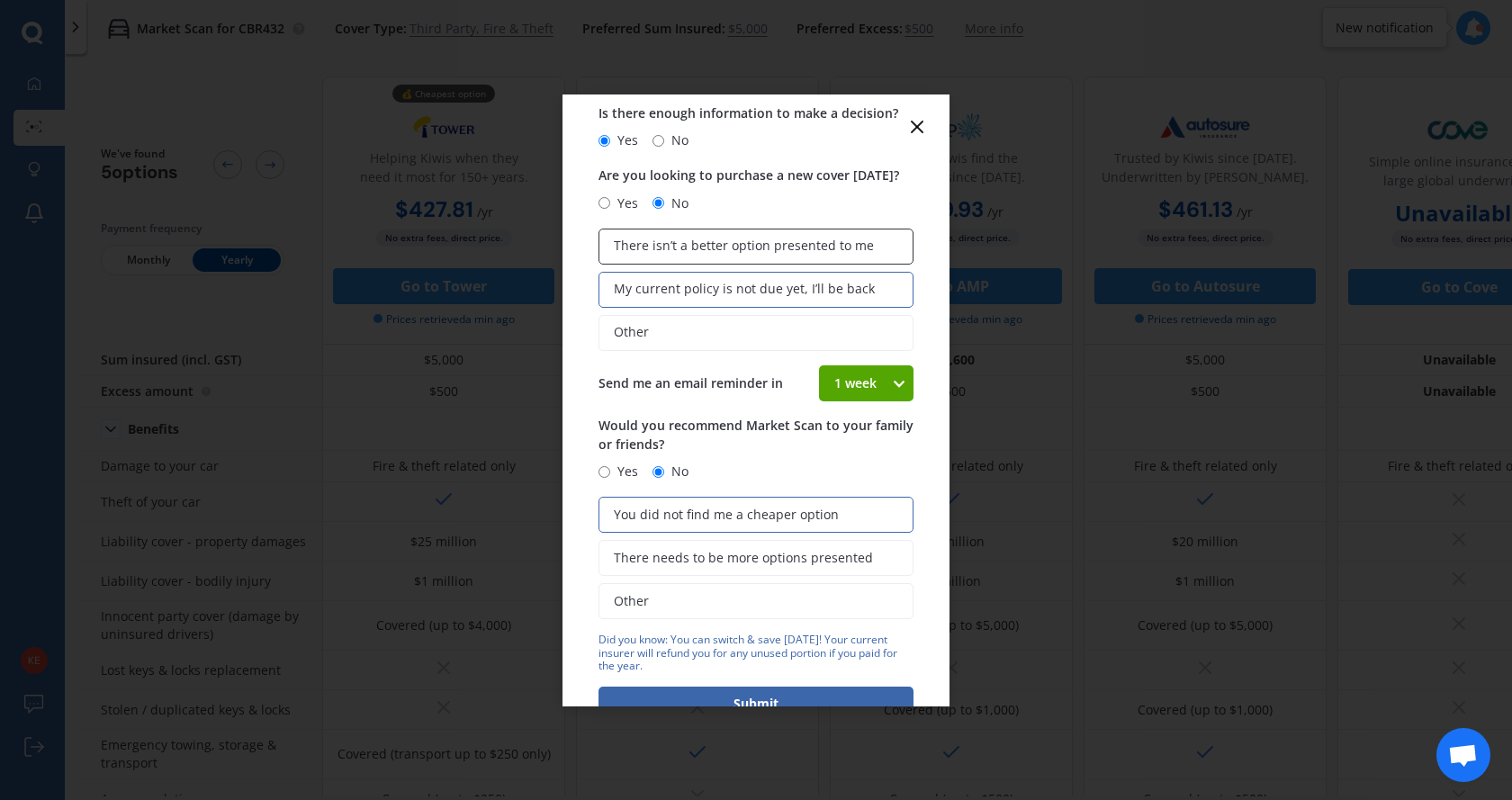
click at [699, 241] on span "There isn’t a better option presented to me" at bounding box center [744, 246] width 260 height 15
click at [0, 0] on input "There isn’t a better option presented to me" at bounding box center [0, 0] width 0 height 0
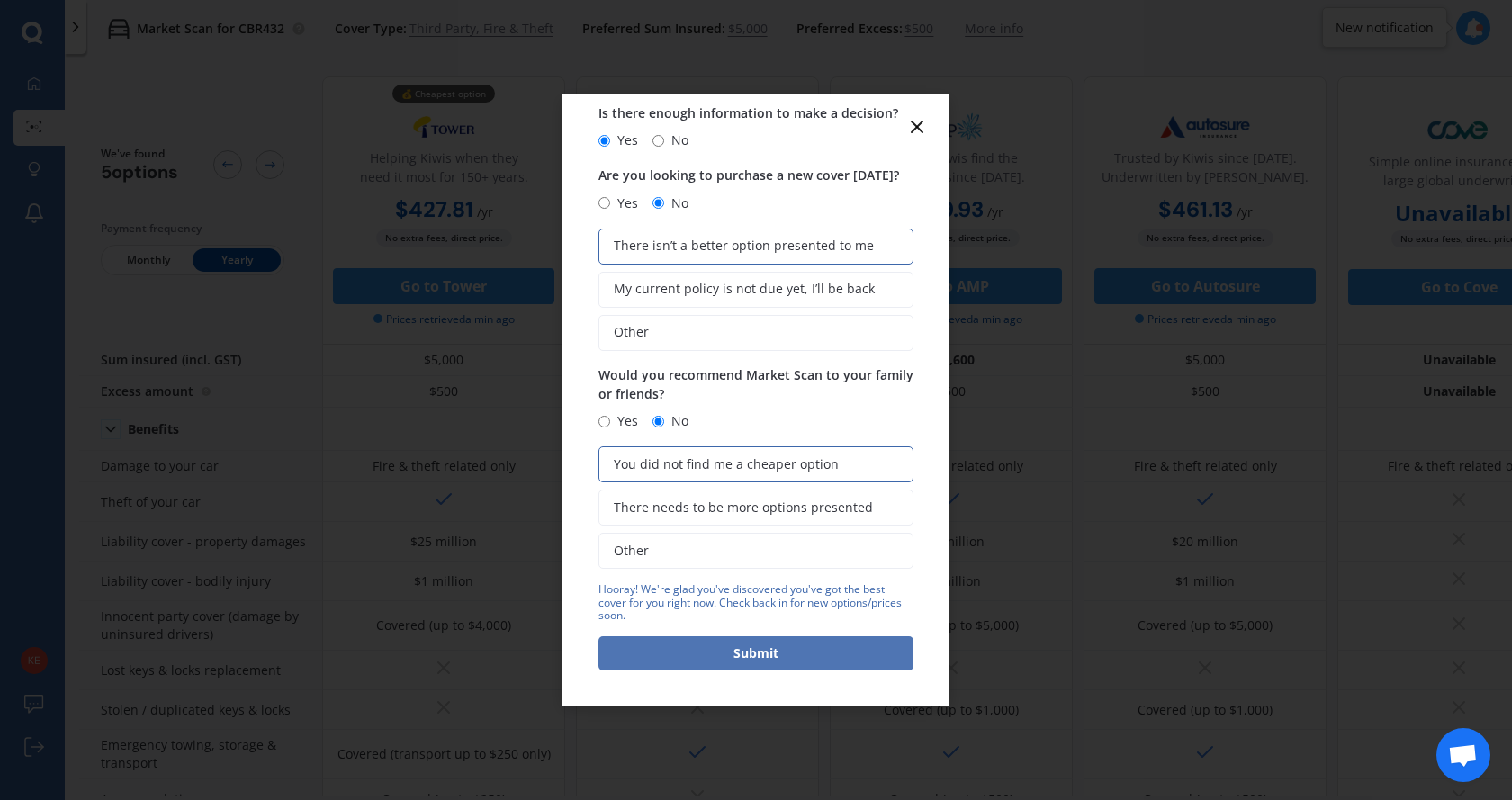
click at [759, 648] on button "Submit" at bounding box center [755, 653] width 315 height 35
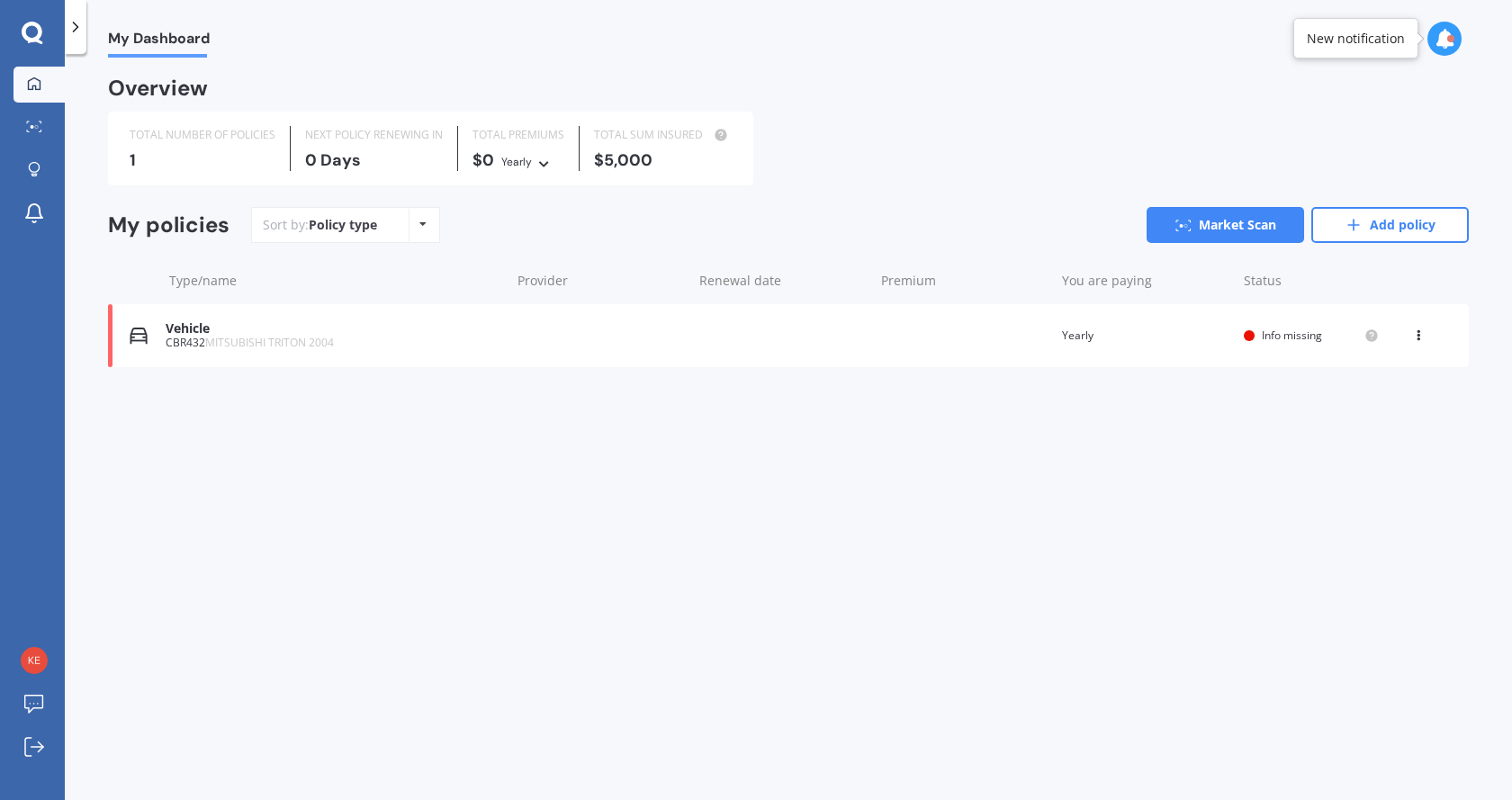
click at [1440, 45] on icon at bounding box center [1444, 38] width 20 height 20
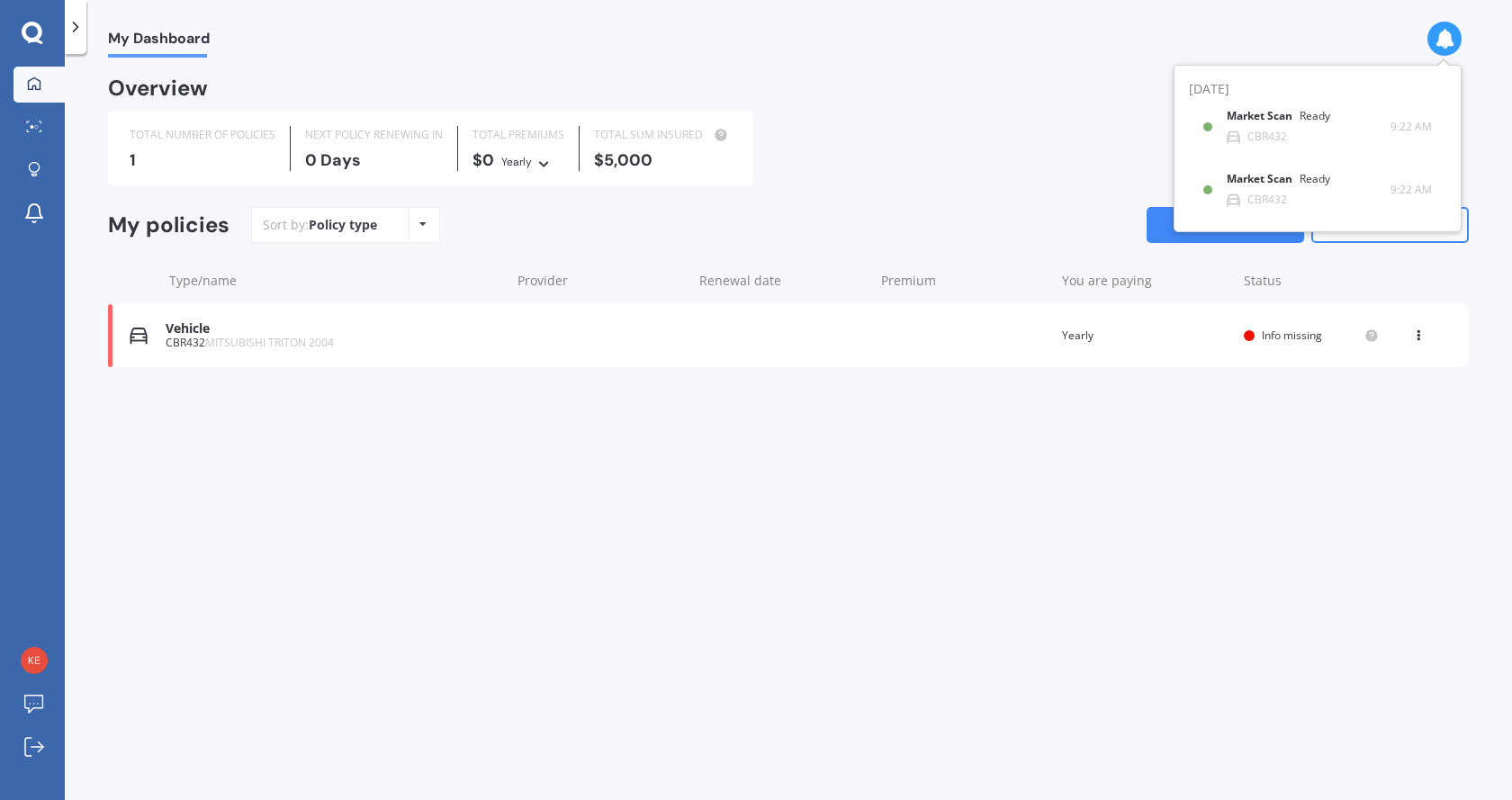
drag, startPoint x: 1098, startPoint y: 479, endPoint x: 1065, endPoint y: 479, distance: 33.0
click at [1095, 479] on div "My Dashboard Overview TOTAL NUMBER OF POLICIES 1 NEXT POLICY RENEWING [DATE] TO…" at bounding box center [788, 431] width 1447 height 746
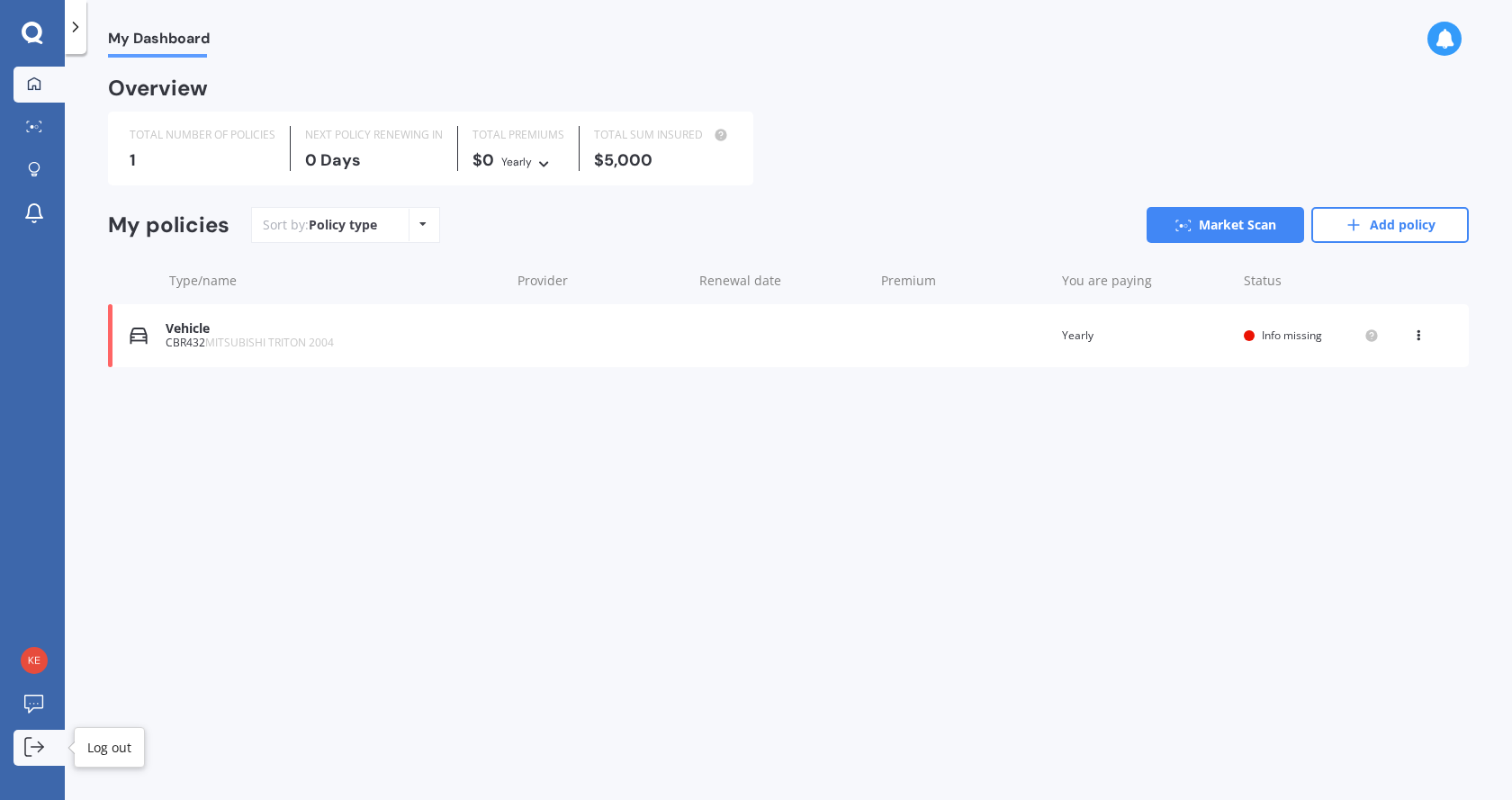
click at [35, 744] on icon at bounding box center [34, 747] width 20 height 20
